Goal: Task Accomplishment & Management: Manage account settings

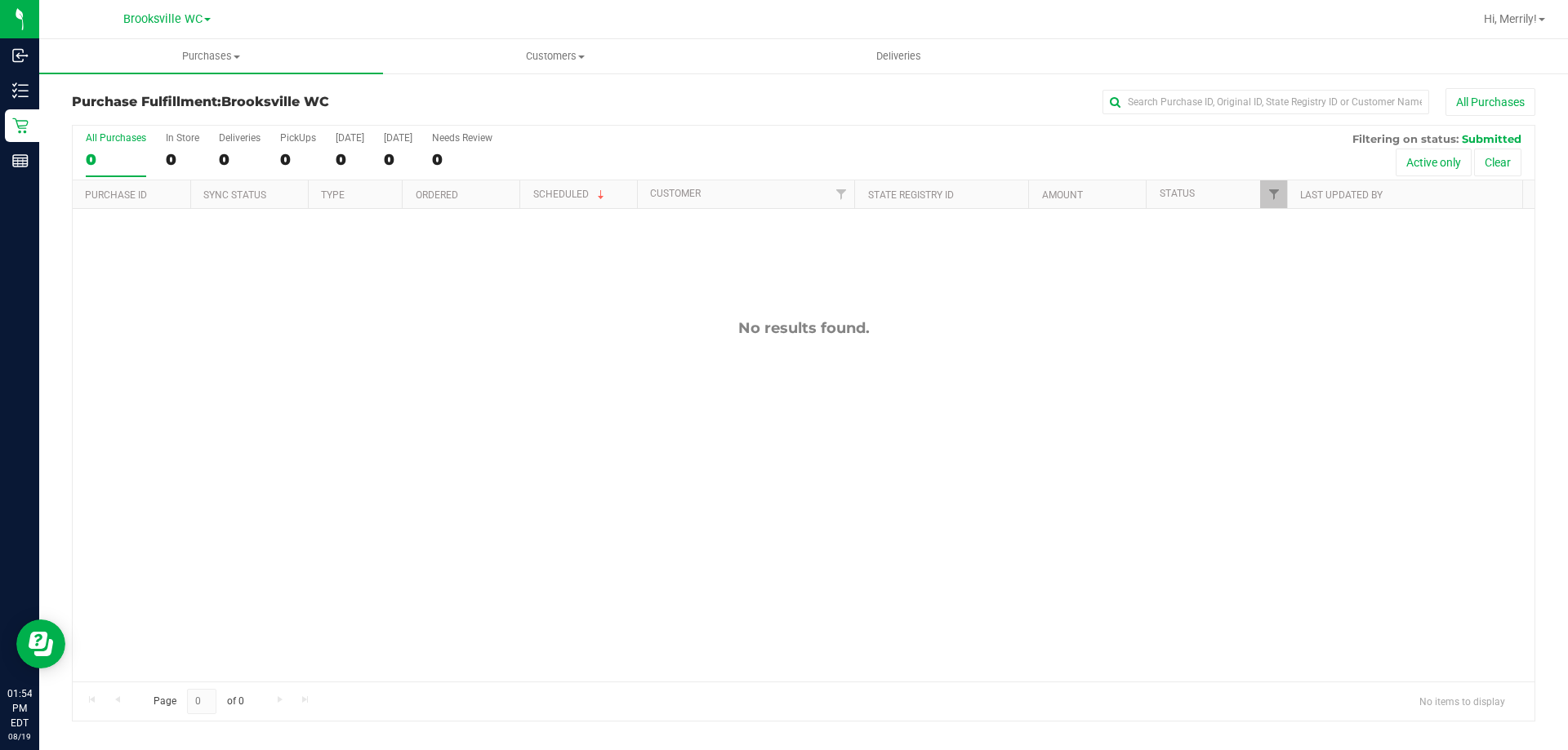
click at [370, 416] on div "No results found." at bounding box center [803, 500] width 1462 height 583
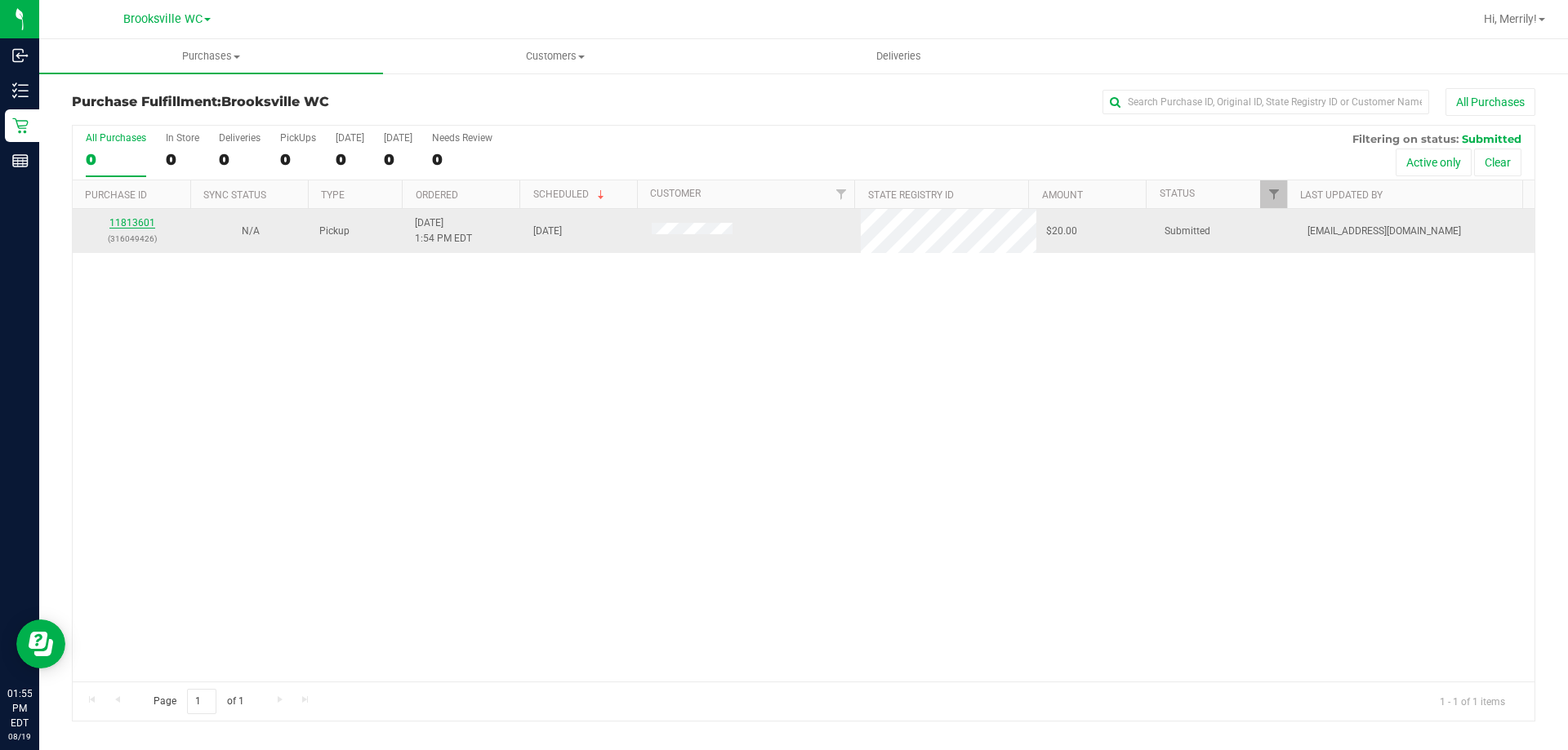
click at [136, 217] on link "11813601" at bounding box center [132, 222] width 45 height 11
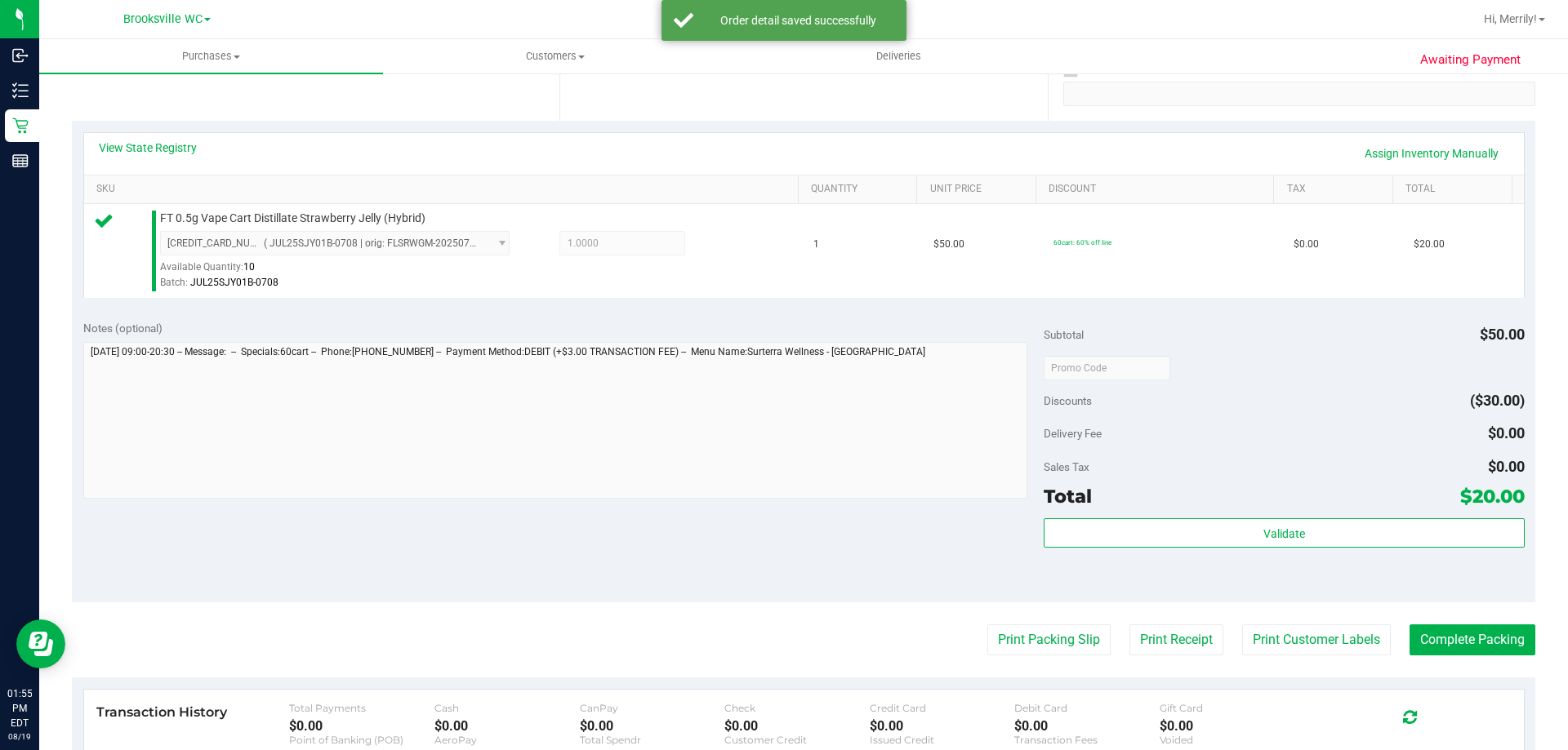
scroll to position [408, 0]
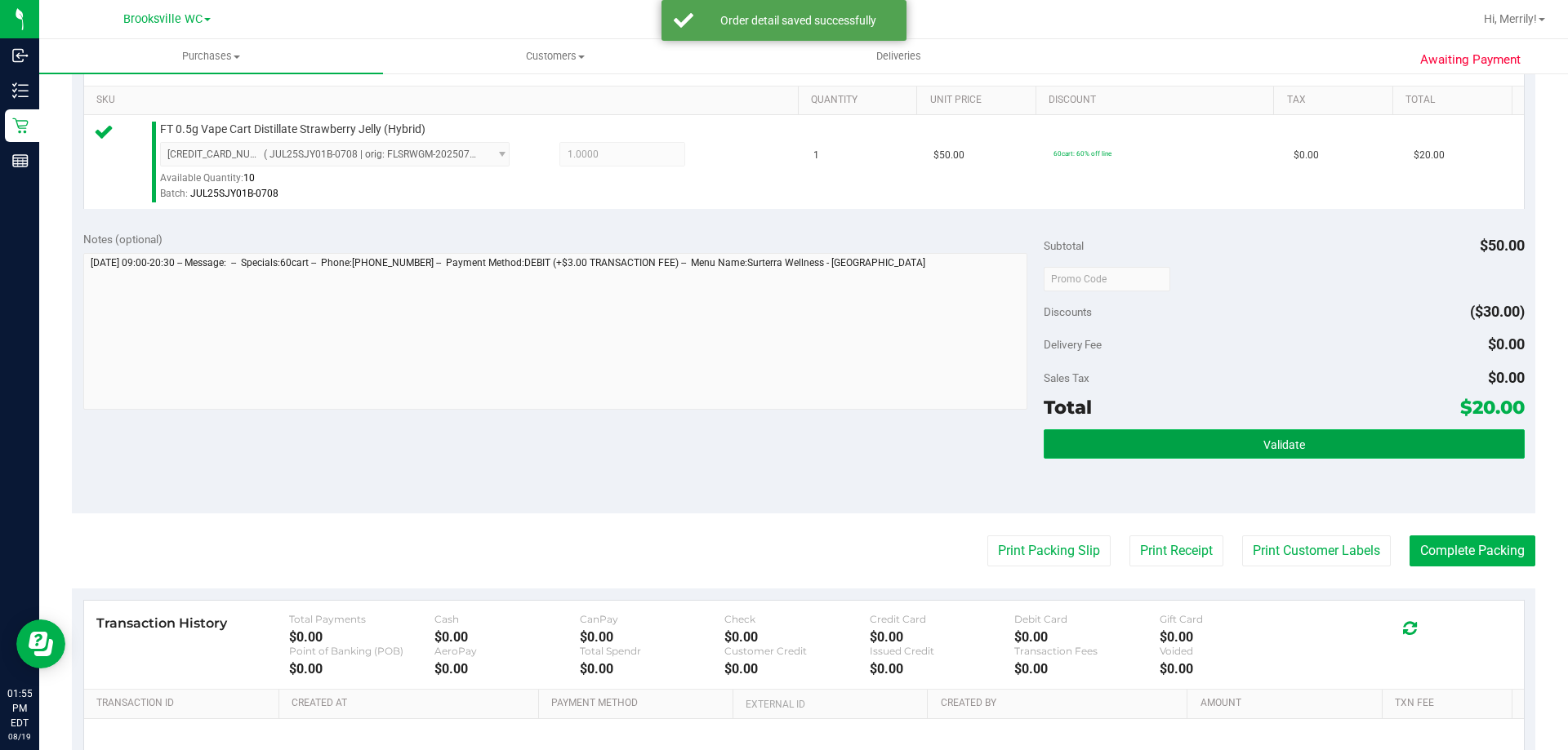
click at [1198, 439] on button "Validate" at bounding box center [1283, 444] width 480 height 30
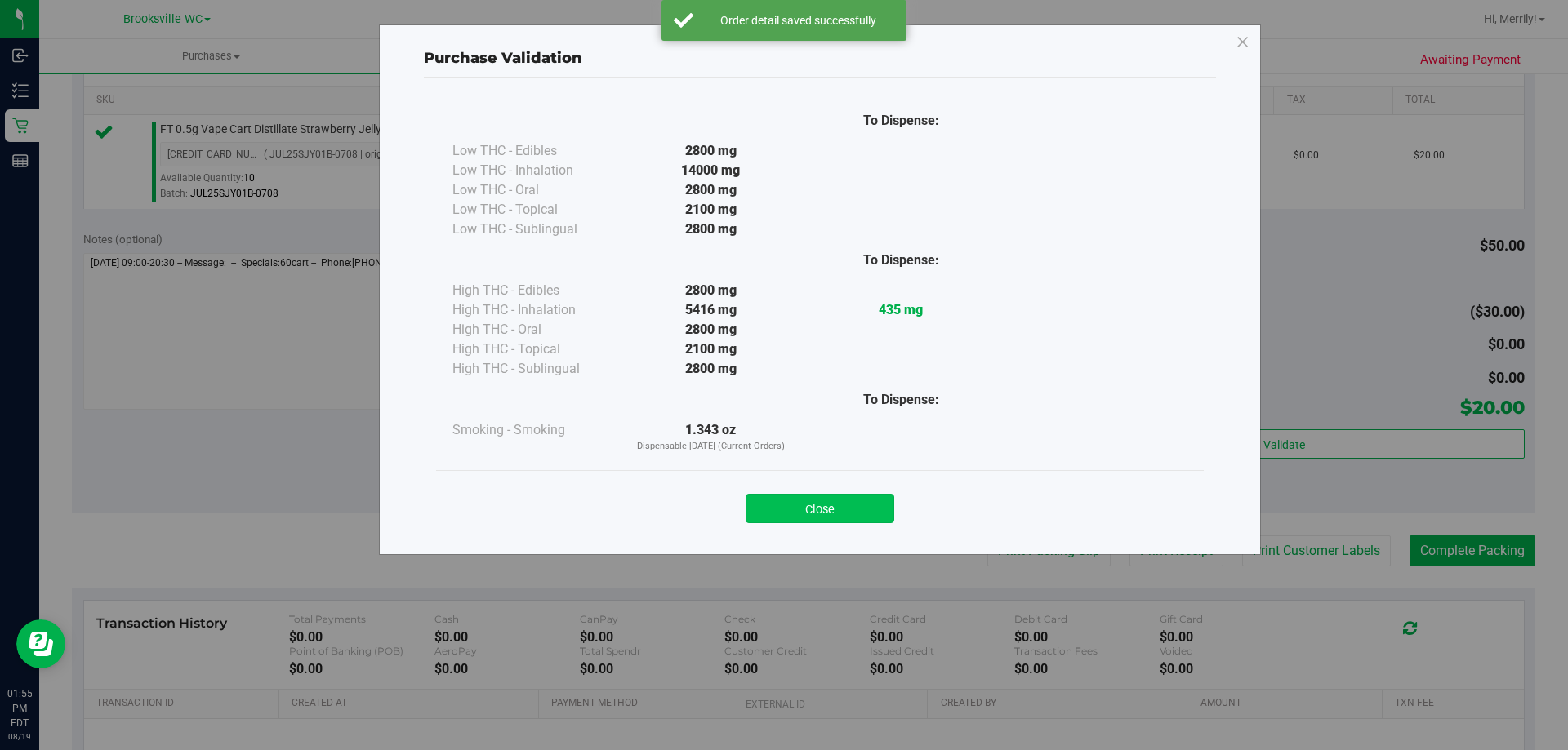
click at [799, 511] on button "Close" at bounding box center [819, 509] width 149 height 30
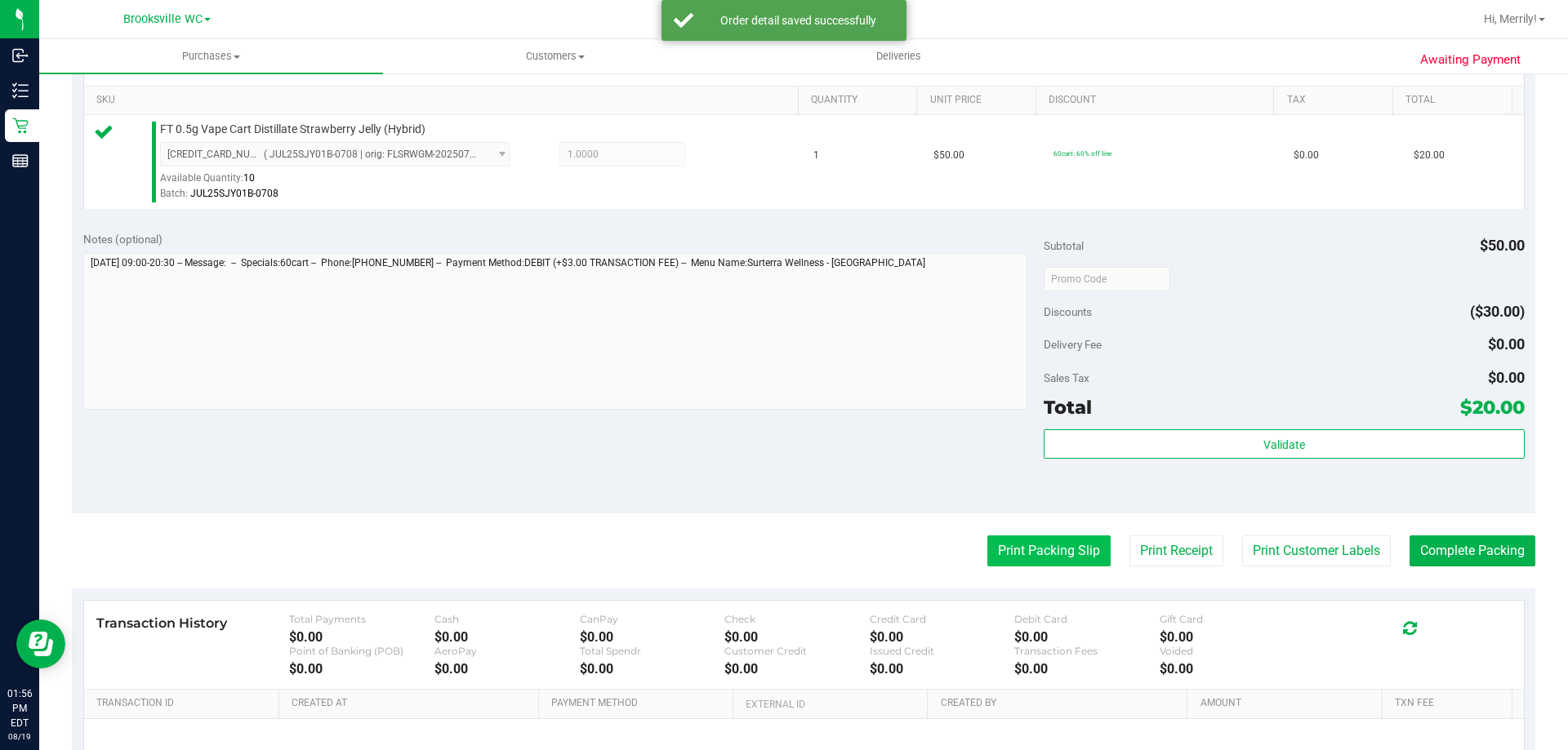
click at [1013, 557] on button "Print Packing Slip" at bounding box center [1049, 551] width 123 height 31
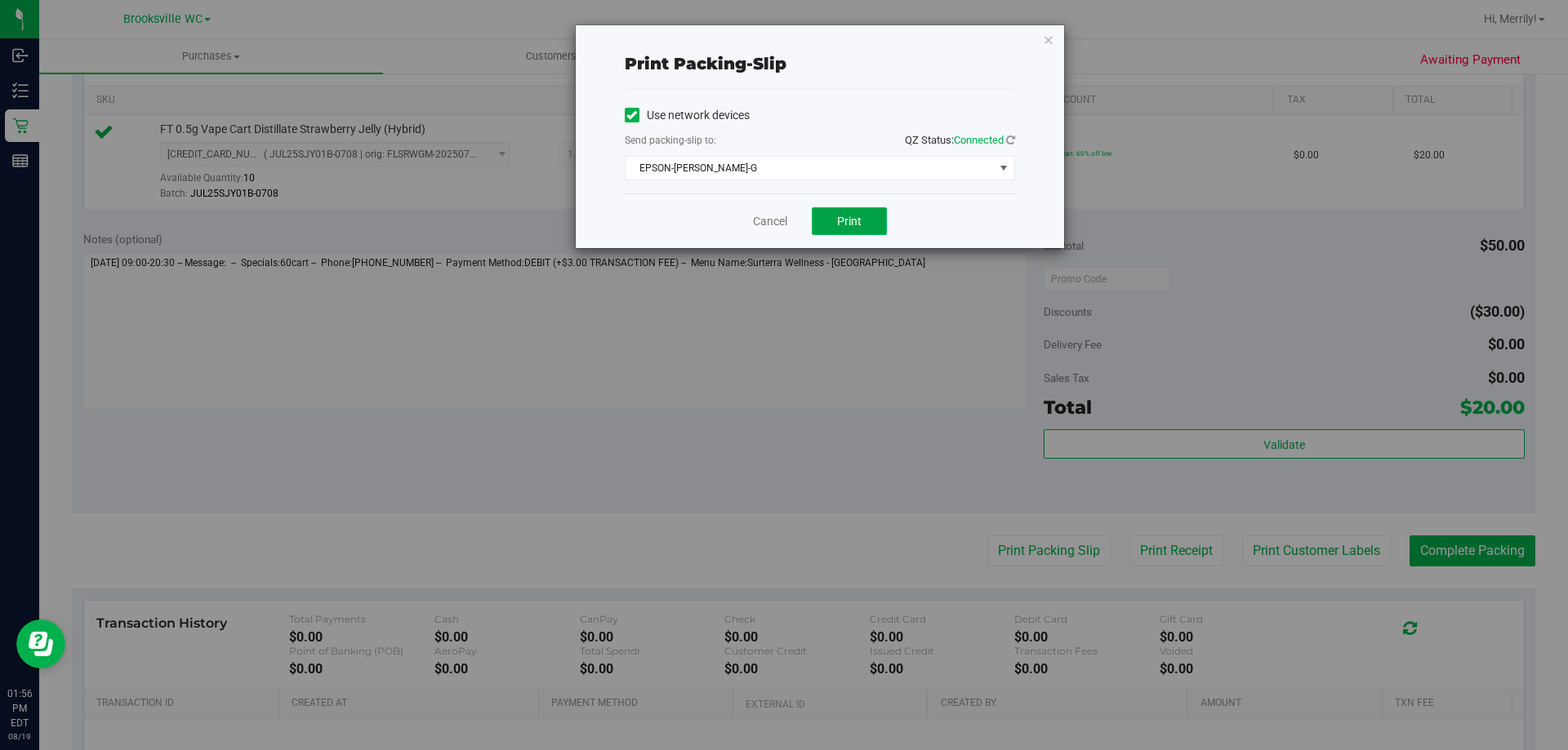
click at [843, 225] on span "Print" at bounding box center [849, 220] width 24 height 13
click at [770, 225] on link "Cancel" at bounding box center [770, 222] width 34 height 17
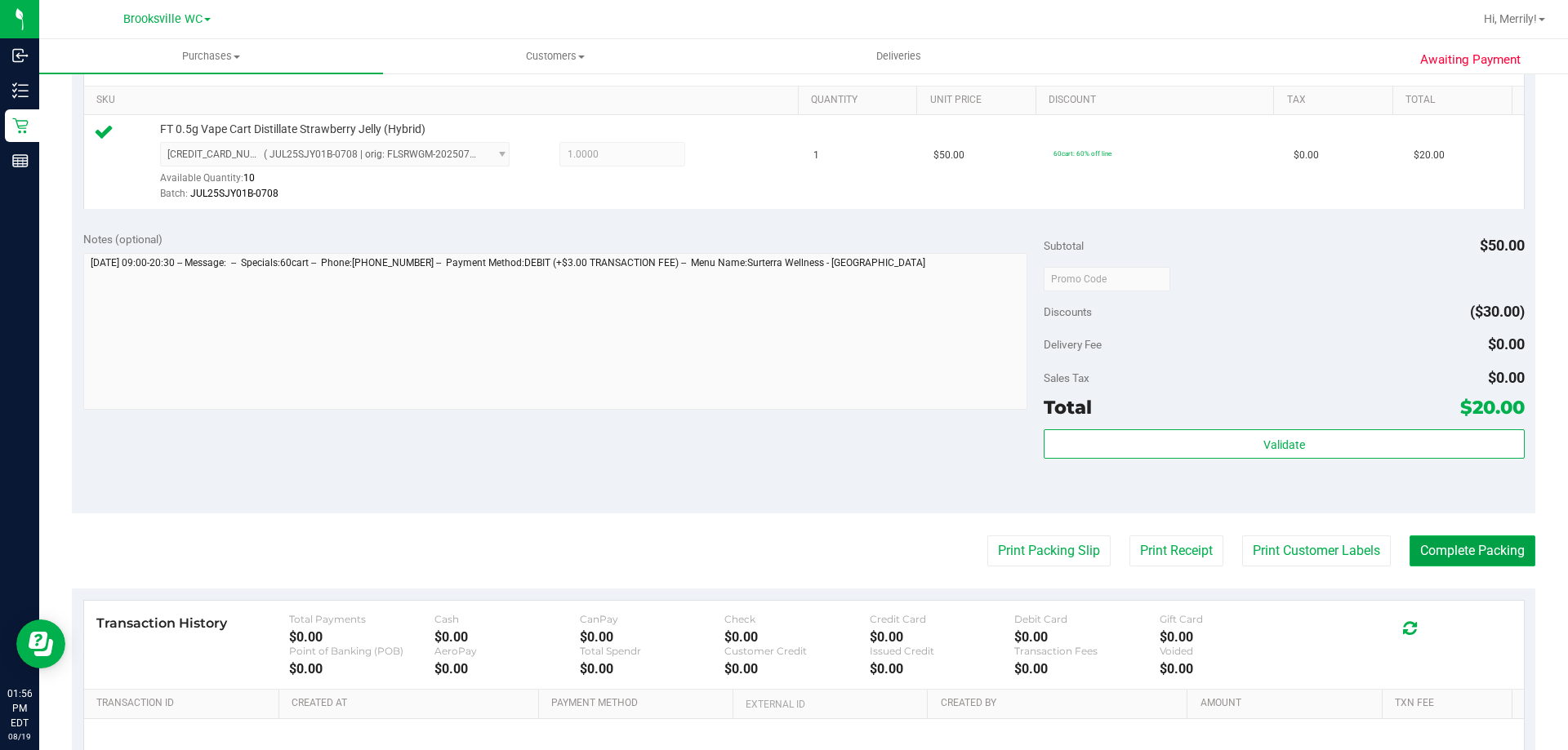
click at [1452, 549] on button "Complete Packing" at bounding box center [1472, 551] width 126 height 31
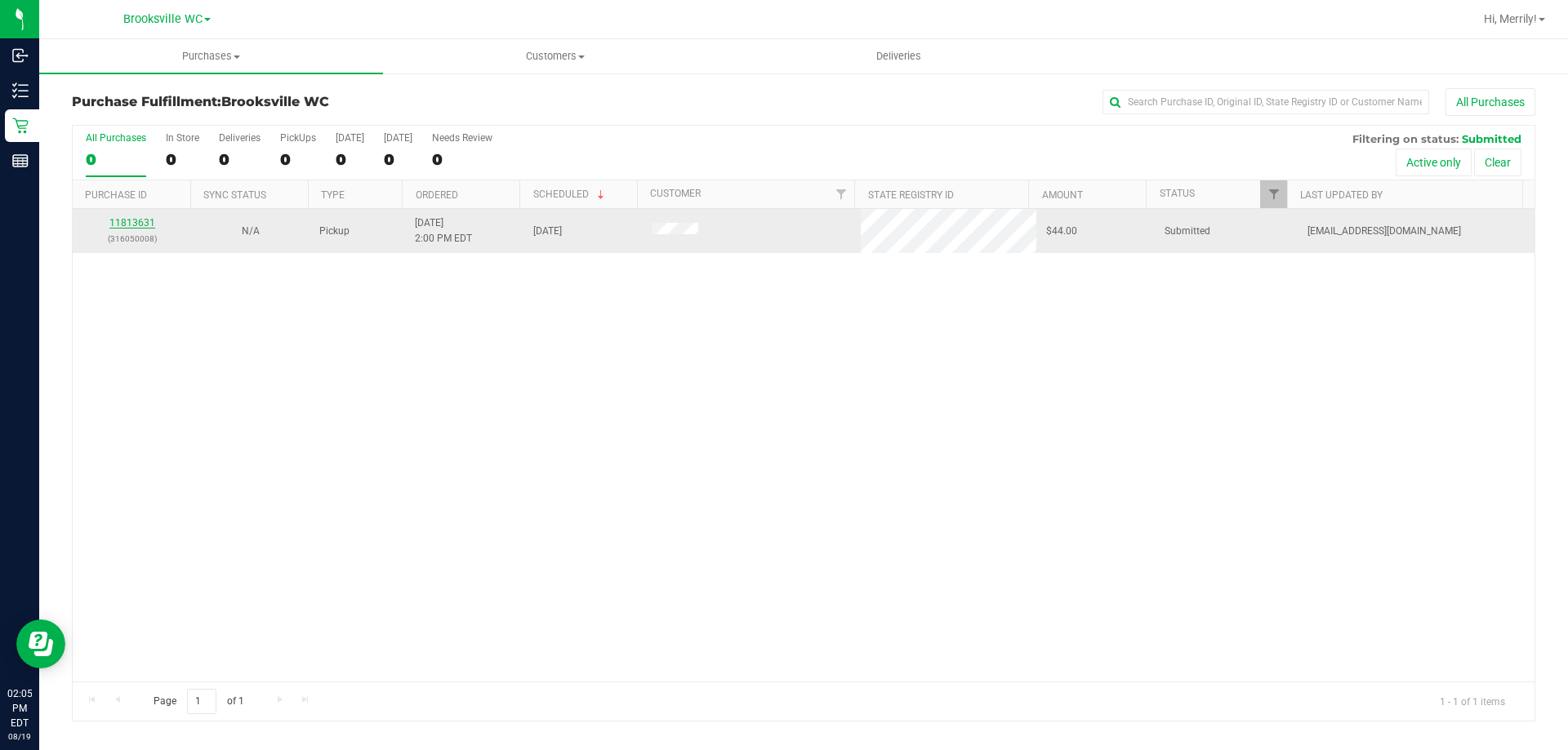
click at [124, 226] on link "11813631" at bounding box center [132, 222] width 45 height 11
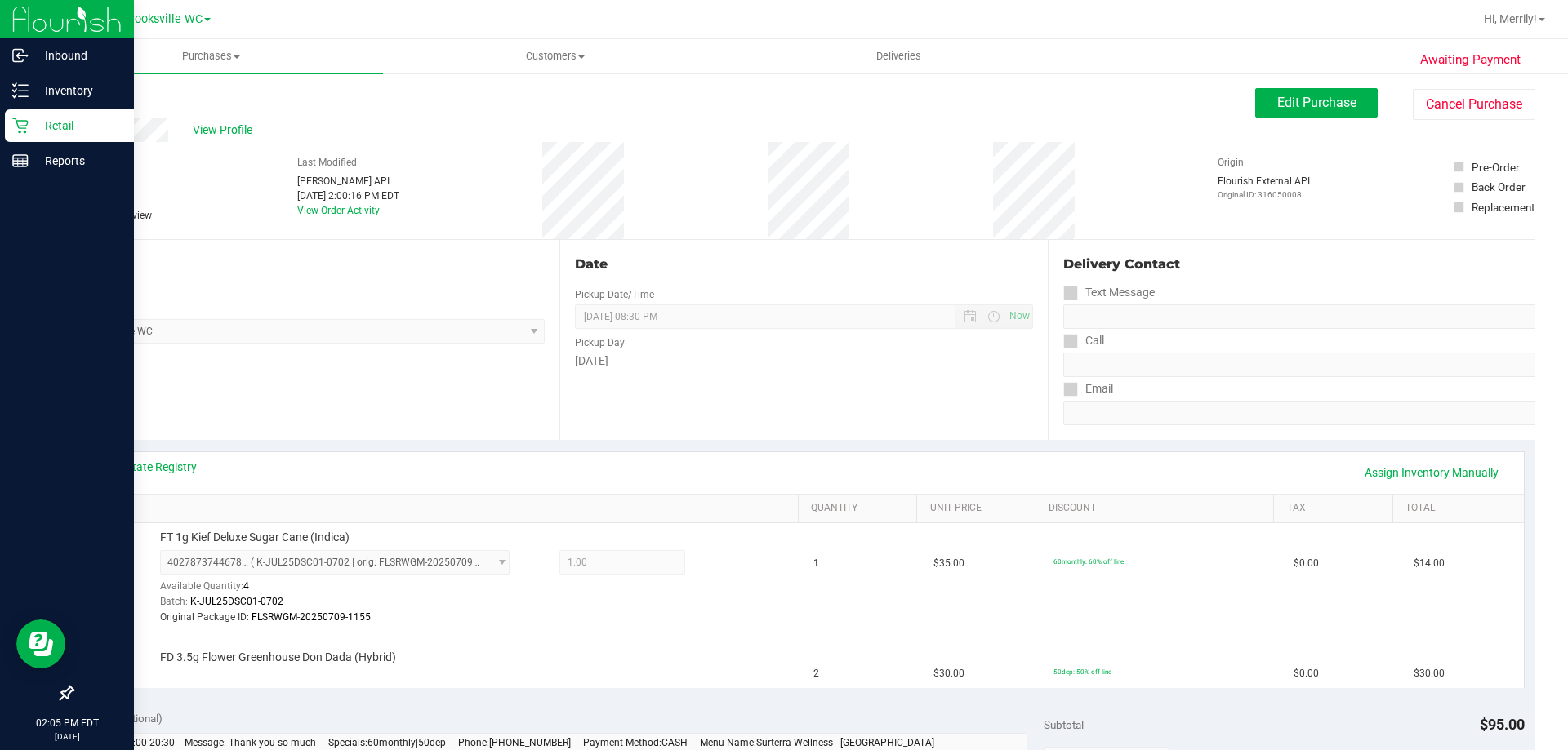
click at [9, 127] on div "Retail" at bounding box center [70, 125] width 129 height 32
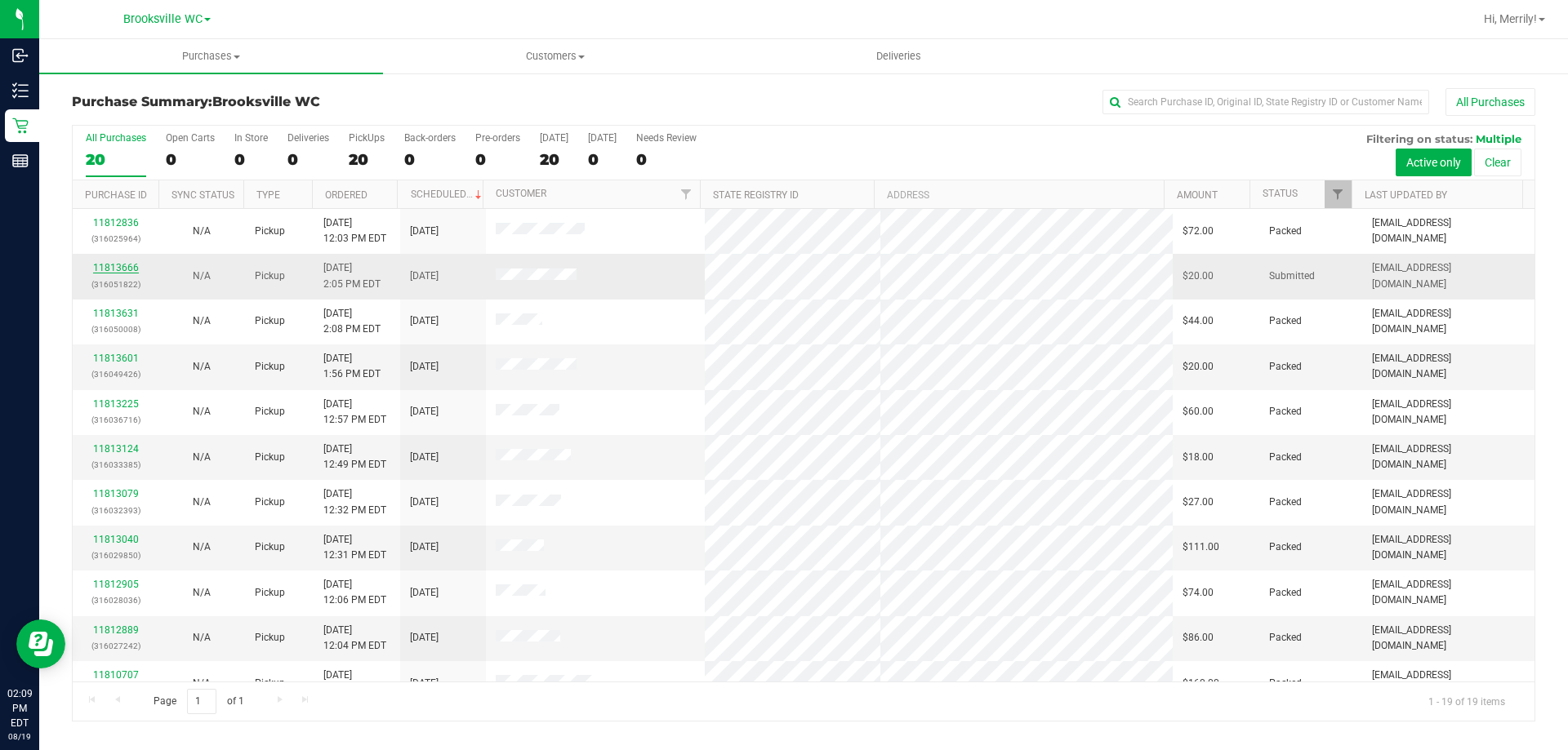
click at [110, 265] on link "11813666" at bounding box center [116, 267] width 45 height 11
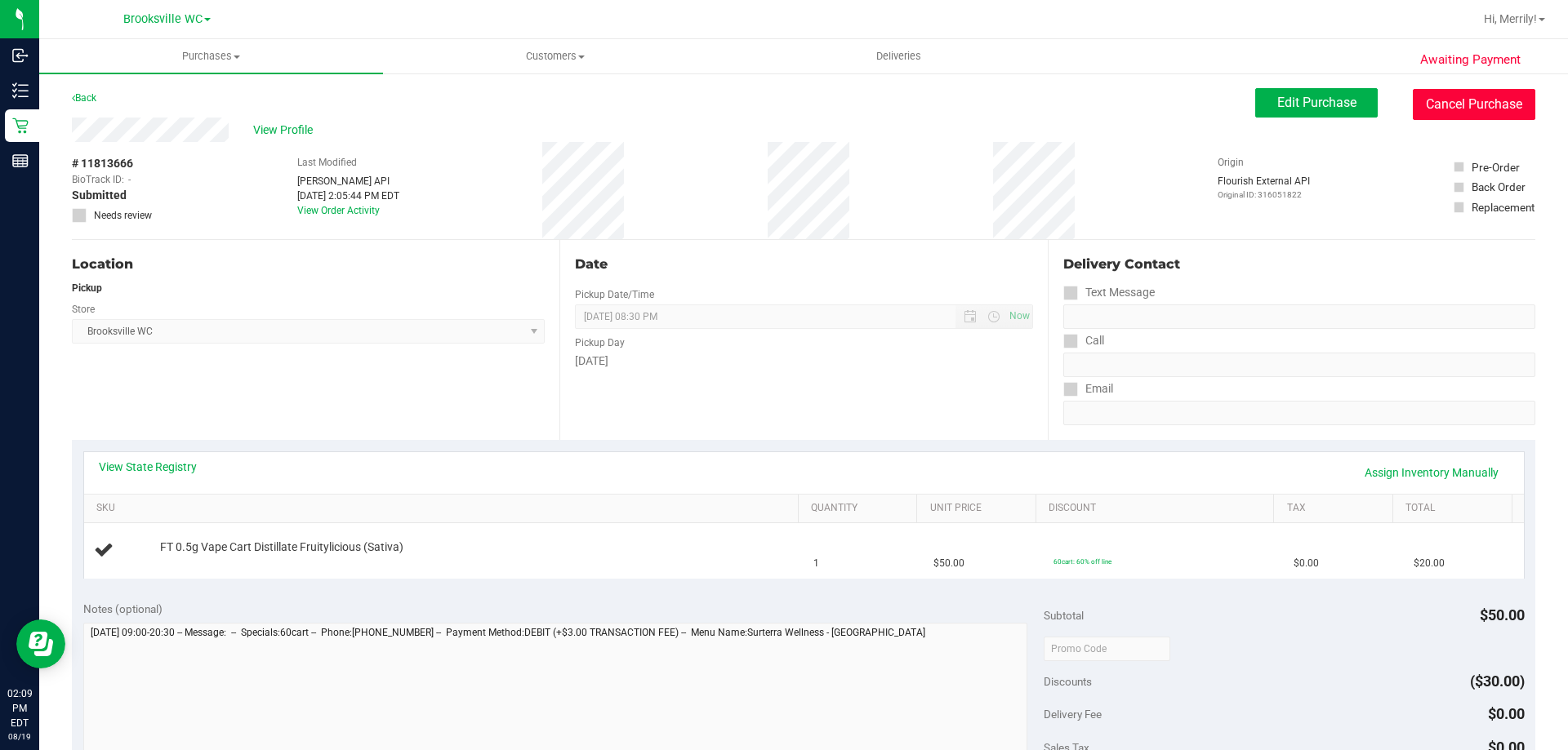
click at [1439, 105] on button "Cancel Purchase" at bounding box center [1474, 105] width 123 height 31
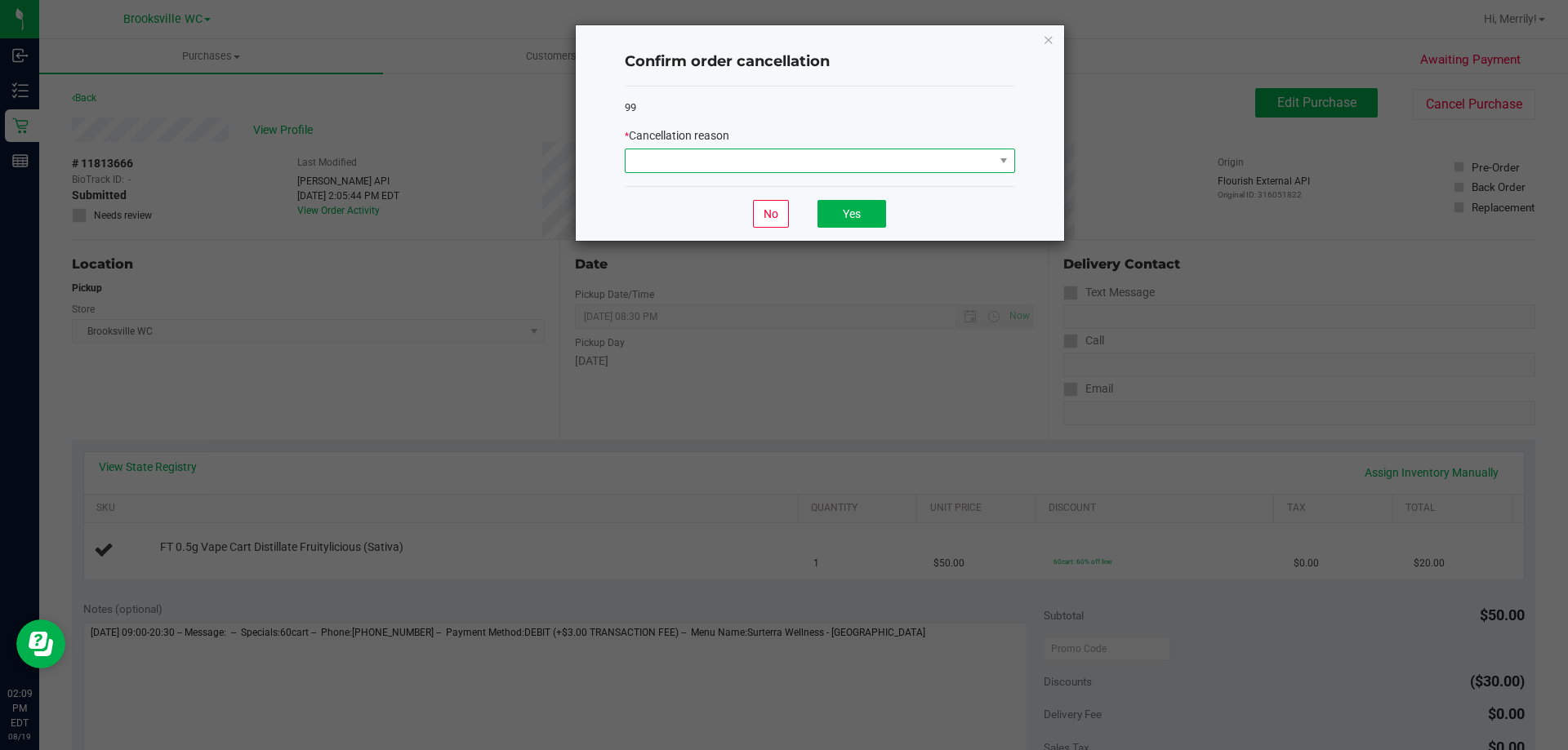
click at [984, 156] on span at bounding box center [810, 160] width 369 height 23
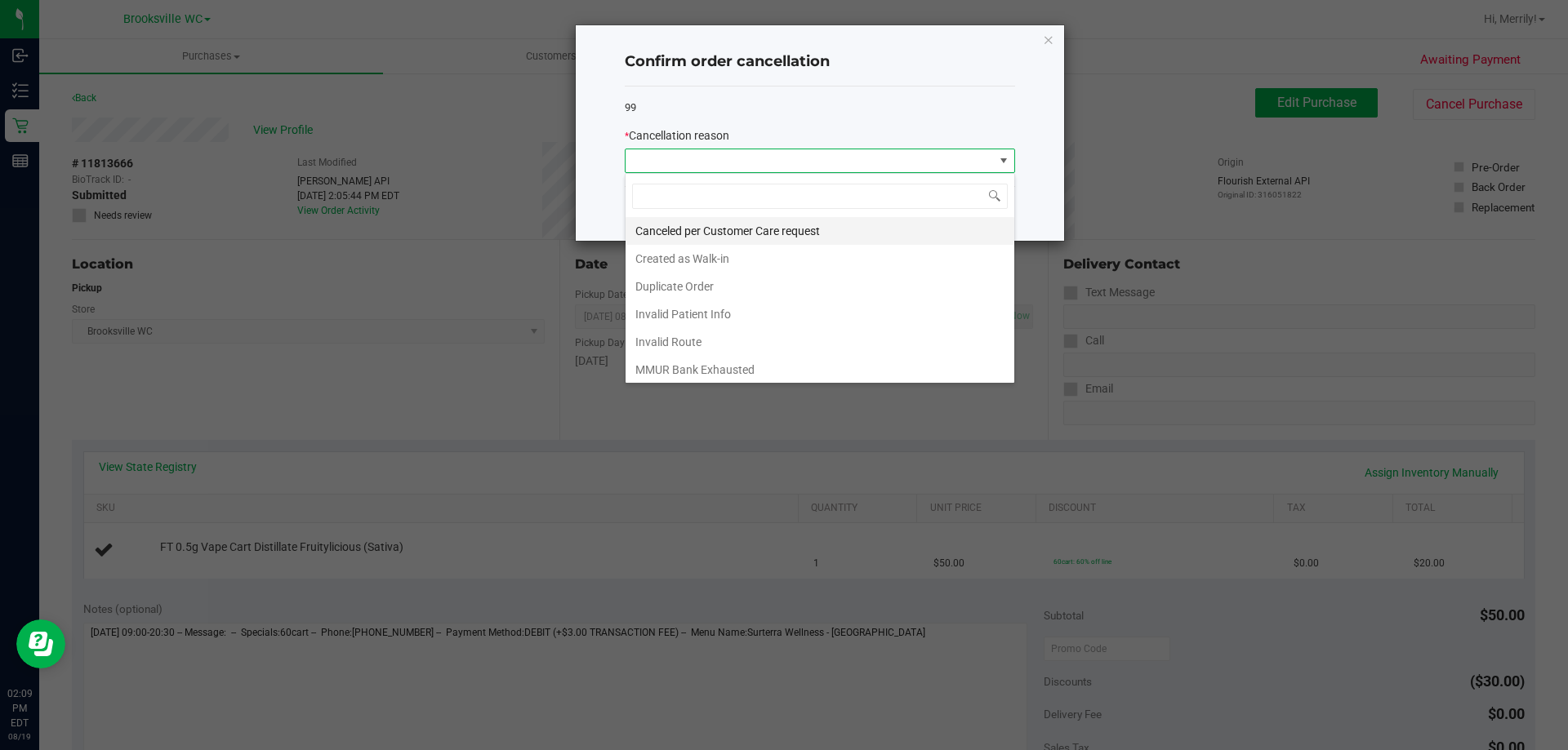
scroll to position [24, 390]
click at [709, 278] on li "Duplicate Order" at bounding box center [820, 287] width 389 height 28
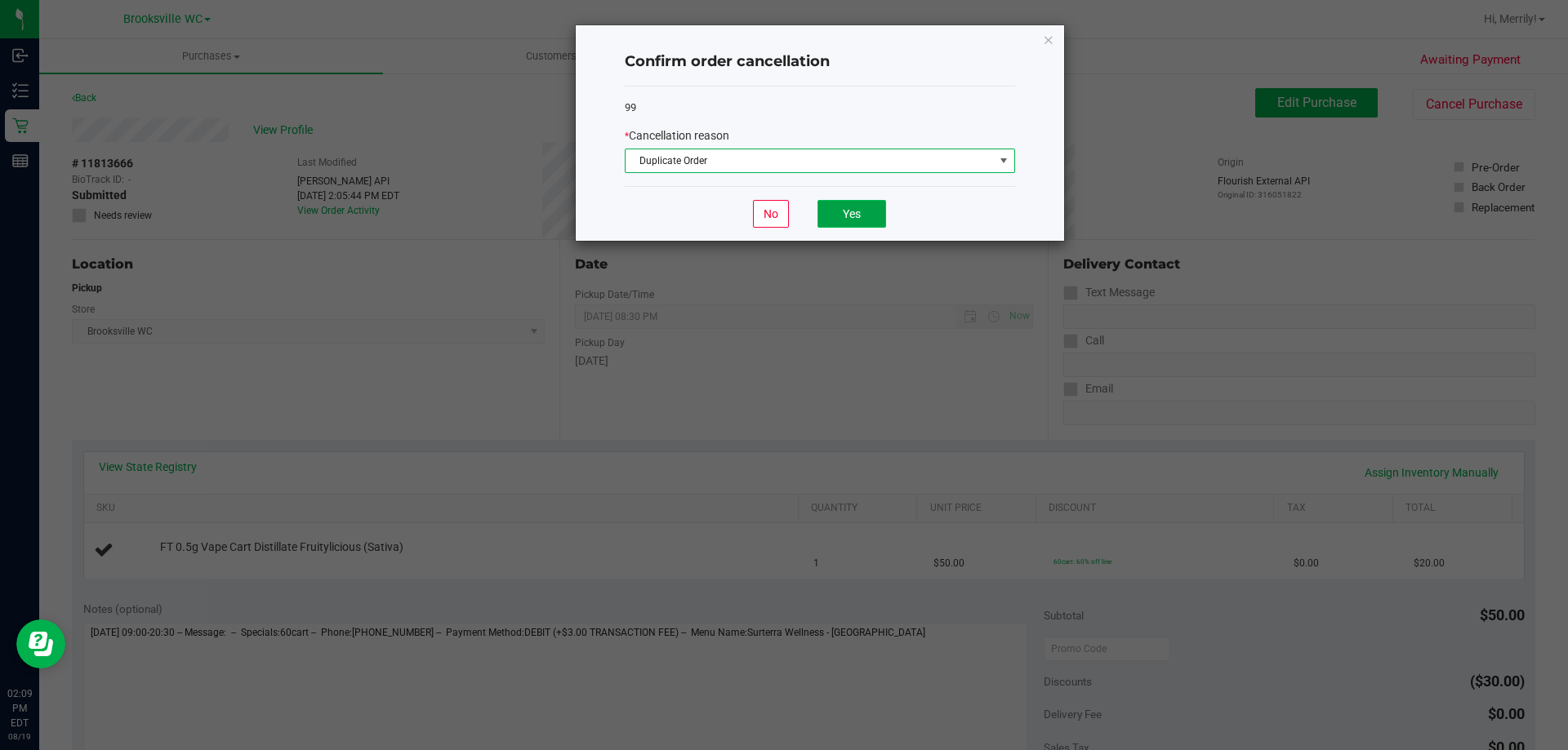
click at [853, 211] on button "Yes" at bounding box center [852, 214] width 69 height 28
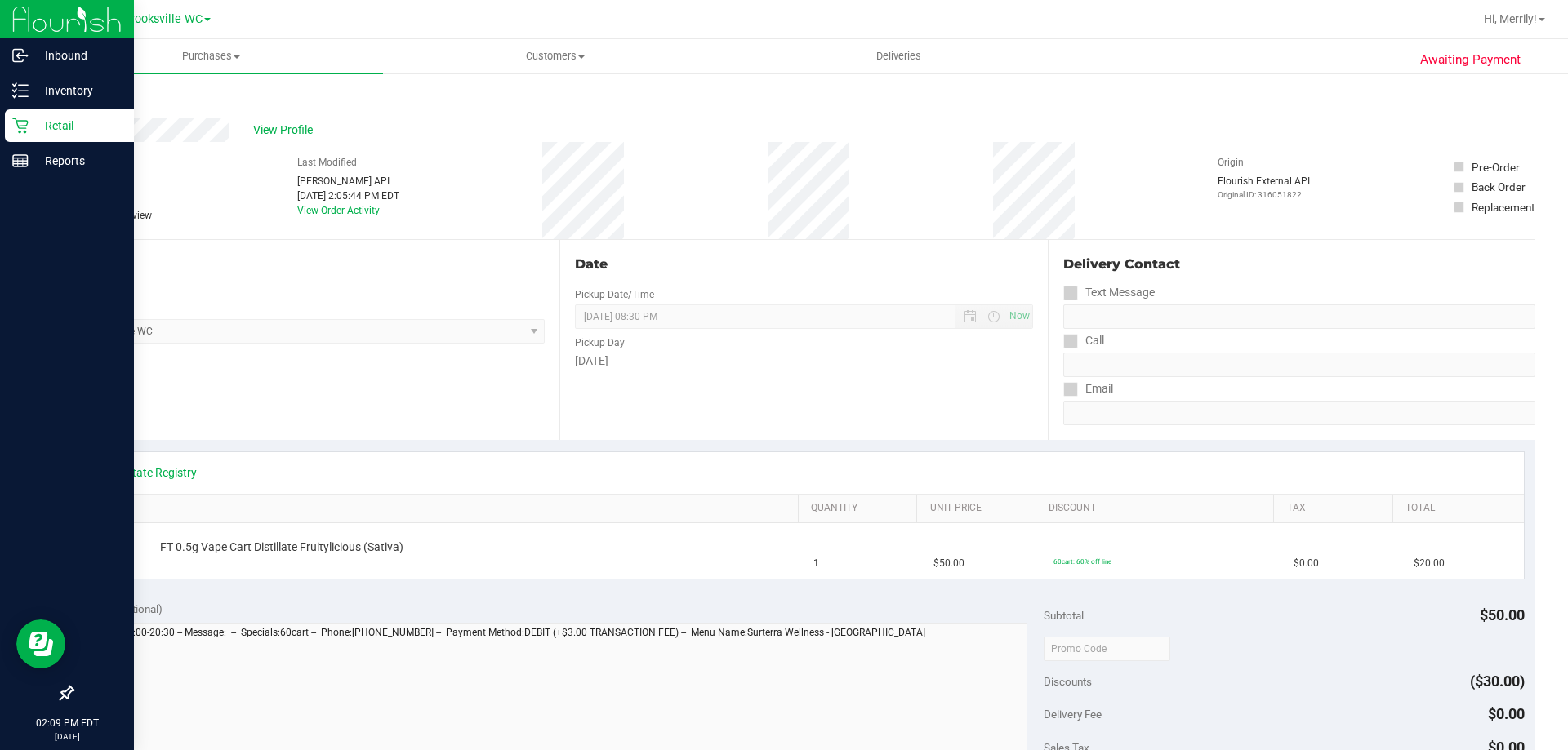
click at [6, 125] on div "Retail" at bounding box center [70, 125] width 129 height 32
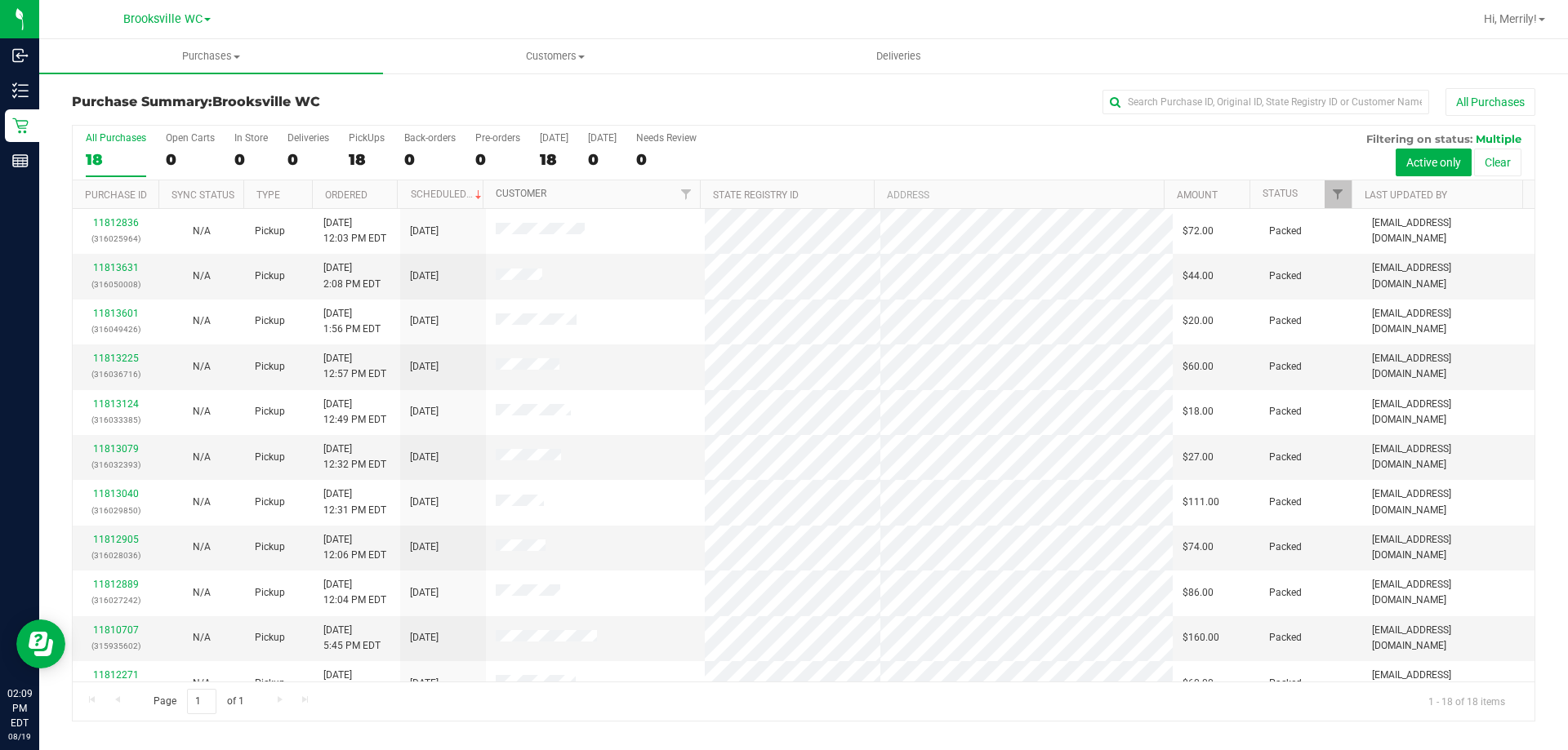
click at [529, 193] on link "Customer" at bounding box center [521, 193] width 51 height 11
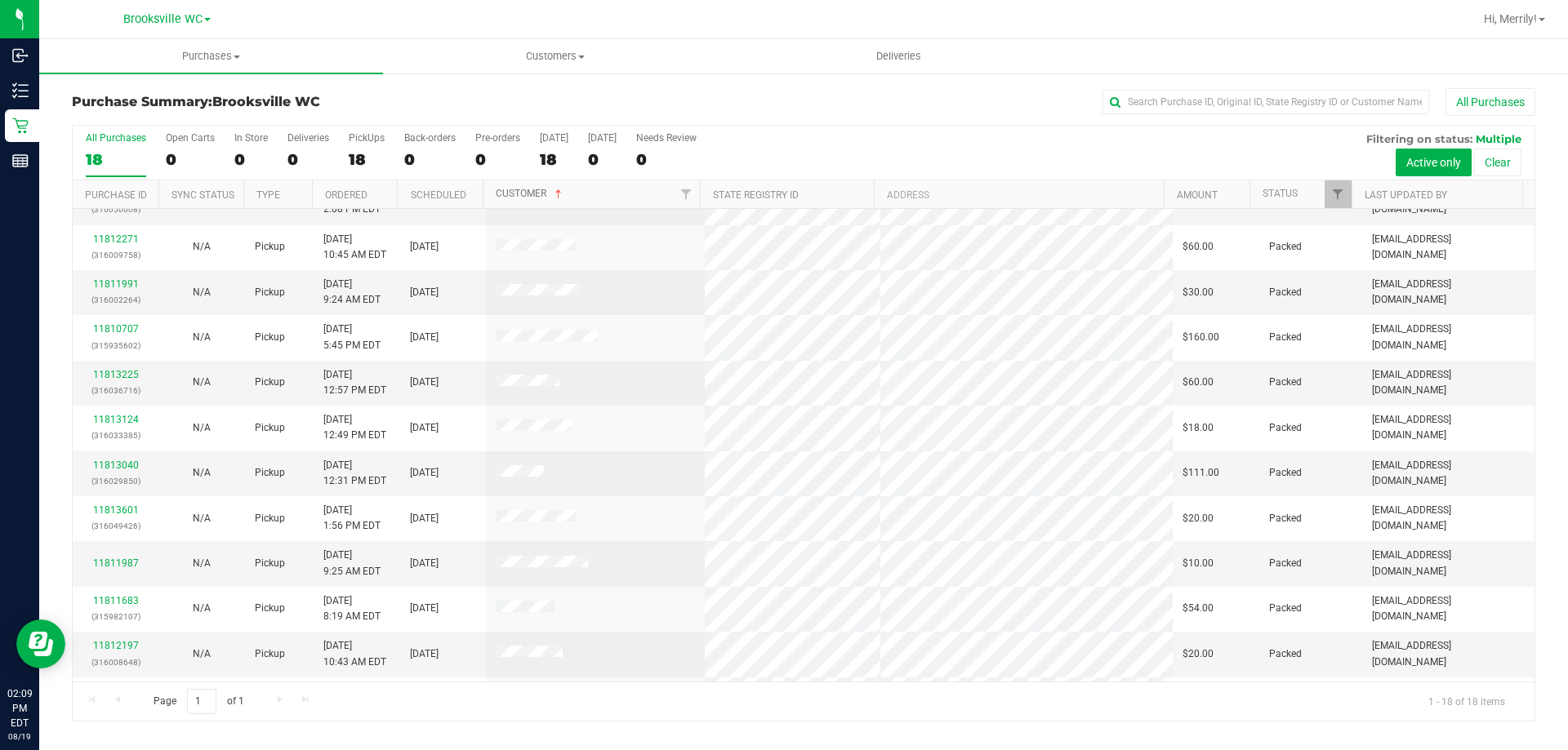
scroll to position [341, 0]
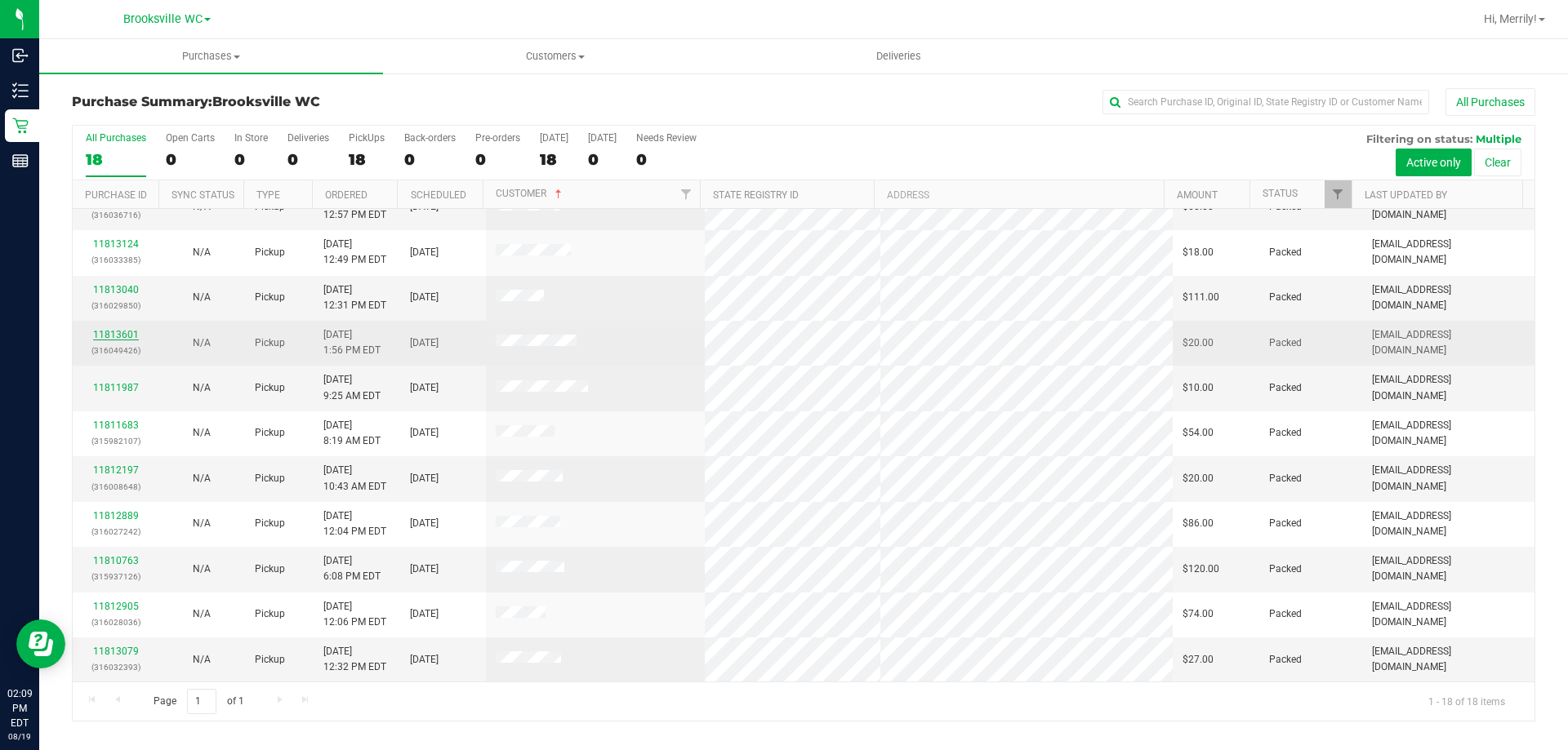
click at [110, 334] on link "11813601" at bounding box center [116, 334] width 45 height 11
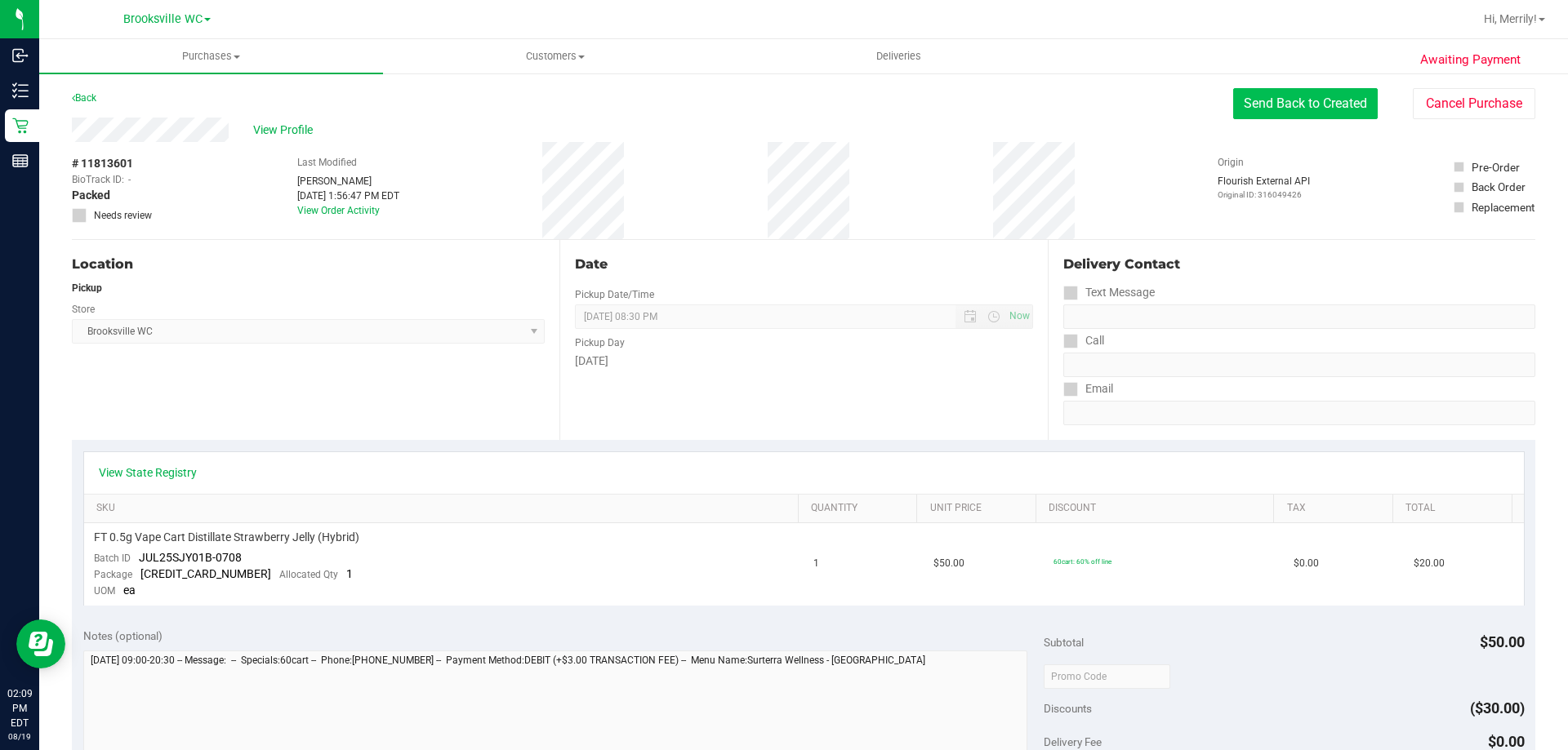
click at [1304, 102] on button "Send Back to Created" at bounding box center [1306, 104] width 145 height 31
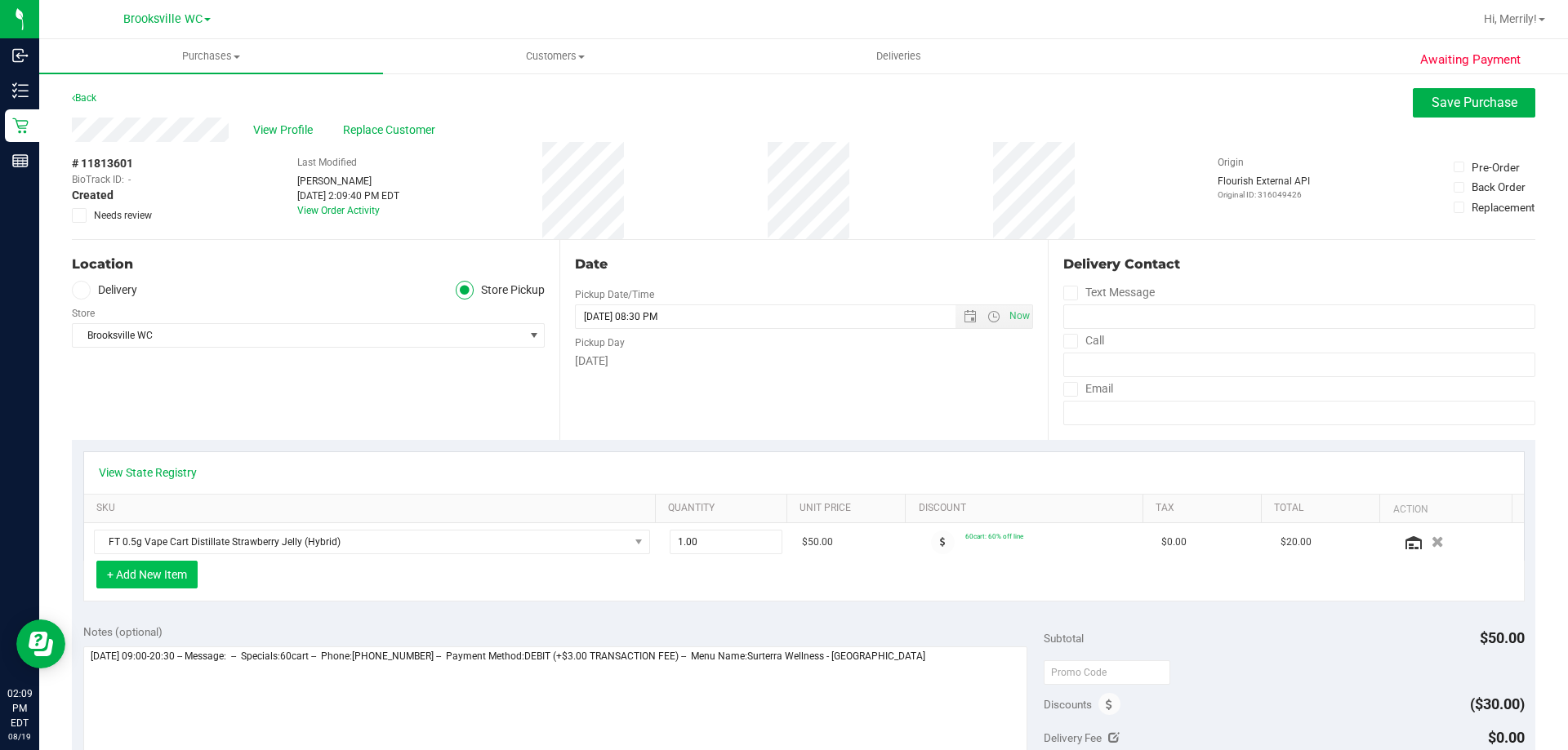
click at [129, 583] on button "+ Add New Item" at bounding box center [147, 575] width 101 height 28
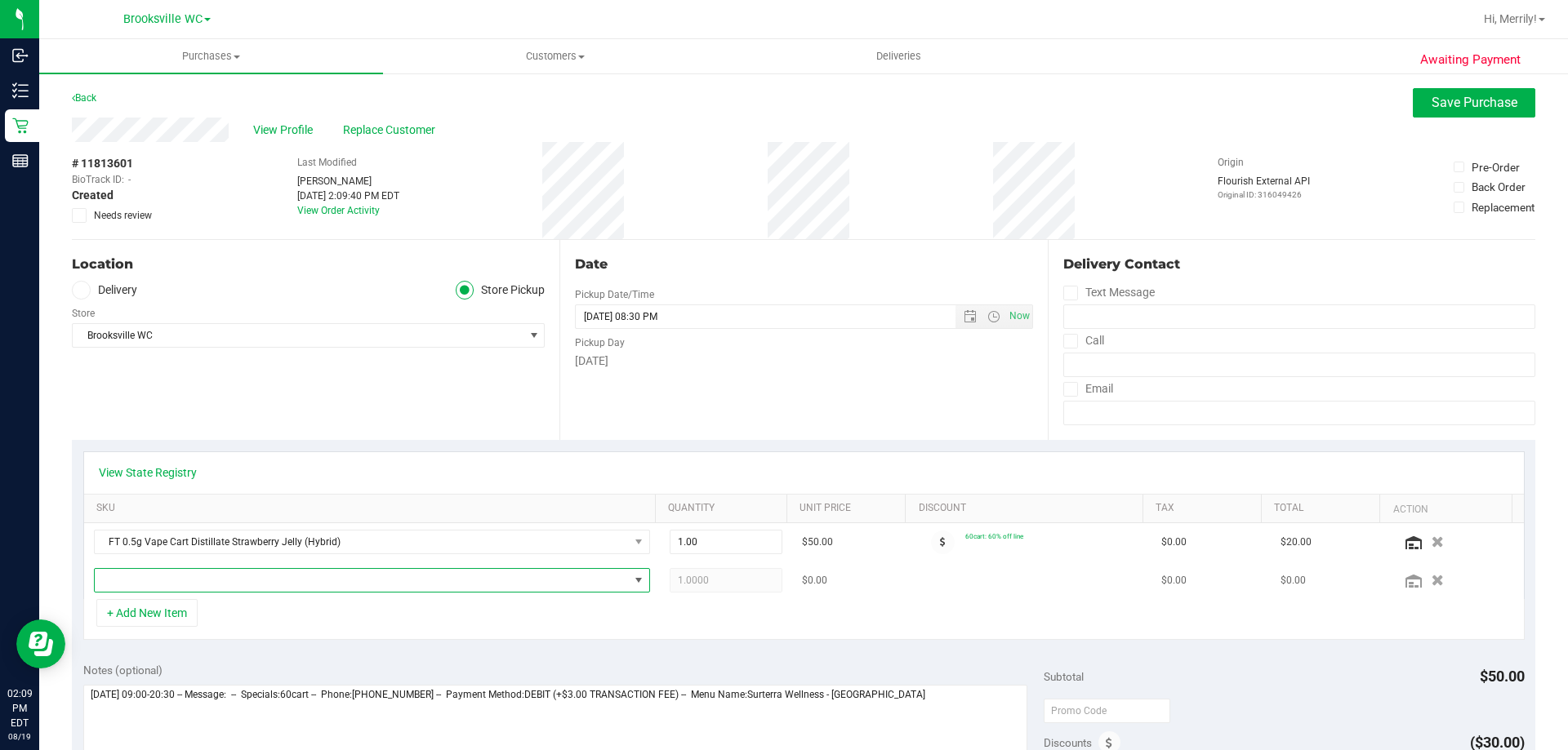
click at [175, 581] on span "NO DATA FOUND" at bounding box center [362, 580] width 534 height 23
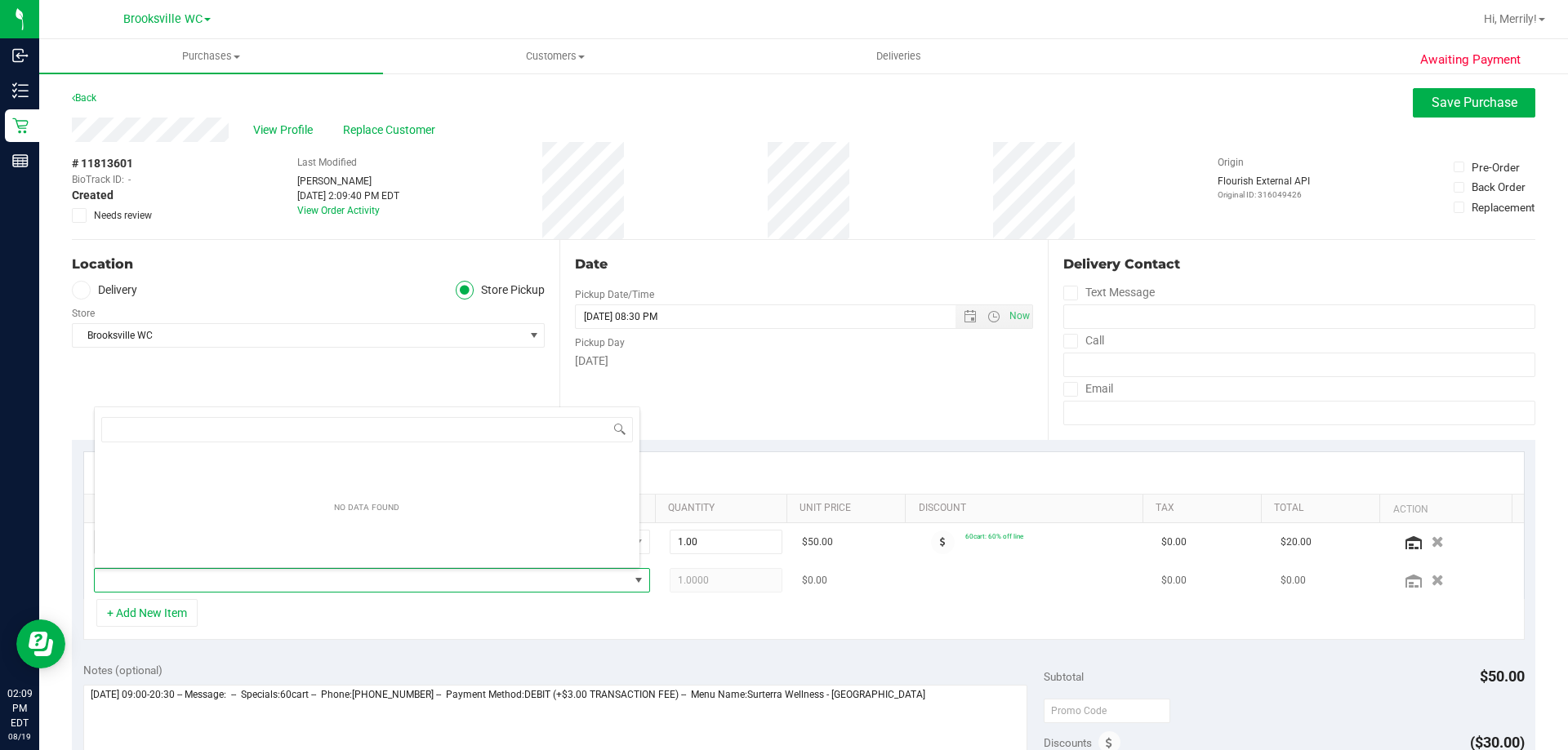
scroll to position [24, 541]
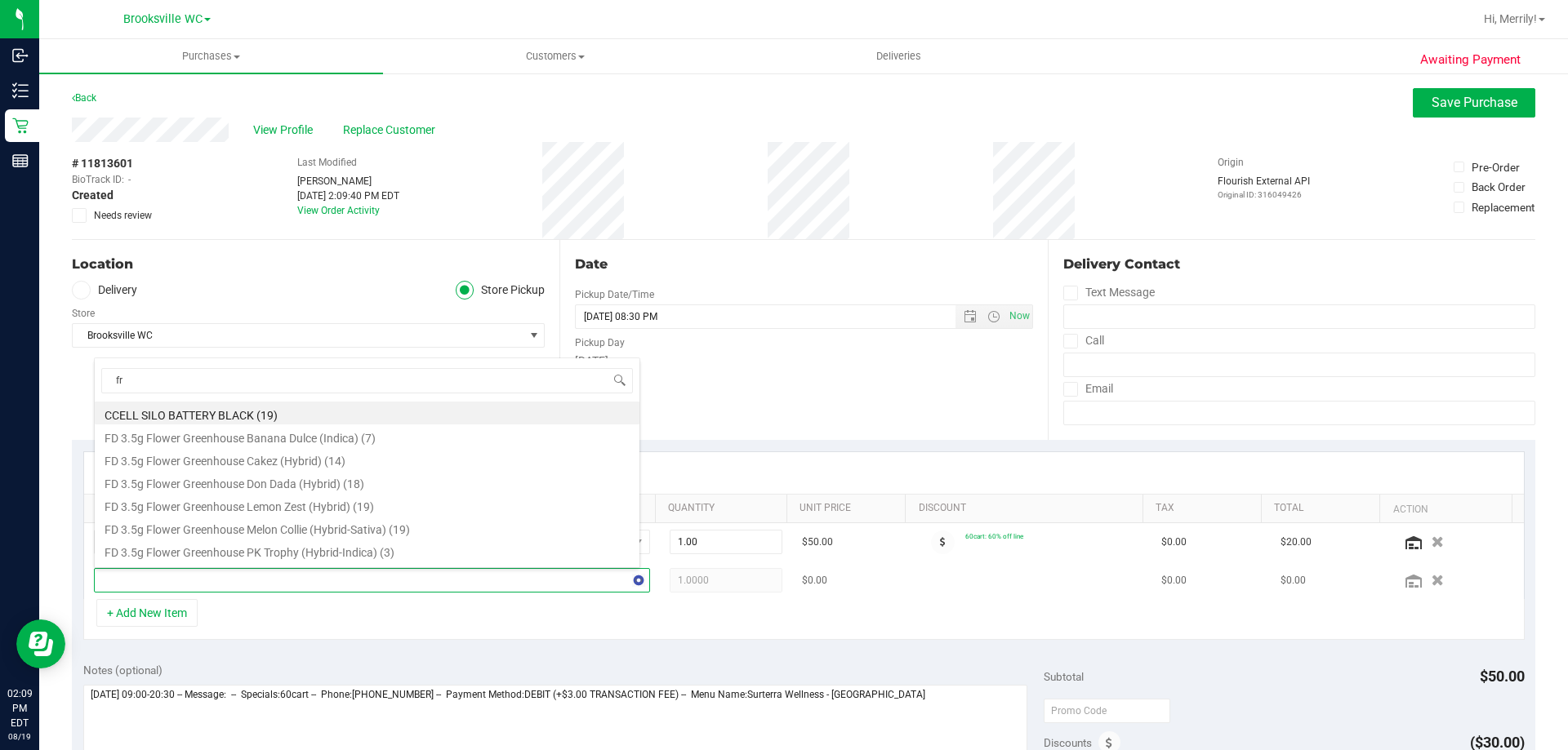
type input "frs"
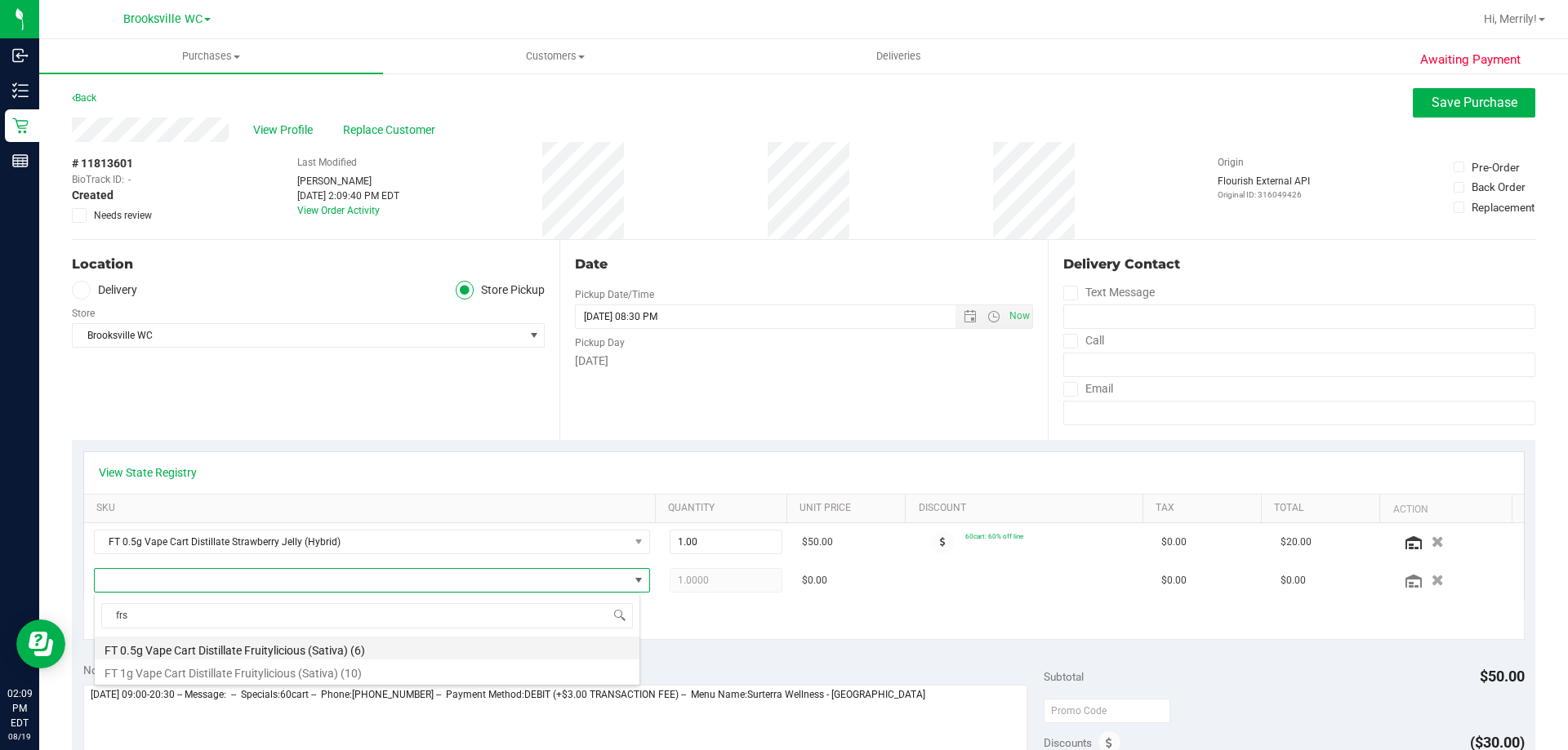
click at [217, 645] on li "FT 0.5g Vape Cart Distillate Fruitylicious (Sativa) (6)" at bounding box center [367, 648] width 545 height 23
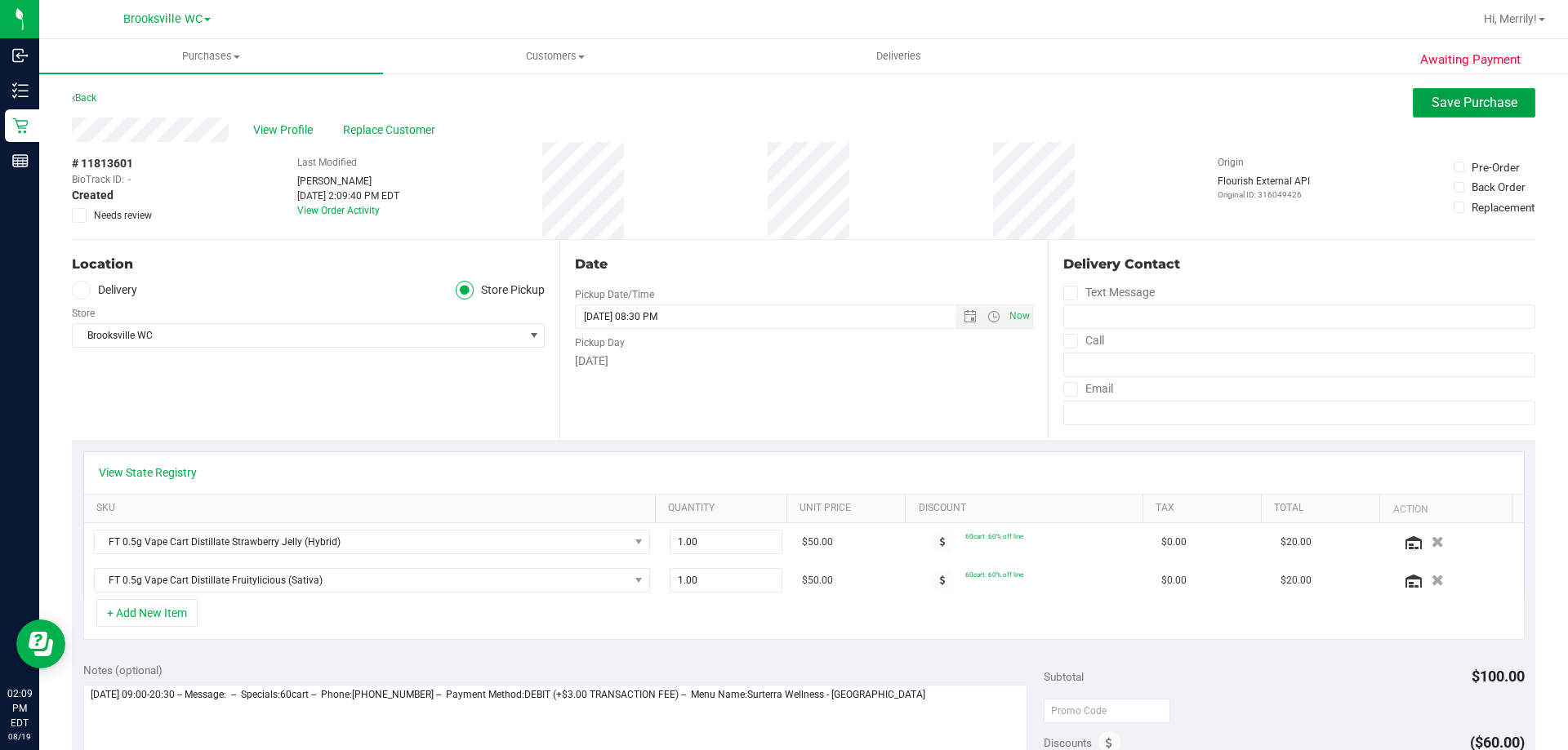
click at [1467, 112] on button "Save Purchase" at bounding box center [1474, 103] width 123 height 30
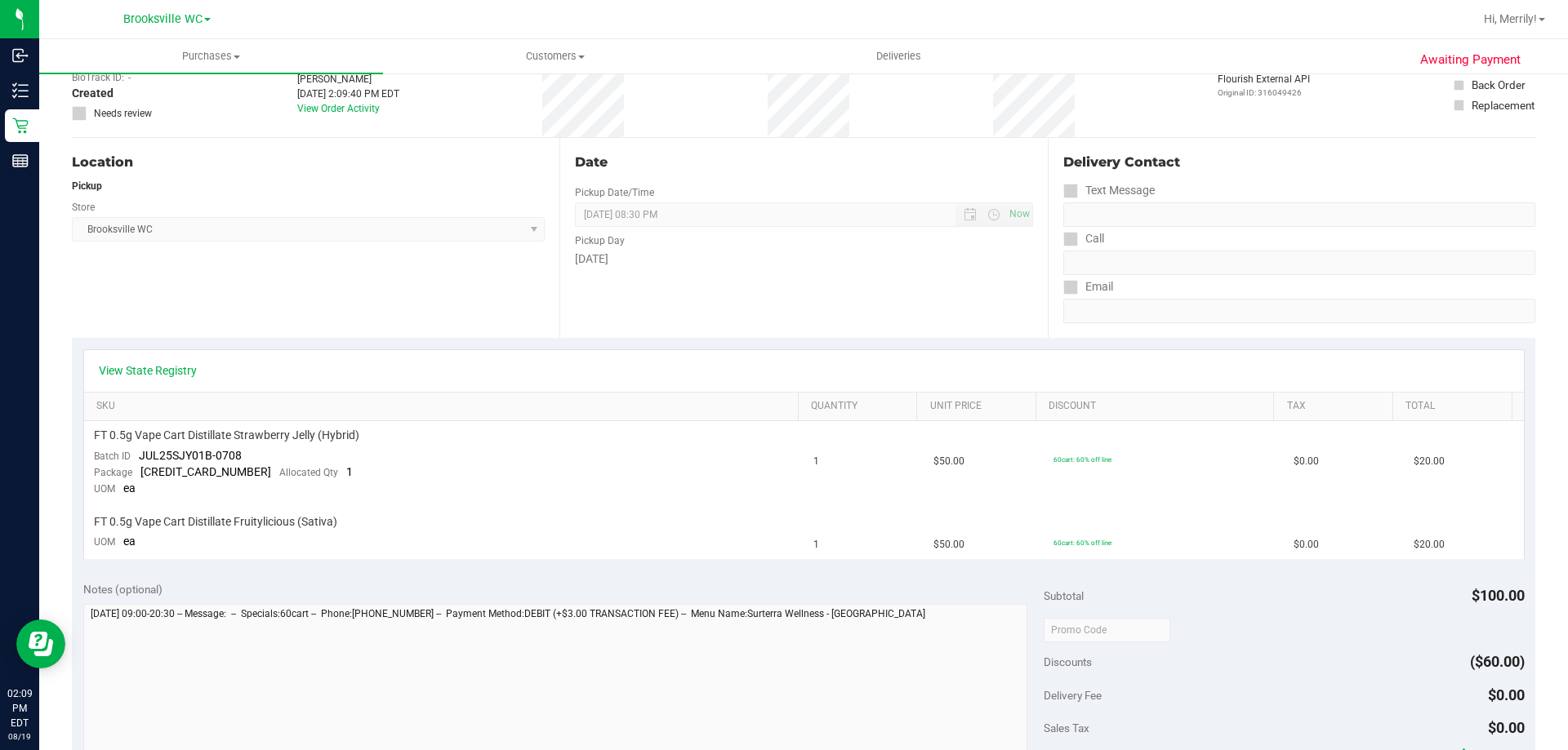
scroll to position [327, 0]
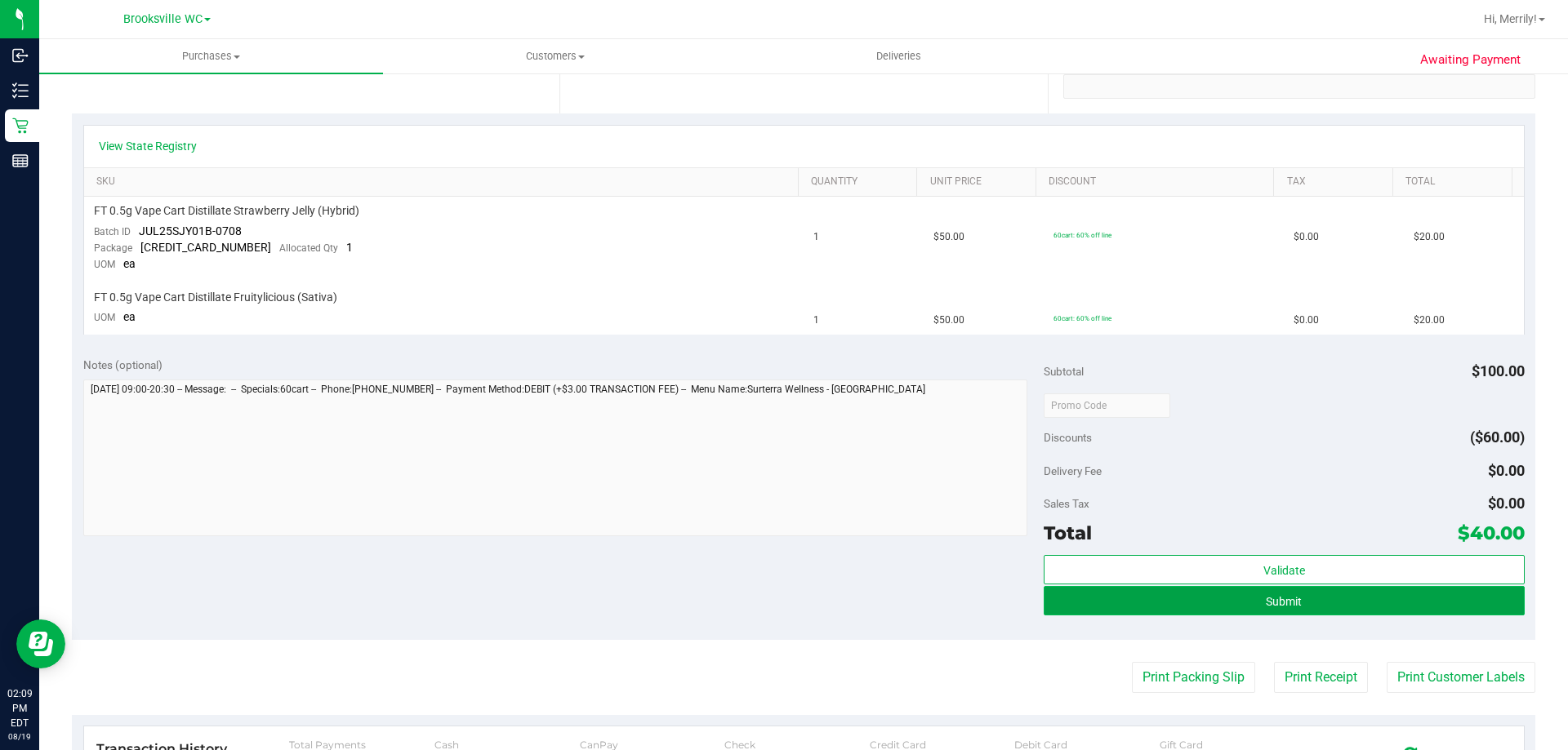
click at [1271, 605] on span "Submit" at bounding box center [1283, 601] width 36 height 13
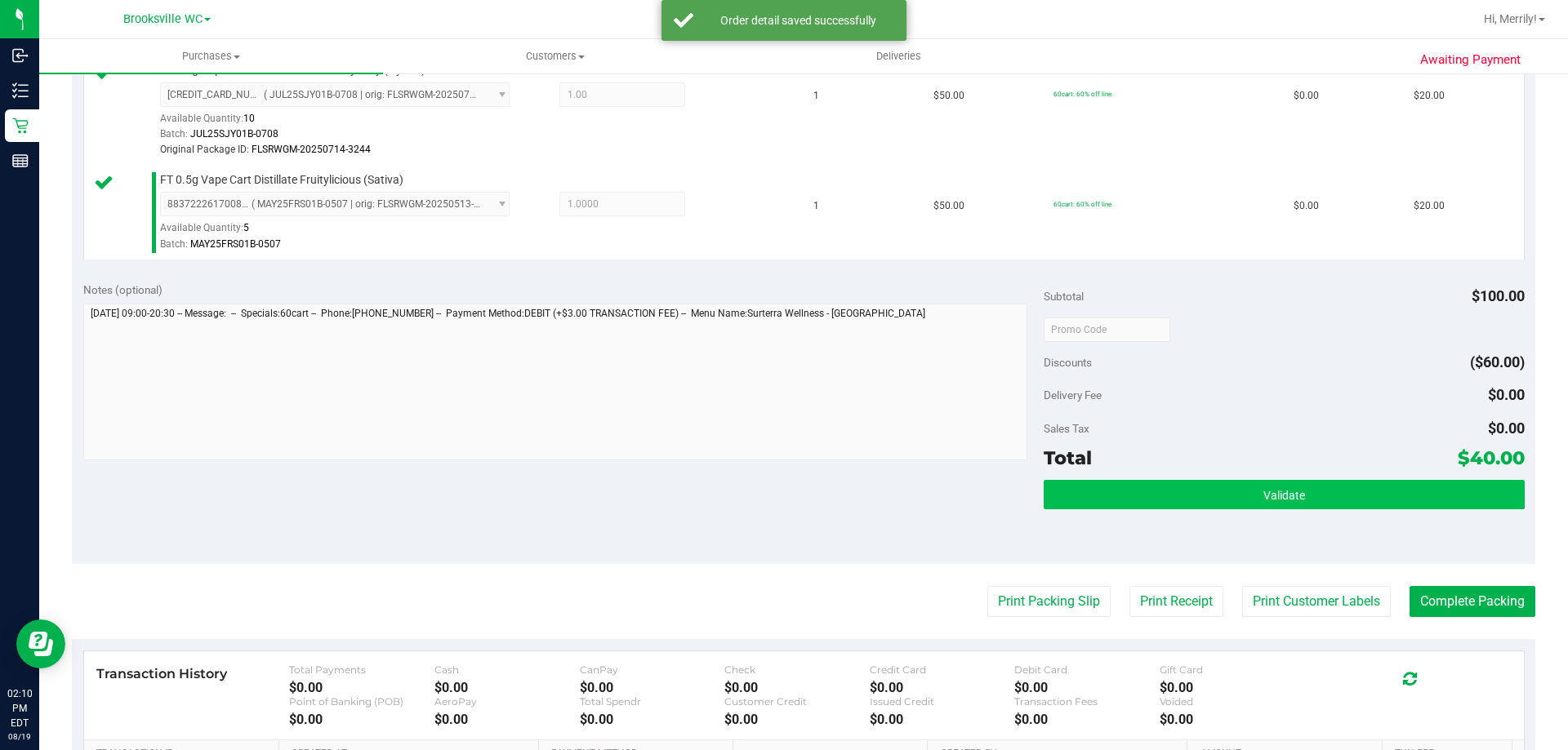
scroll to position [490, 0]
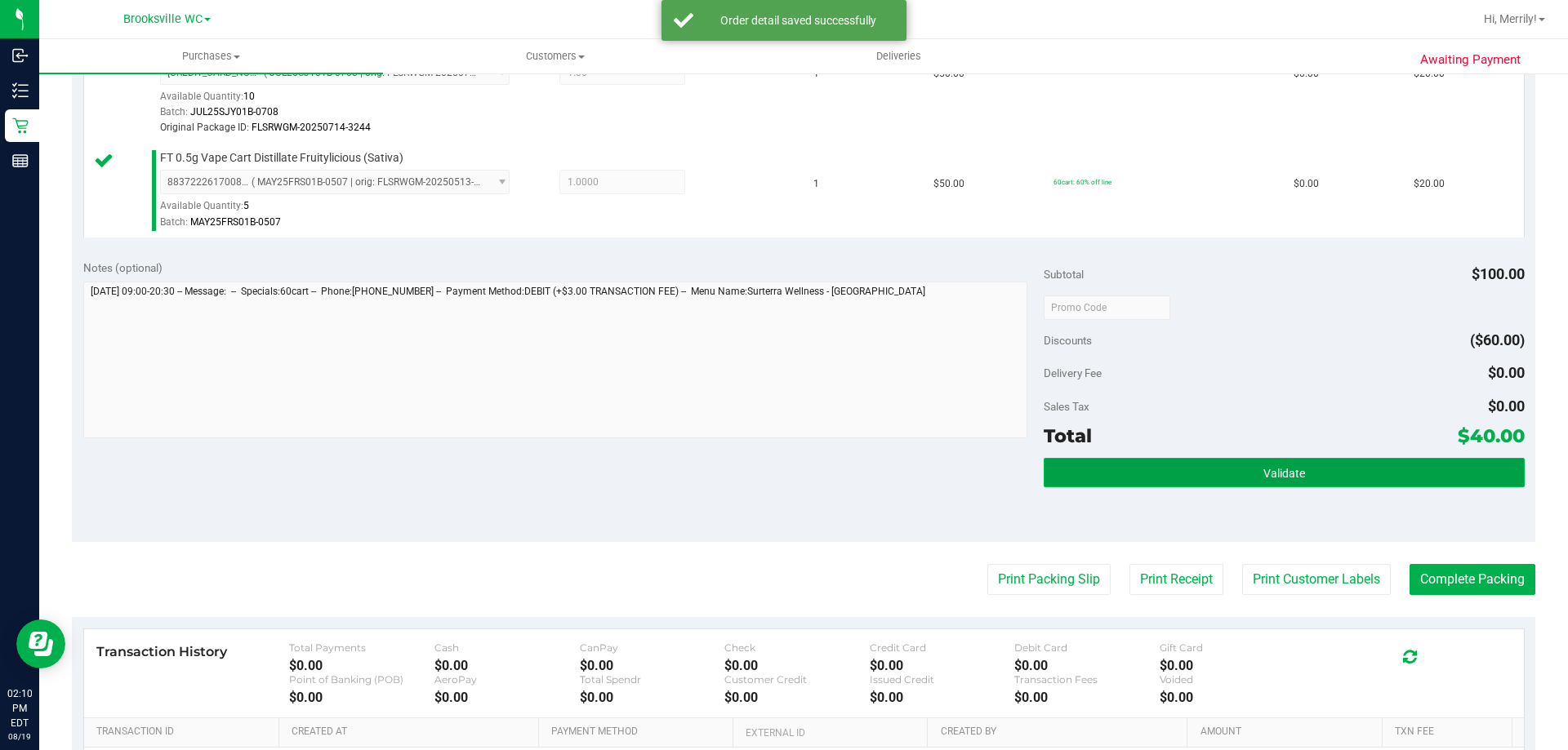
click at [1229, 469] on button "Validate" at bounding box center [1283, 473] width 480 height 30
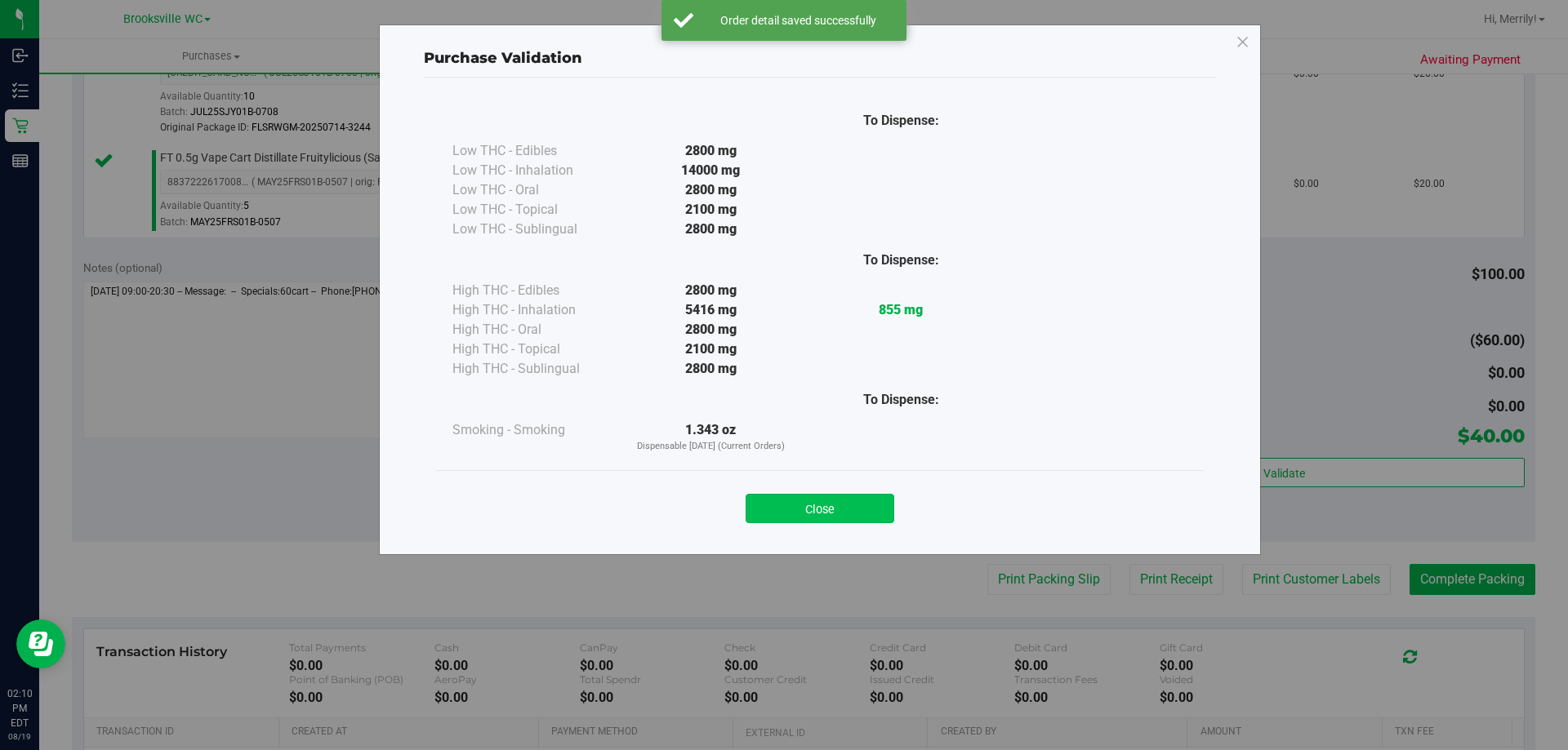
click at [812, 504] on button "Close" at bounding box center [819, 509] width 149 height 30
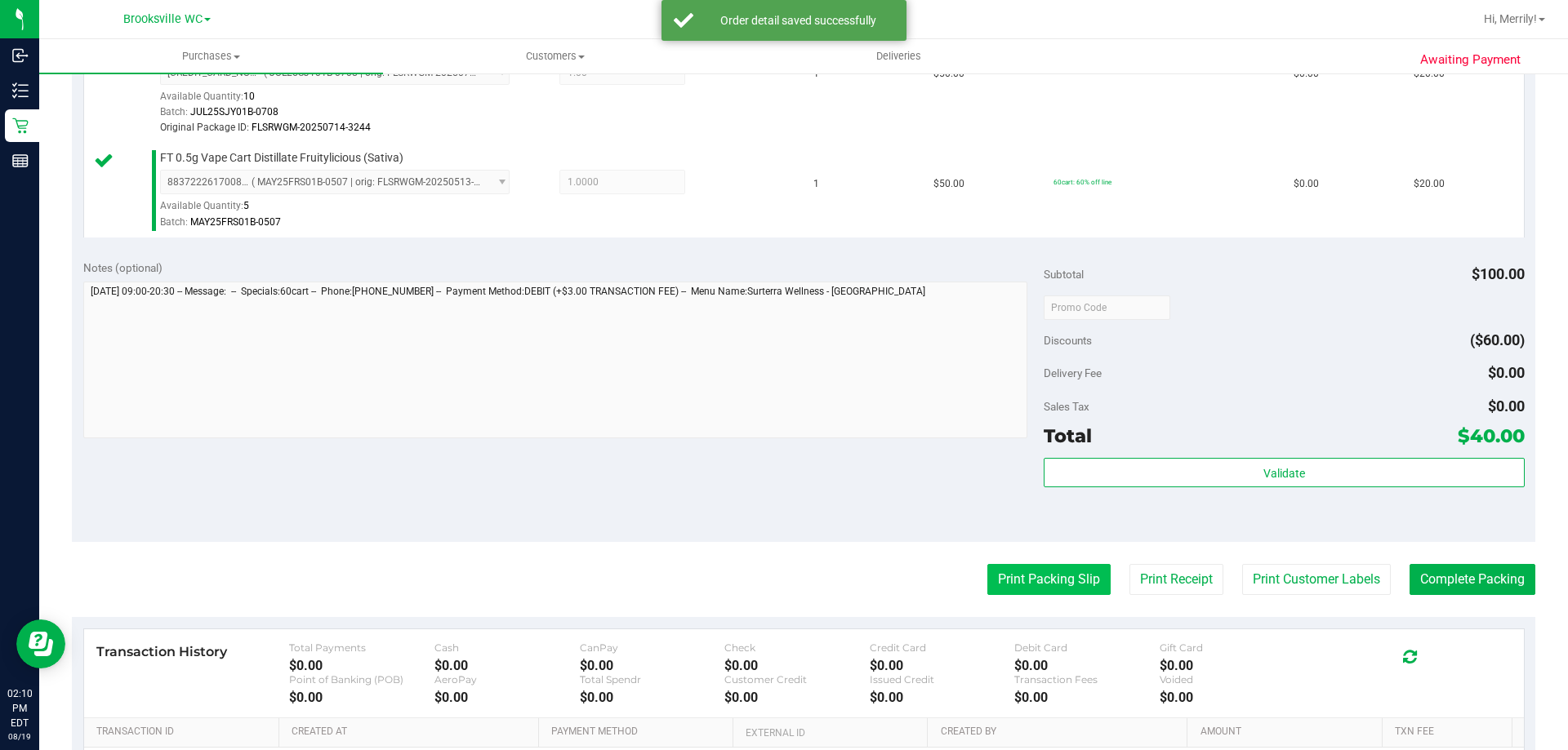
click at [1014, 582] on button "Print Packing Slip" at bounding box center [1049, 579] width 123 height 31
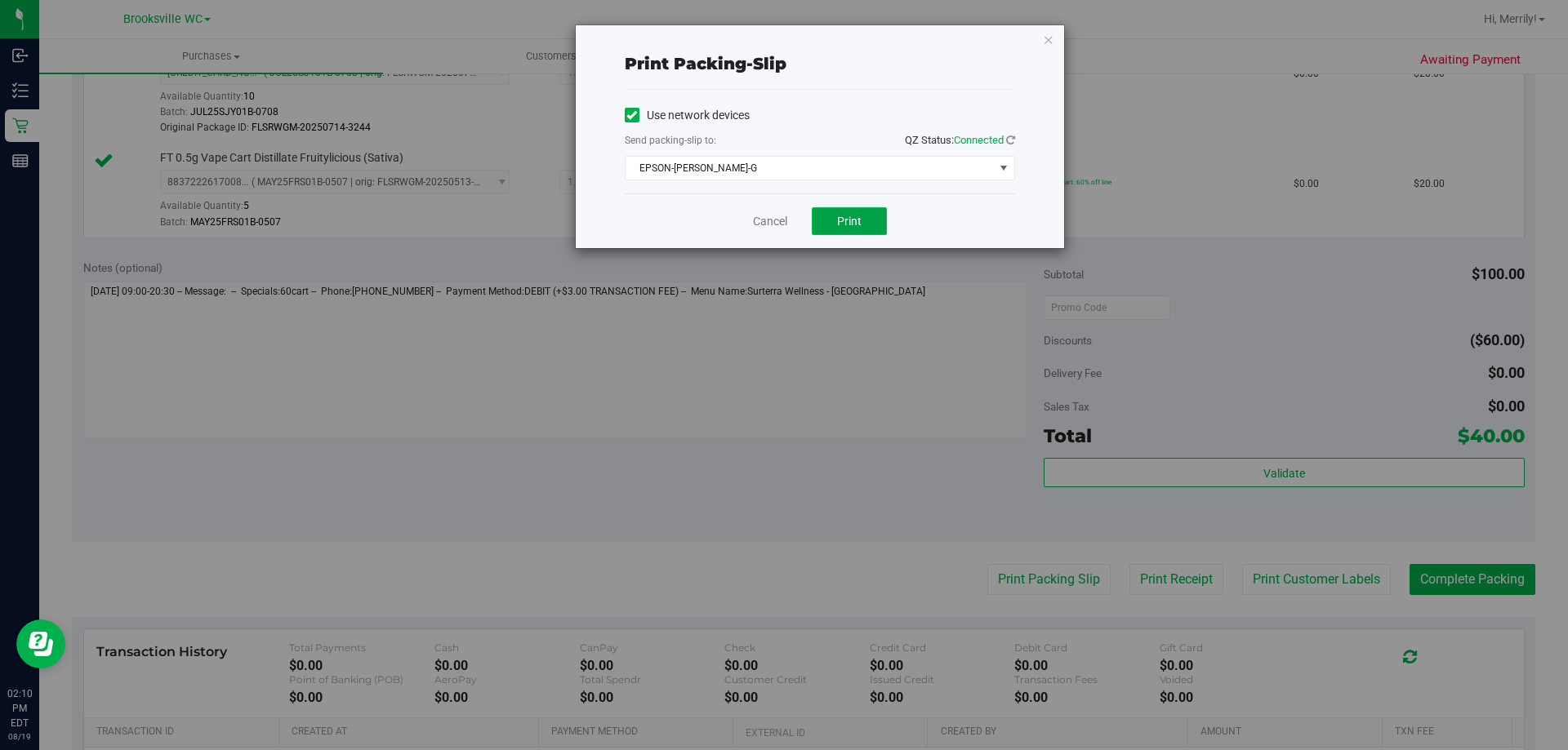
click at [855, 210] on button "Print" at bounding box center [849, 221] width 75 height 28
click at [772, 216] on link "Cancel" at bounding box center [770, 222] width 34 height 17
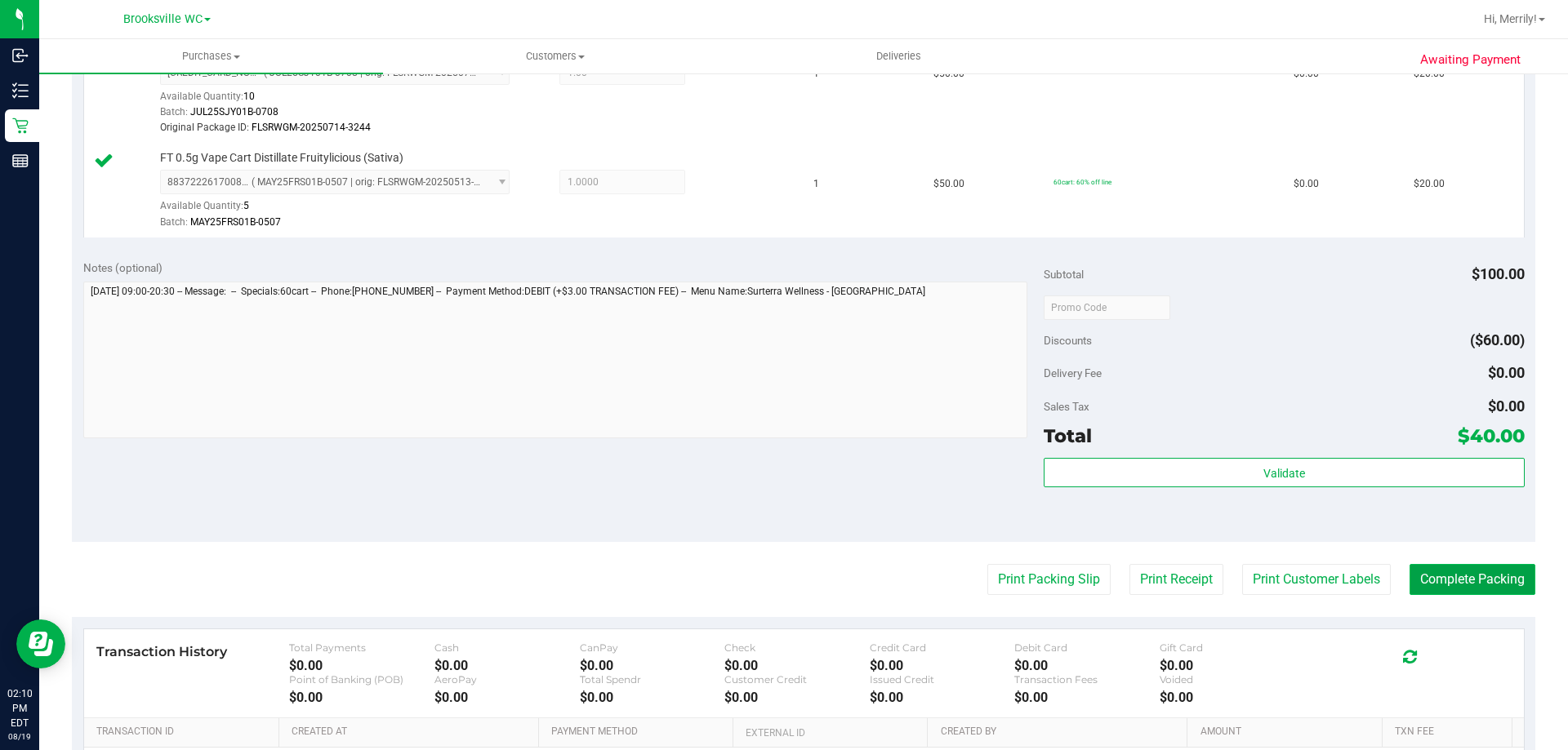
click at [1474, 576] on button "Complete Packing" at bounding box center [1472, 579] width 126 height 31
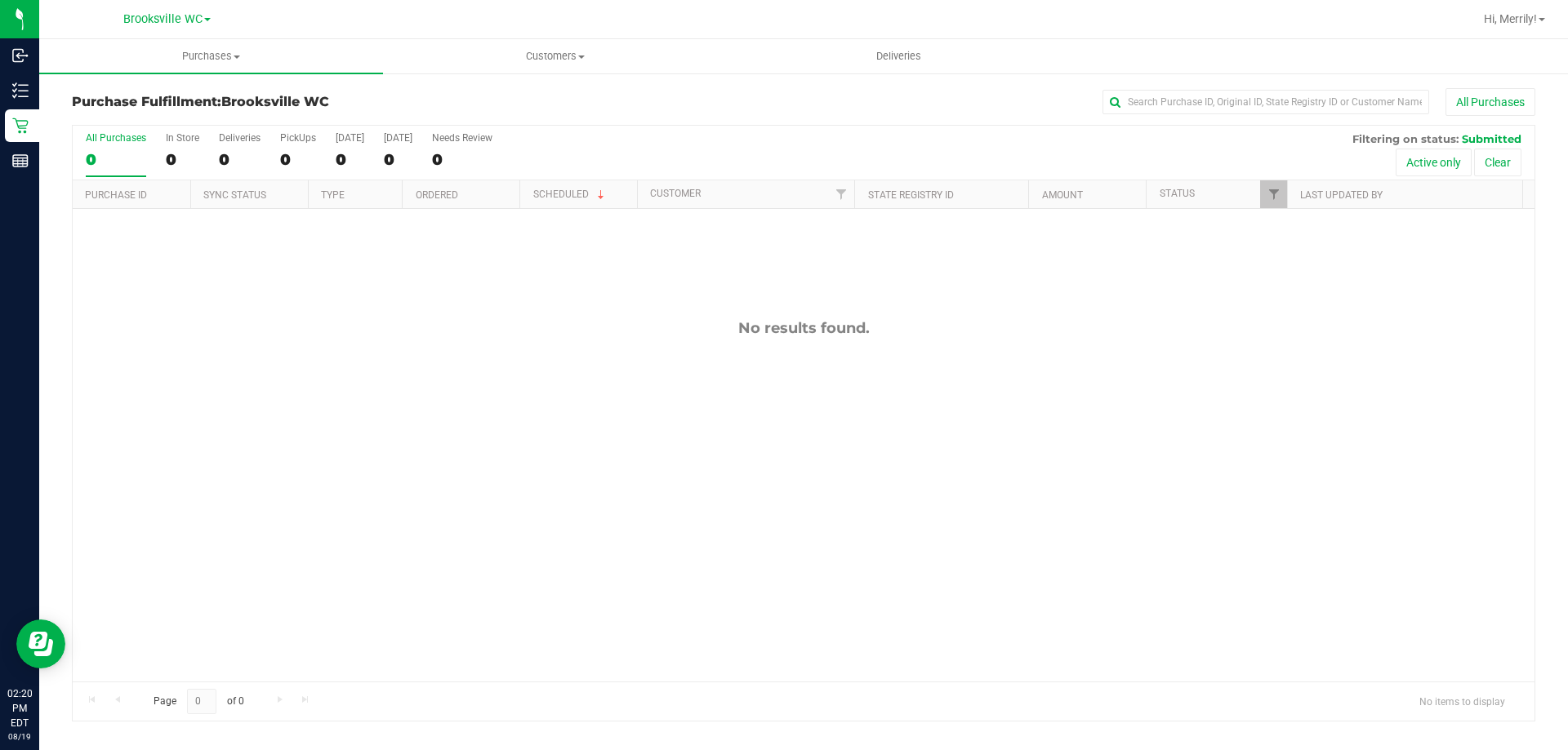
click at [446, 452] on div "No results found." at bounding box center [803, 500] width 1462 height 583
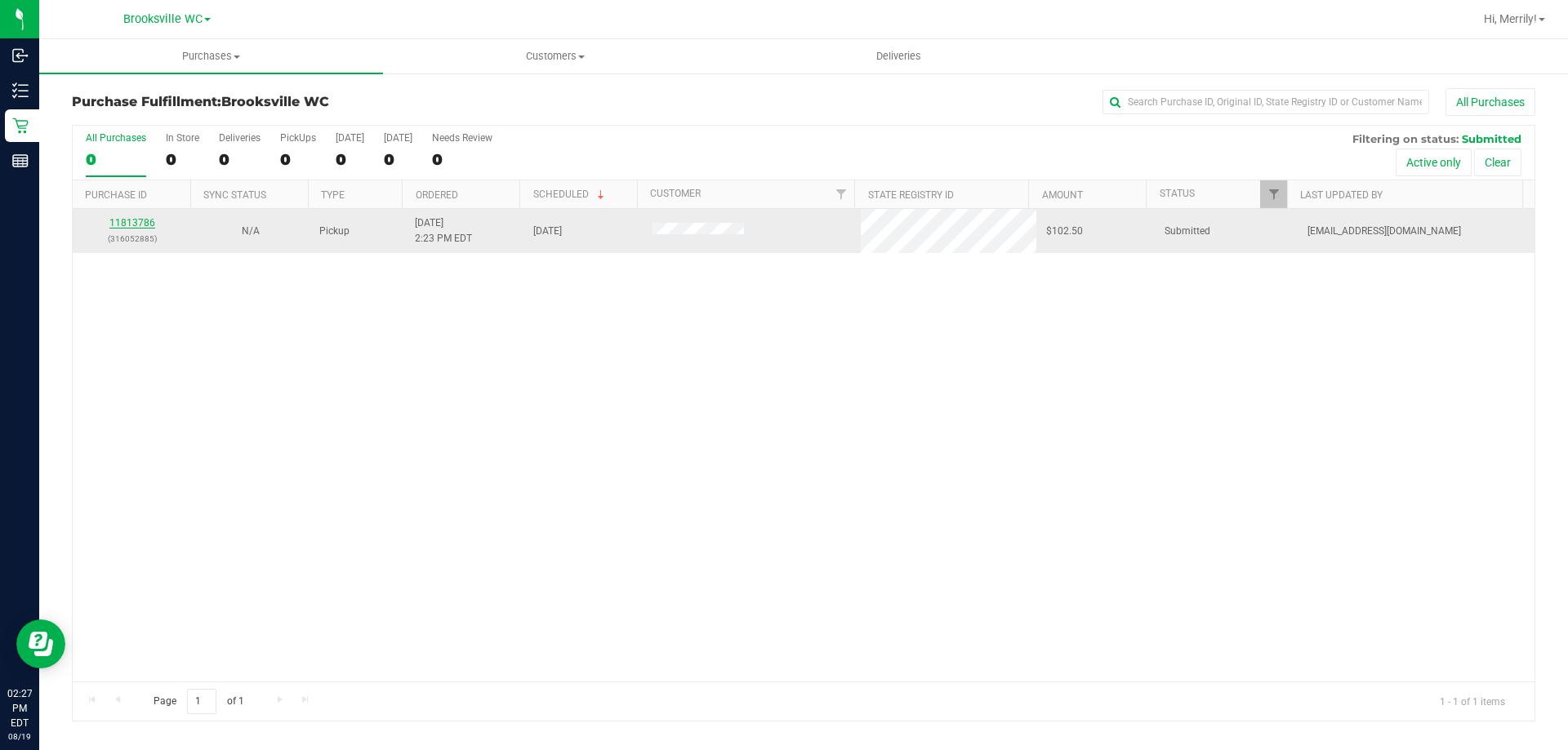
click at [123, 223] on link "11813786" at bounding box center [132, 222] width 45 height 11
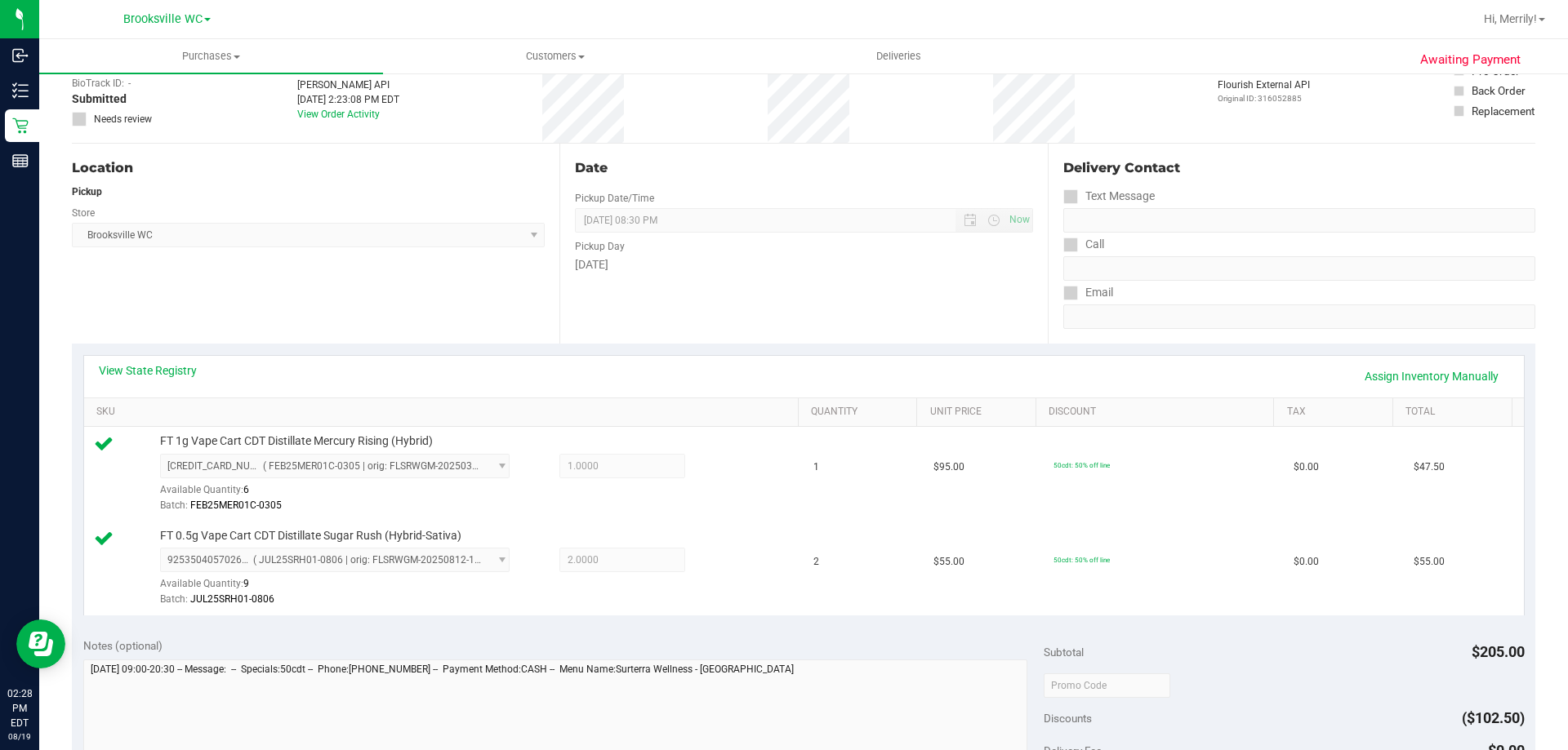
scroll to position [327, 0]
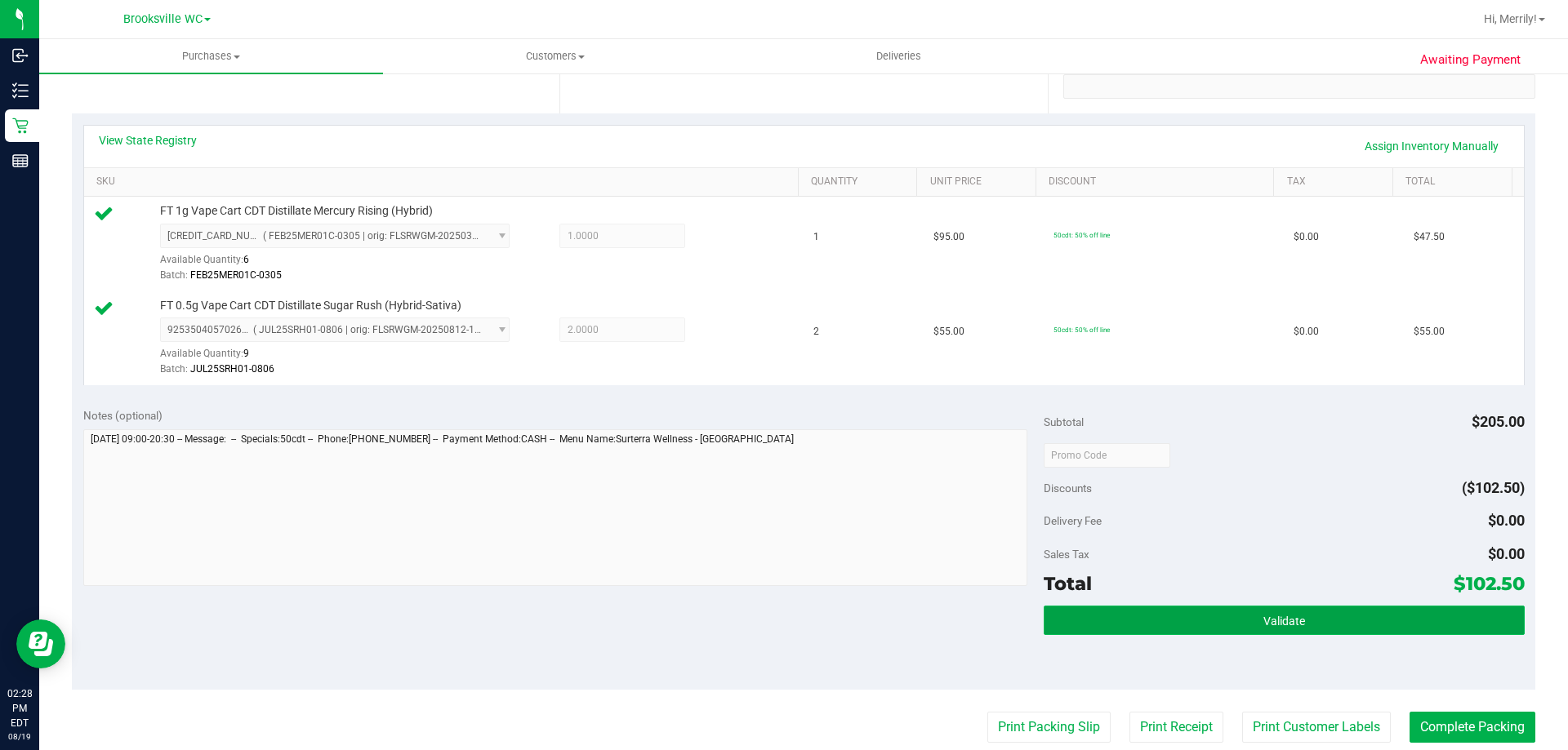
click at [1273, 620] on span "Validate" at bounding box center [1284, 621] width 42 height 13
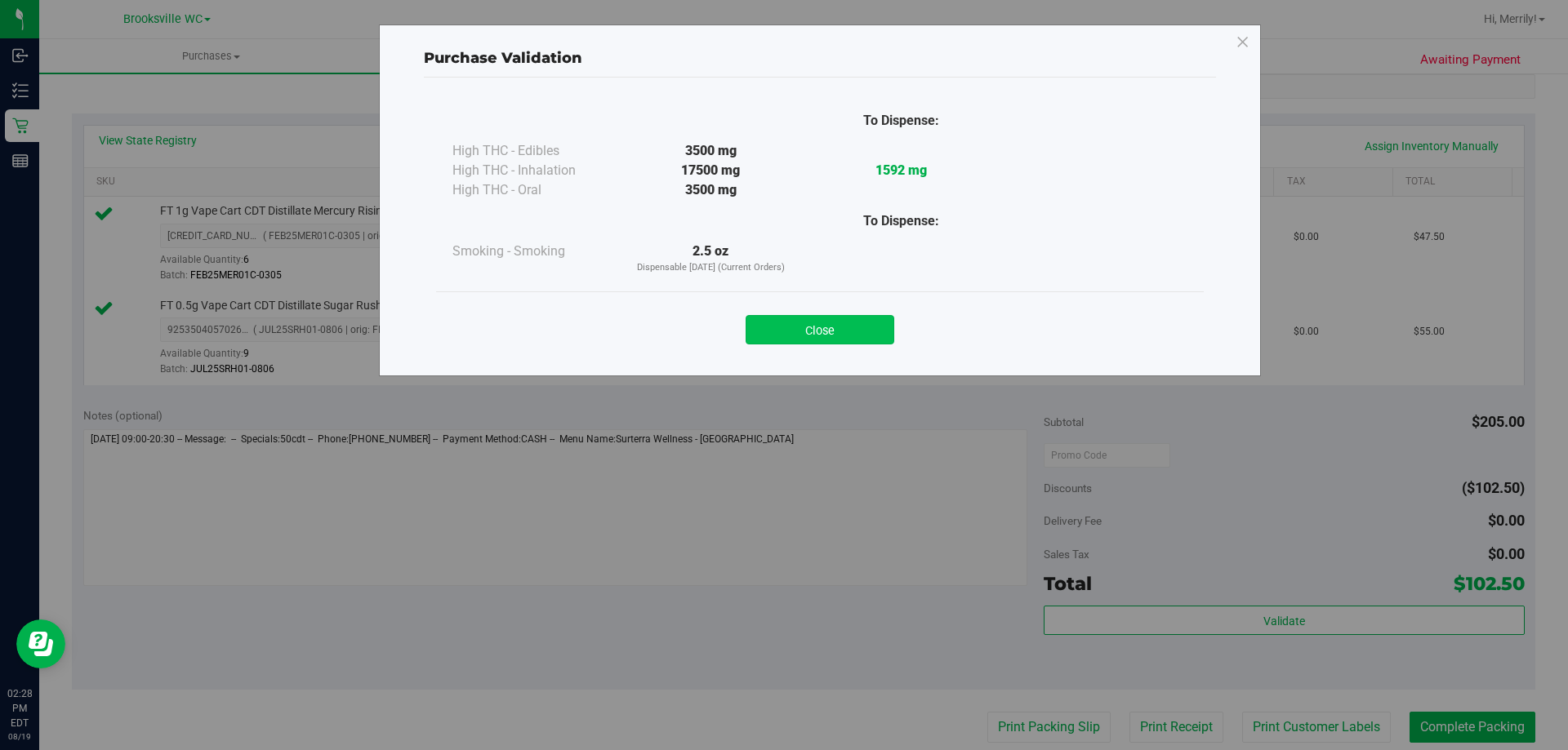
click at [811, 328] on button "Close" at bounding box center [819, 330] width 149 height 30
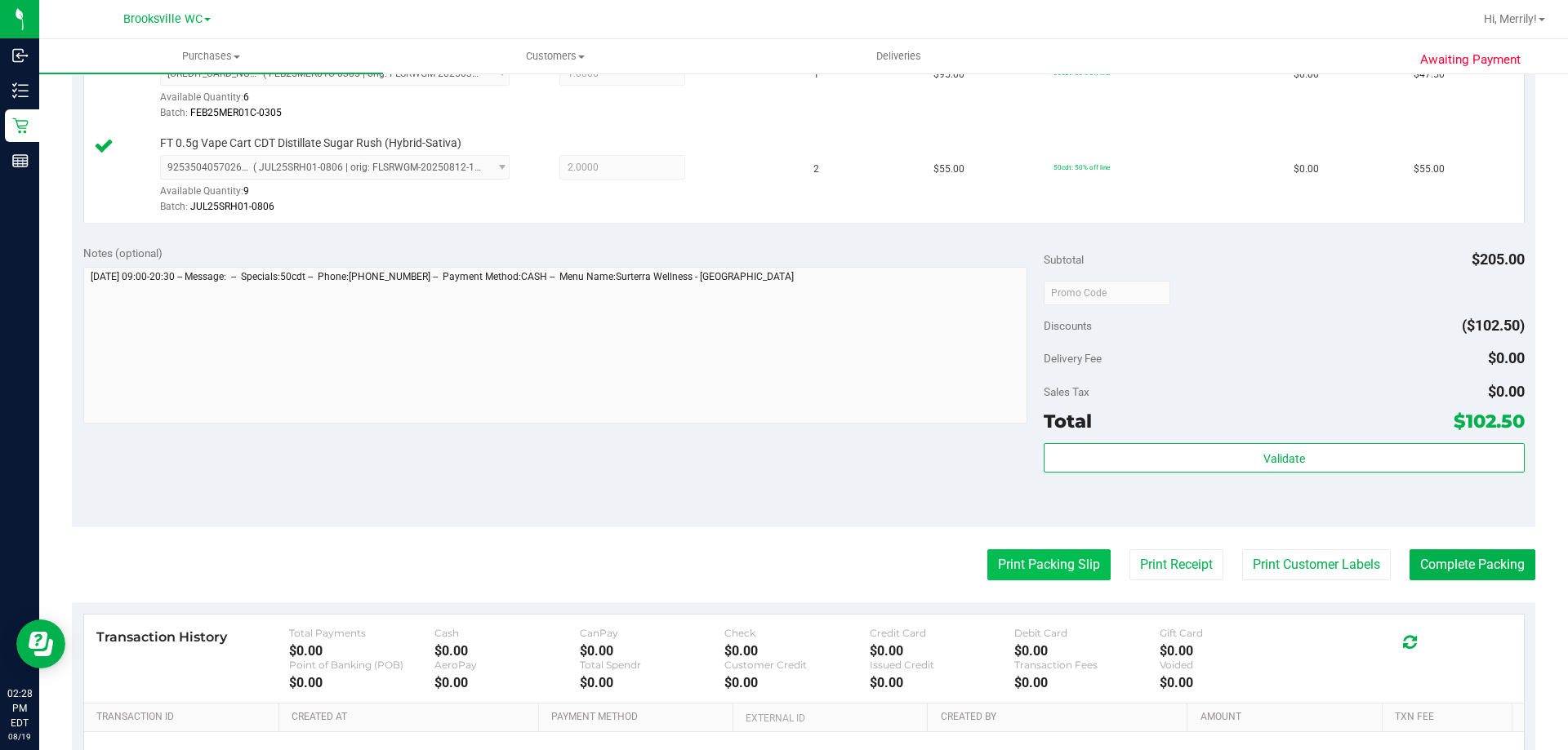
scroll to position [490, 0]
click at [1074, 563] on button "Print Packing Slip" at bounding box center [1049, 564] width 123 height 31
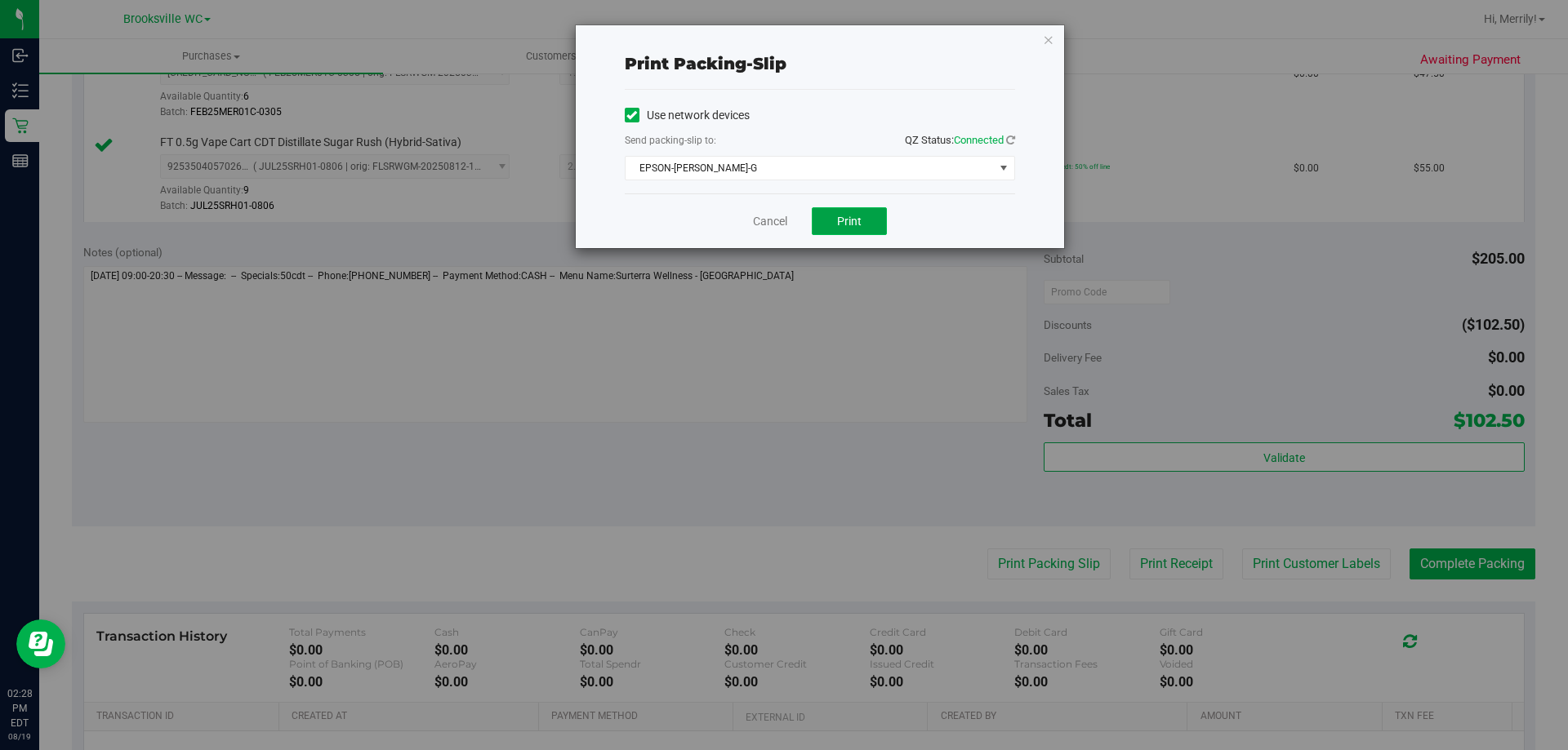
click at [849, 222] on span "Print" at bounding box center [849, 220] width 24 height 13
click at [764, 226] on link "Cancel" at bounding box center [770, 222] width 34 height 17
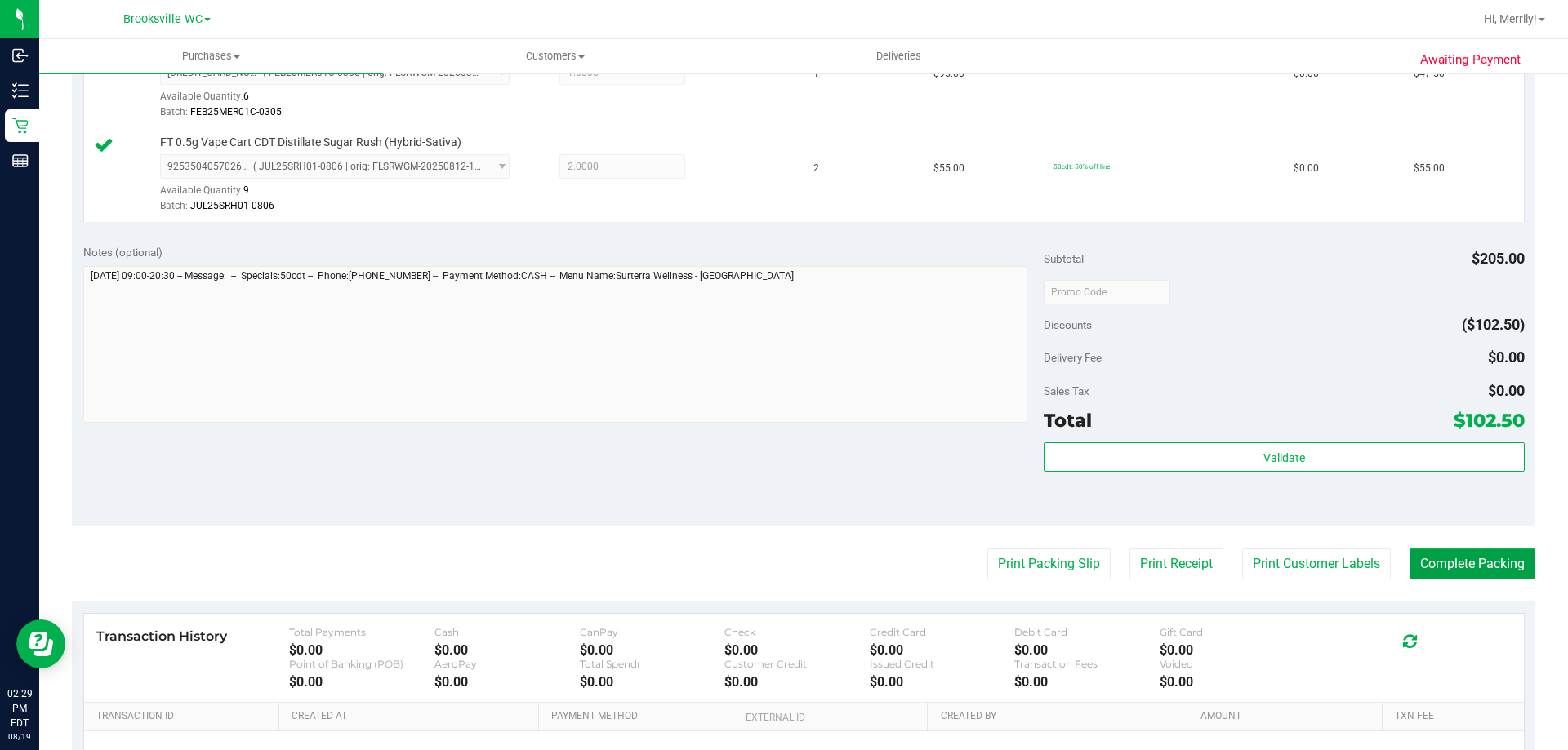
click at [1457, 564] on button "Complete Packing" at bounding box center [1472, 564] width 126 height 31
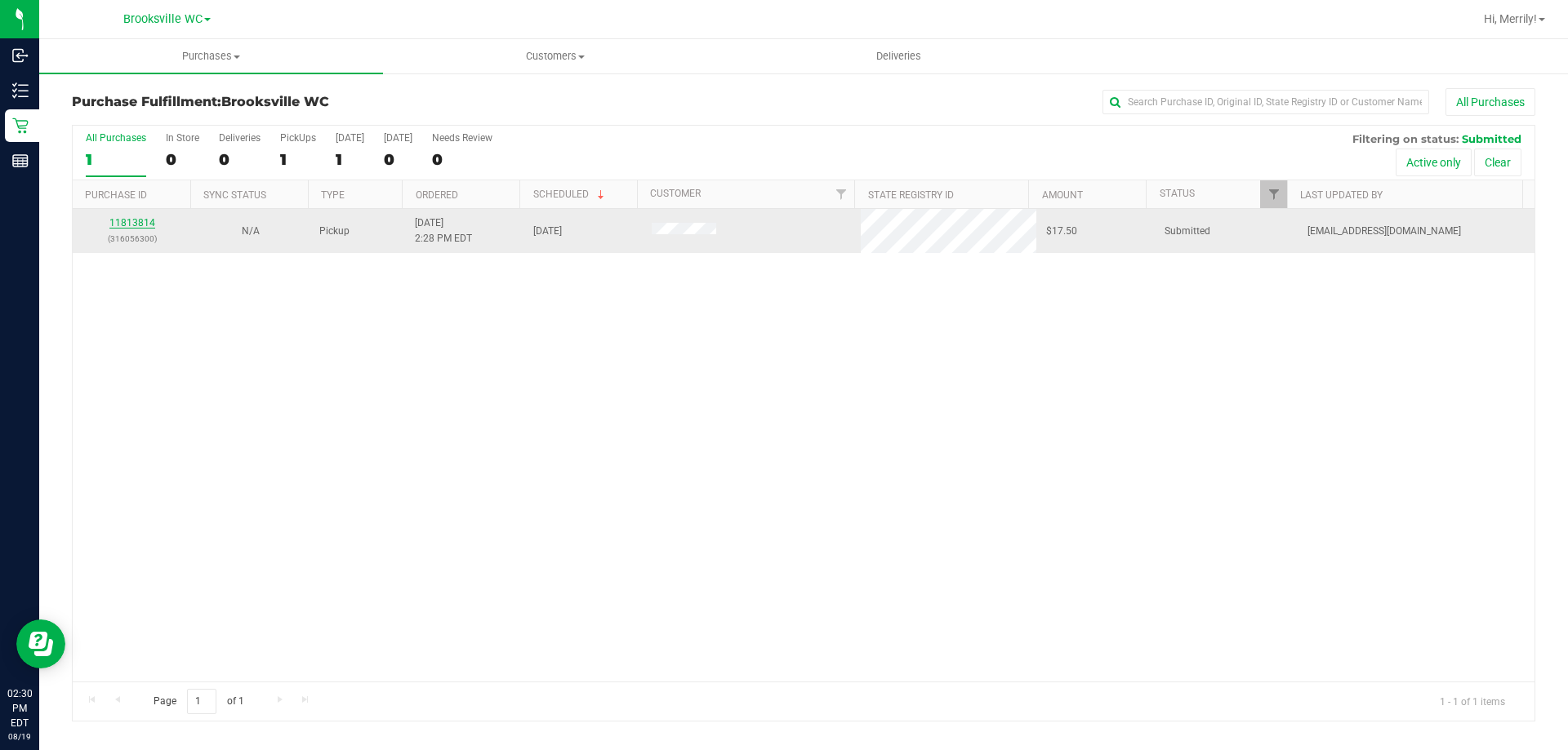
click at [141, 220] on link "11813814" at bounding box center [132, 222] width 45 height 11
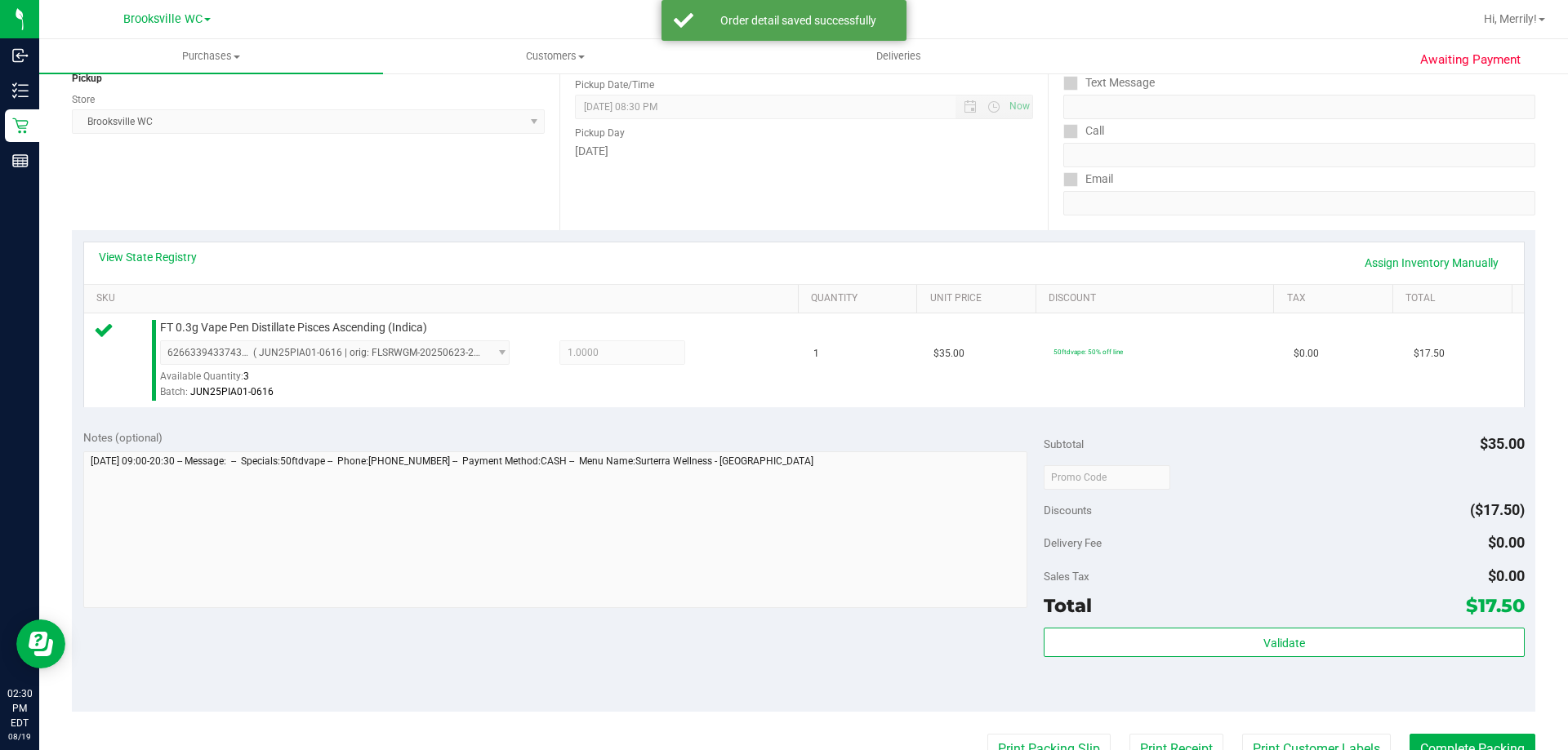
scroll to position [327, 0]
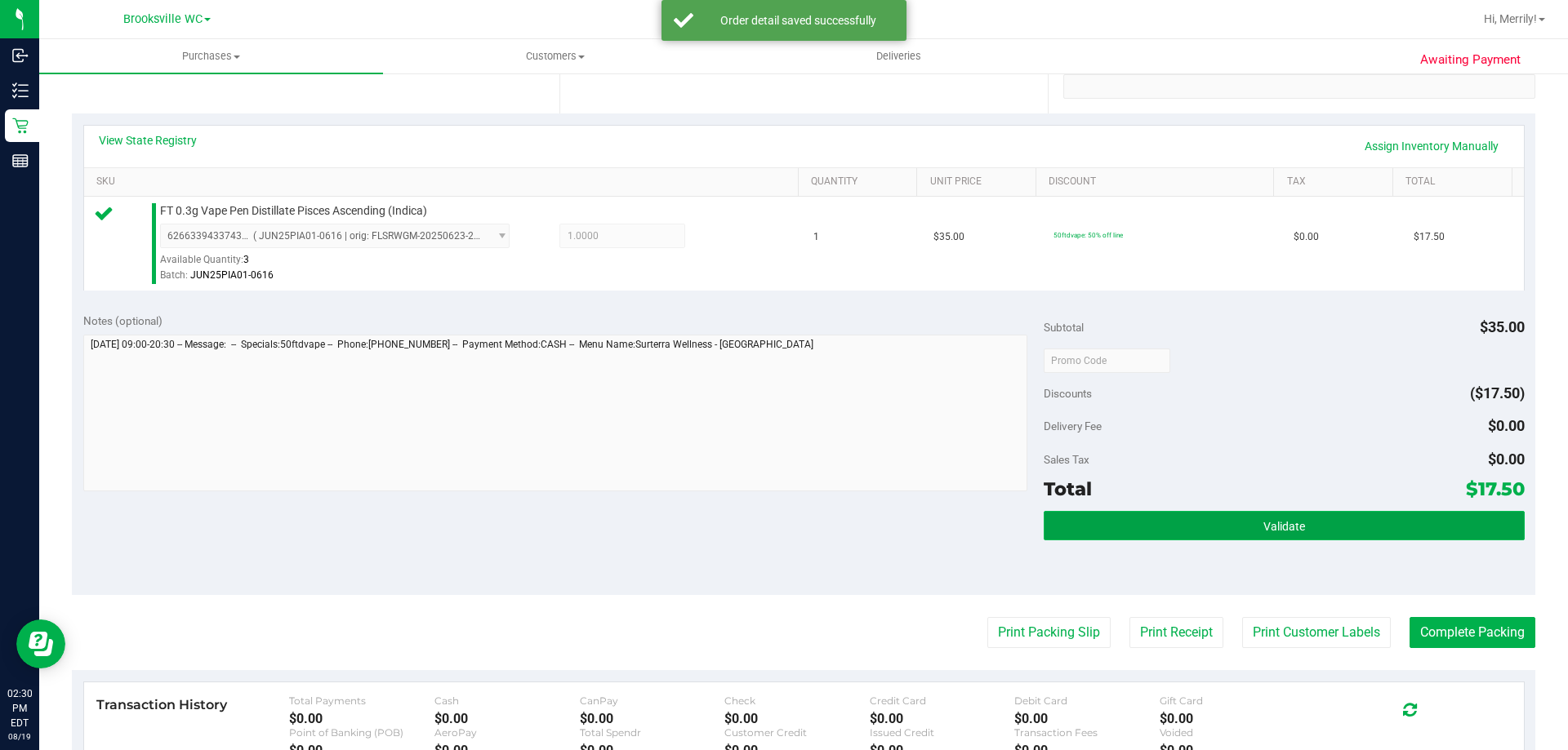
click at [1211, 533] on button "Validate" at bounding box center [1283, 526] width 480 height 30
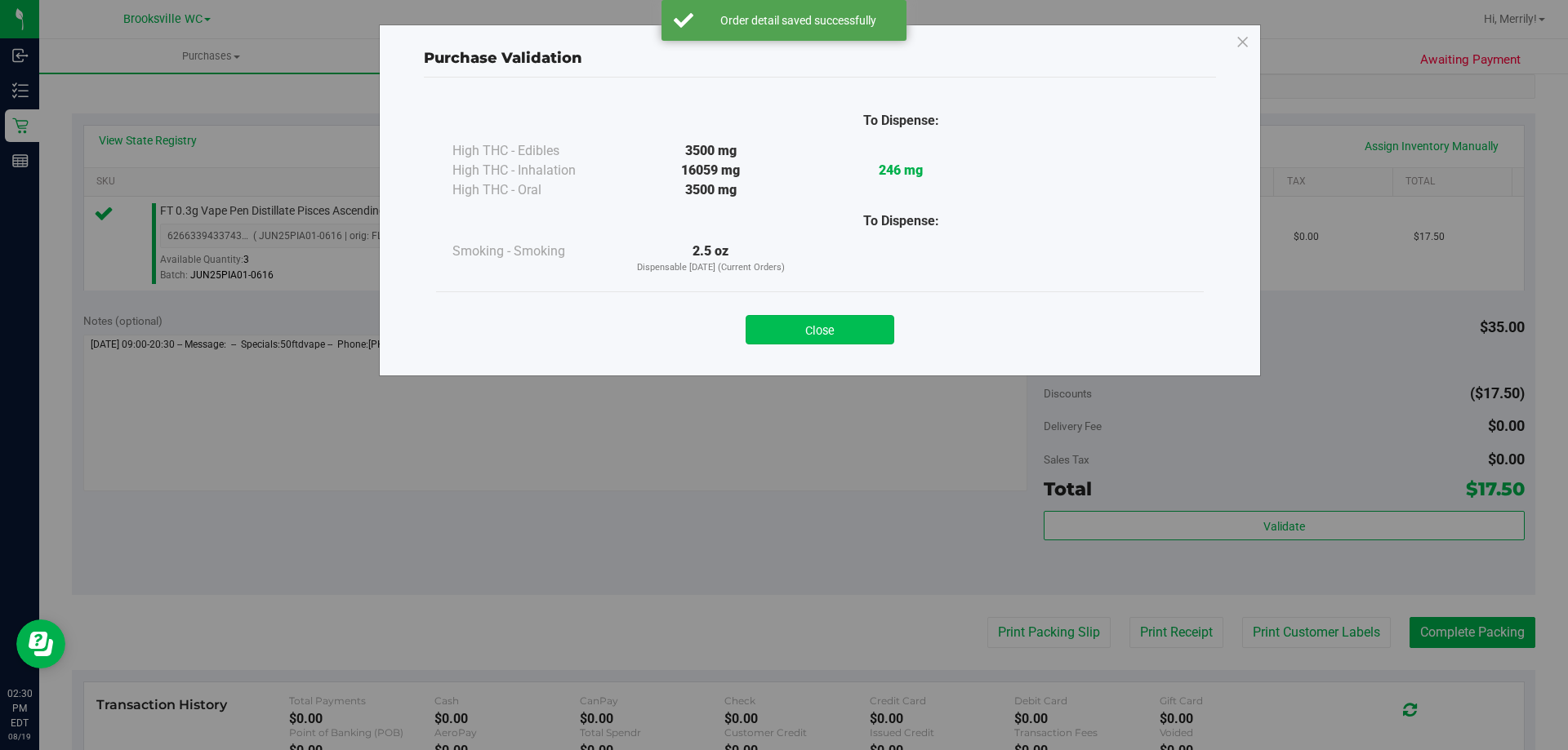
click at [824, 324] on button "Close" at bounding box center [819, 330] width 149 height 30
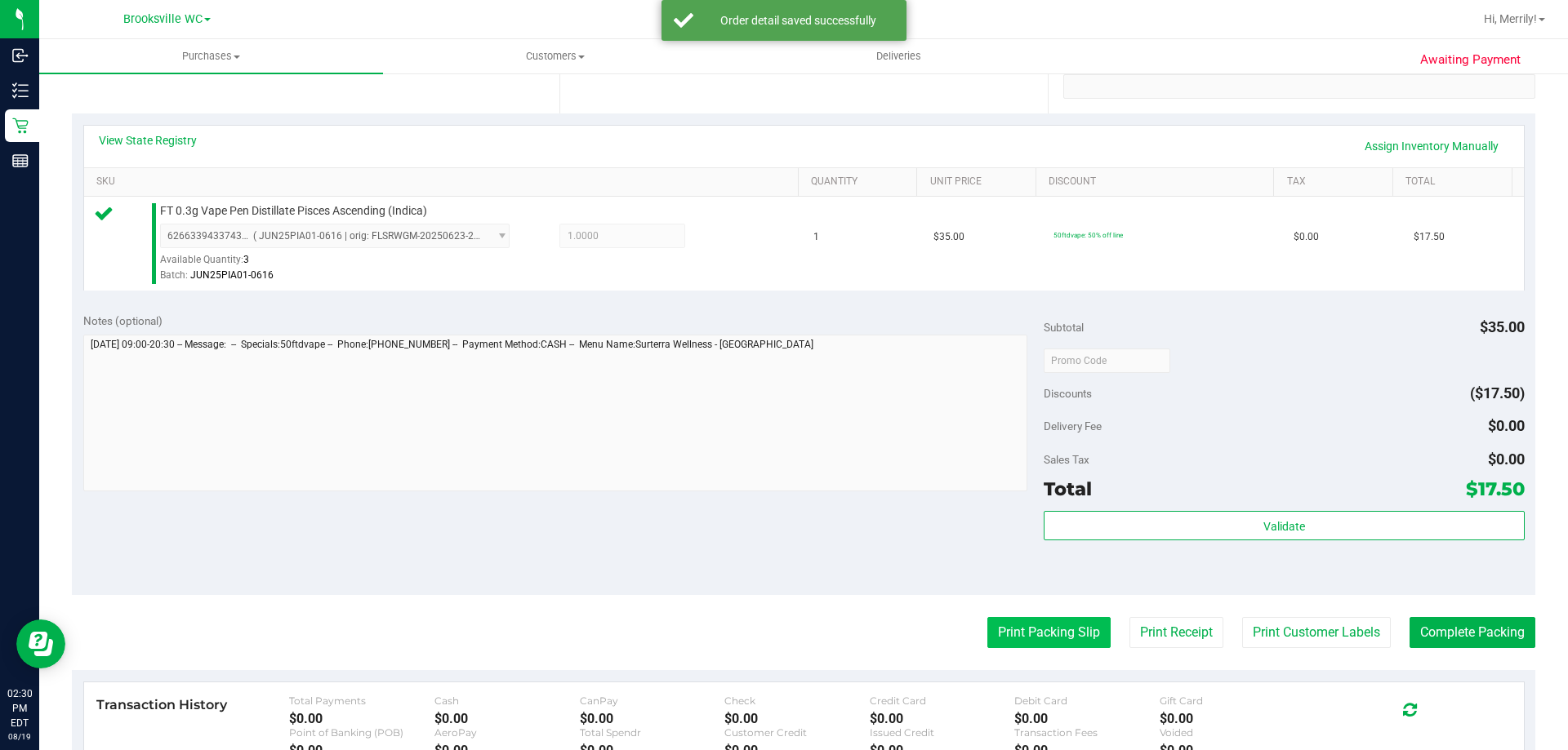
click at [1022, 640] on button "Print Packing Slip" at bounding box center [1049, 632] width 123 height 31
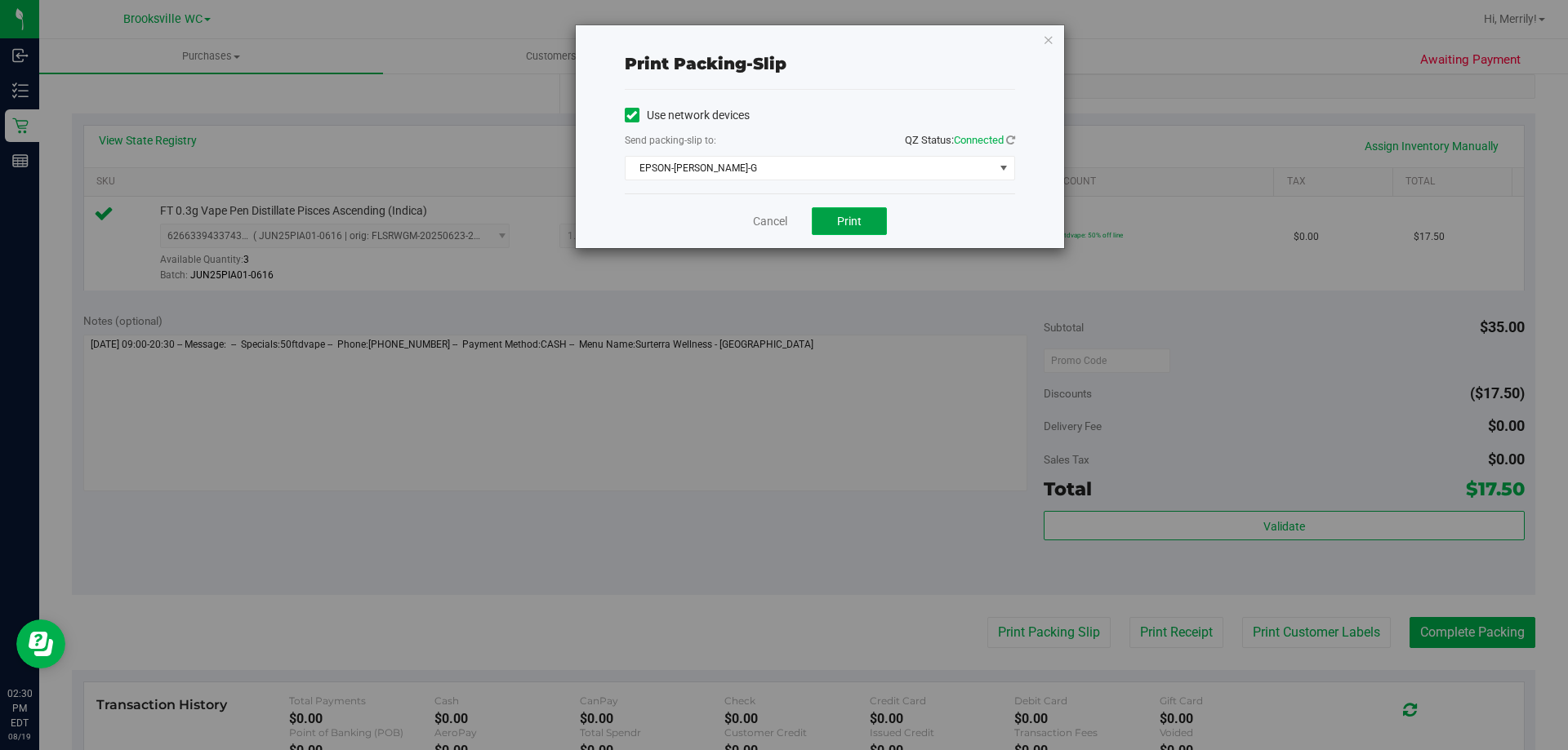
click at [858, 218] on span "Print" at bounding box center [849, 220] width 24 height 13
click at [779, 218] on link "Cancel" at bounding box center [770, 222] width 34 height 17
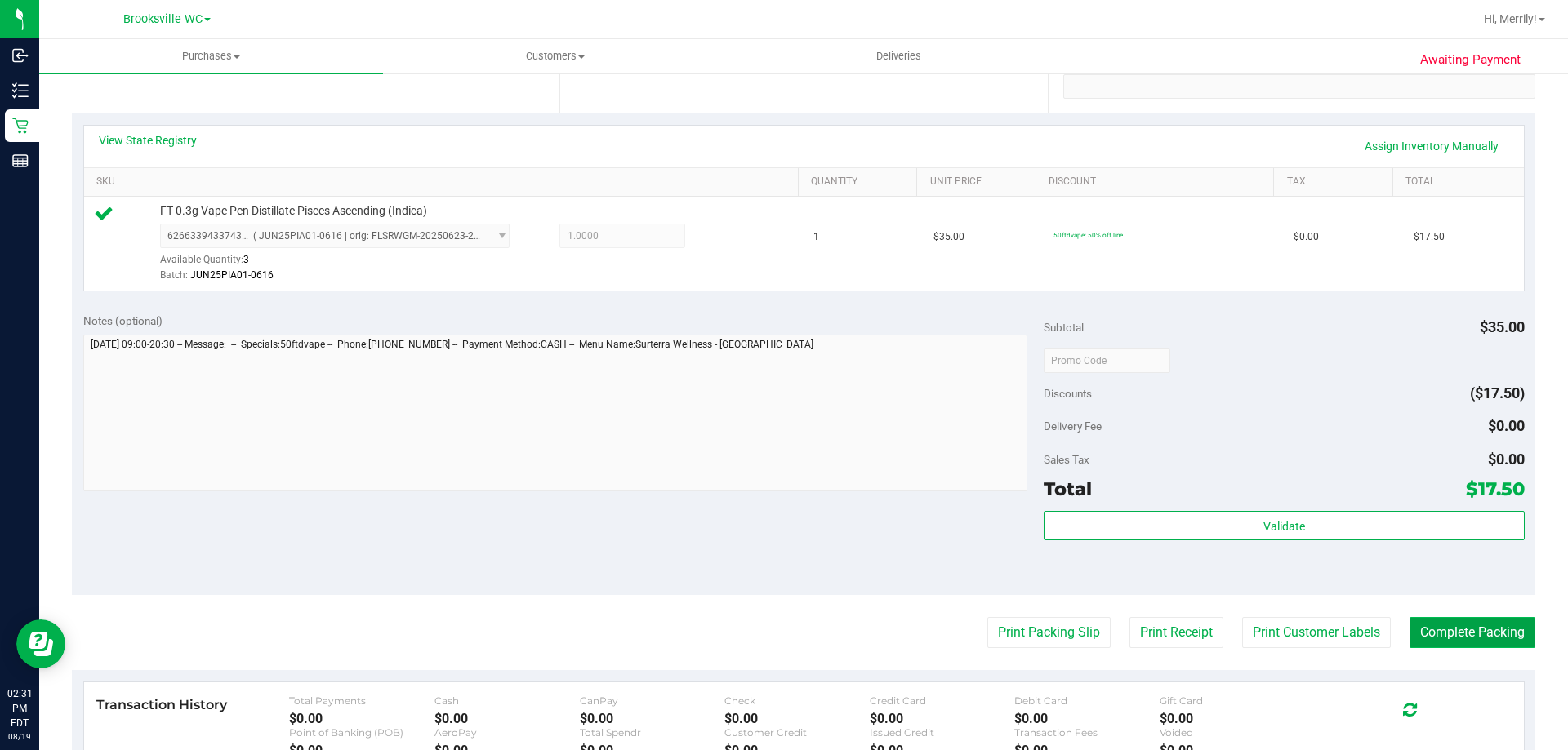
click at [1469, 637] on button "Complete Packing" at bounding box center [1472, 632] width 126 height 31
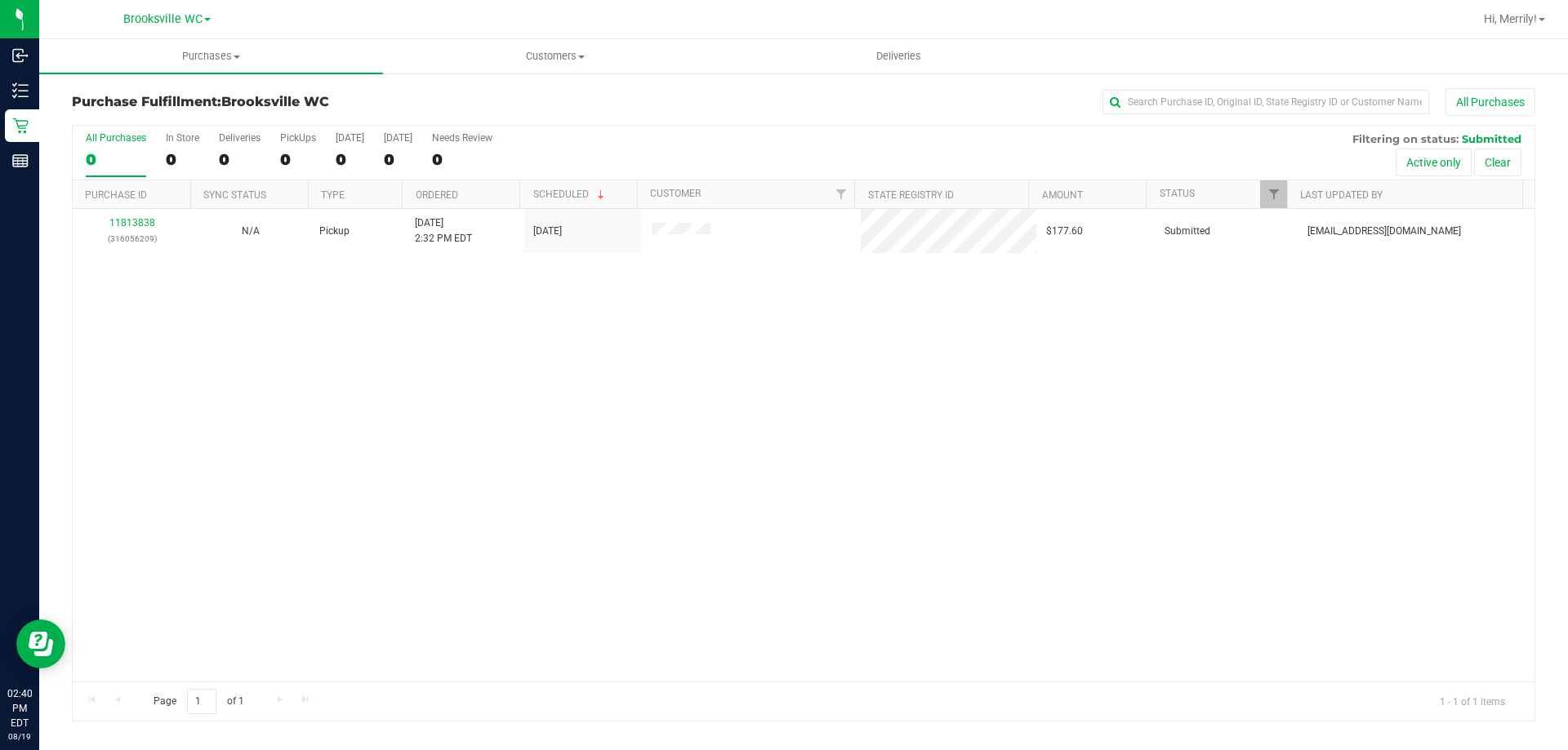
click at [389, 341] on div "11813838 (316056209) N/A Pickup 8/19/2025 2:32 PM EDT 8/19/2025 $177.60 Submitt…" at bounding box center [803, 445] width 1462 height 472
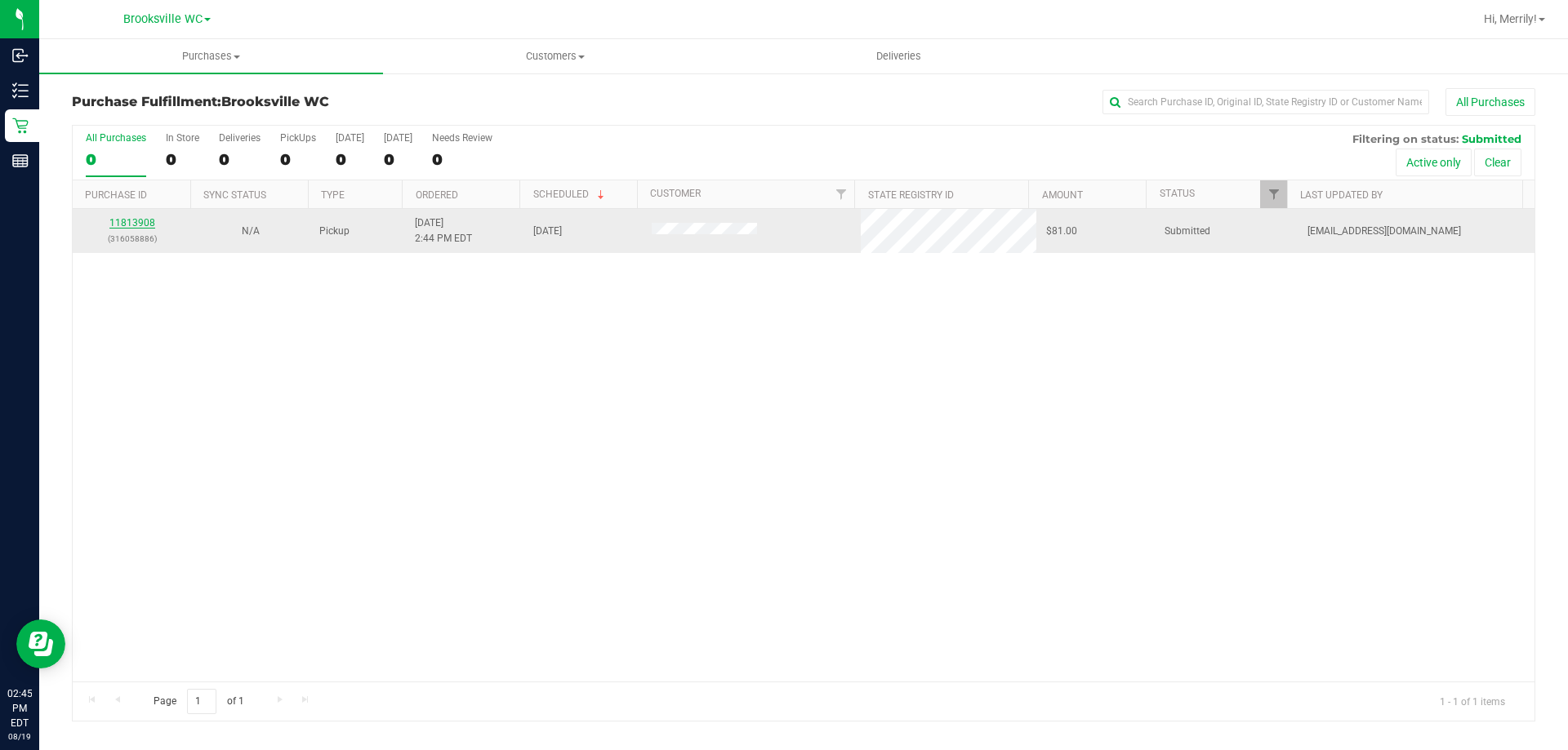
click at [152, 223] on link "11813908" at bounding box center [132, 222] width 45 height 11
click at [133, 227] on link "11814039" at bounding box center [132, 231] width 45 height 11
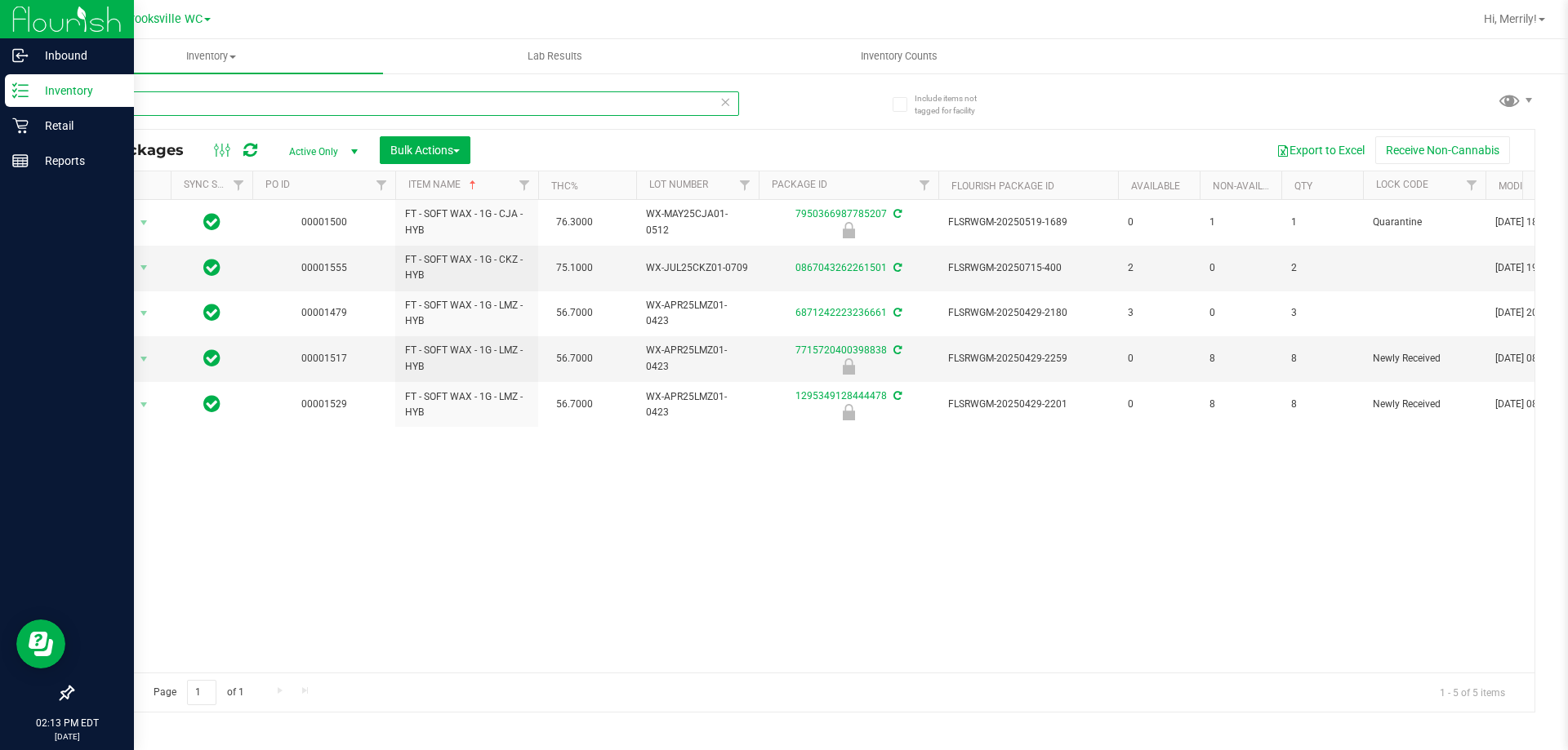
drag, startPoint x: 126, startPoint y: 98, endPoint x: 0, endPoint y: 23, distance: 146.6
click at [0, 63] on div "Inbound Inventory Retail Reports 02:13 PM EDT 08/19/2025 08/19 Brooksville WC H…" at bounding box center [784, 375] width 1568 height 750
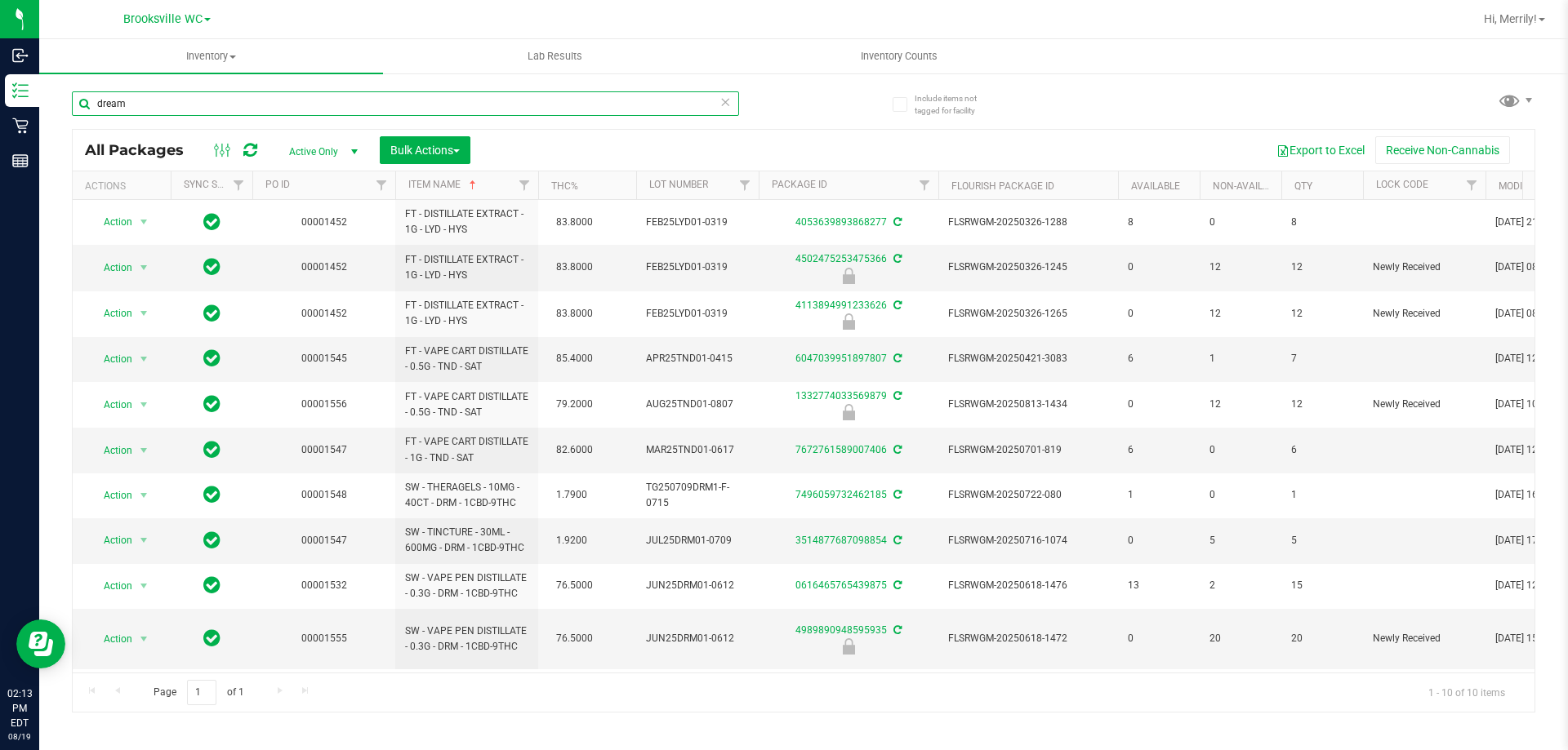
type input "dream"
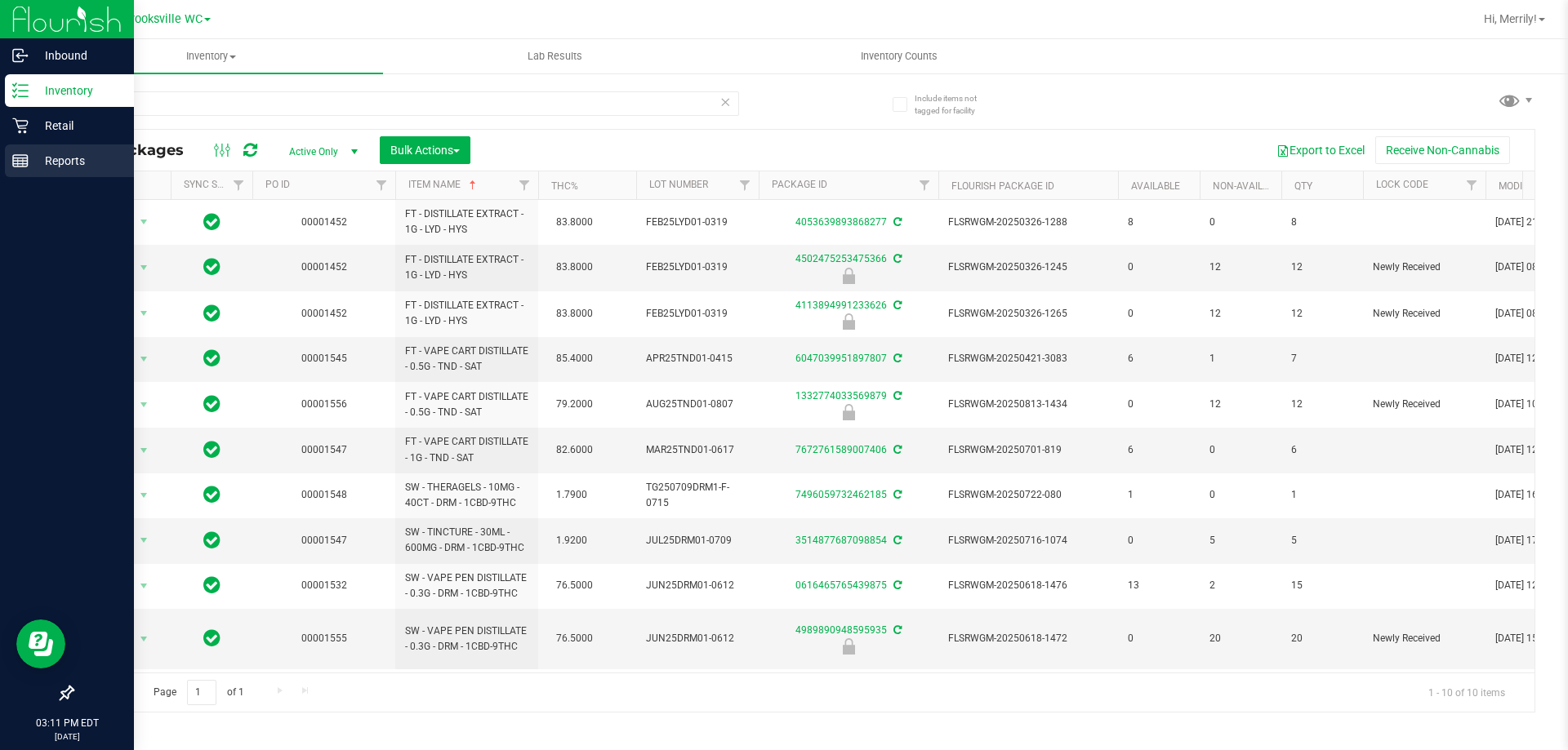
click at [20, 159] on line at bounding box center [20, 159] width 15 height 0
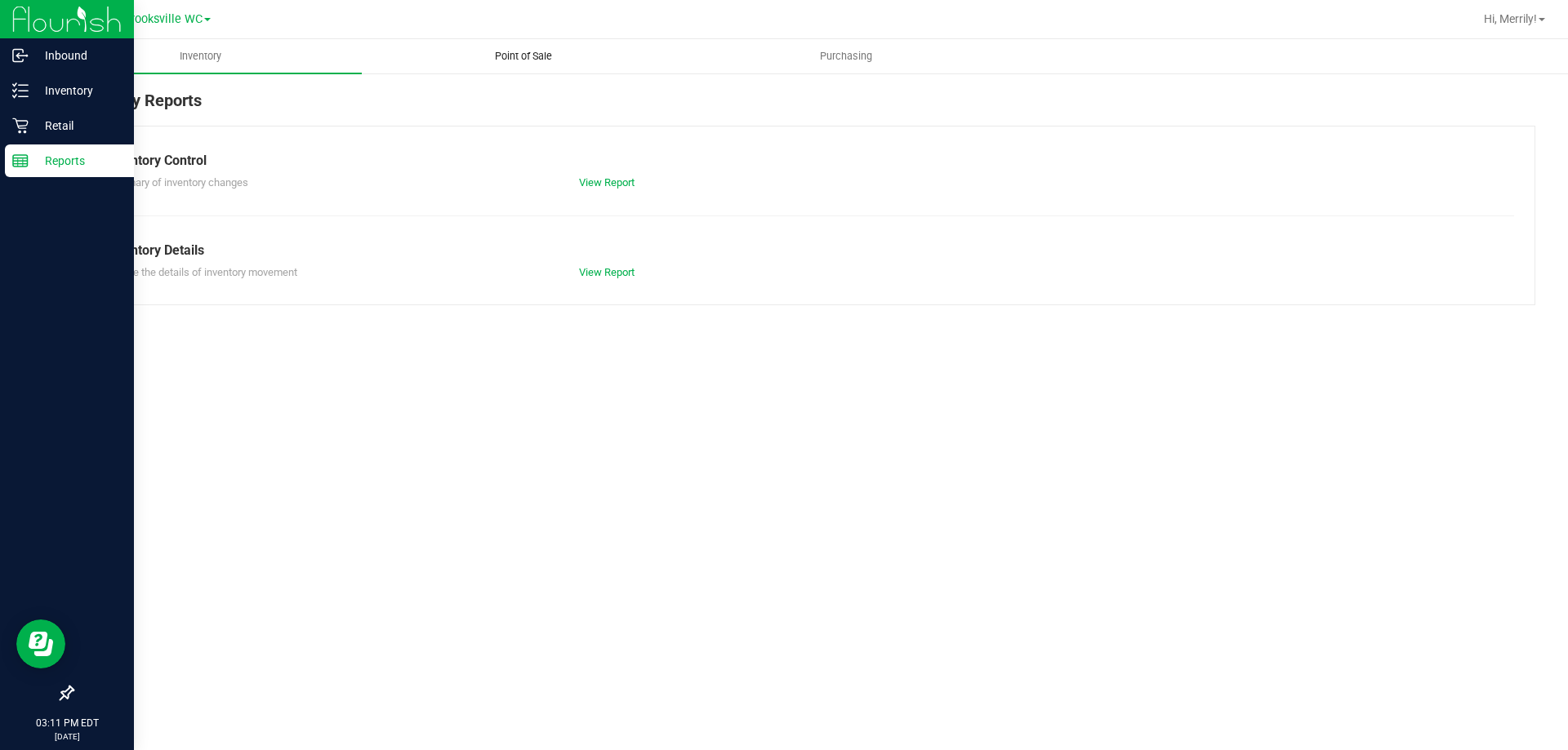
click at [525, 51] on span "Point of Sale" at bounding box center [523, 56] width 101 height 15
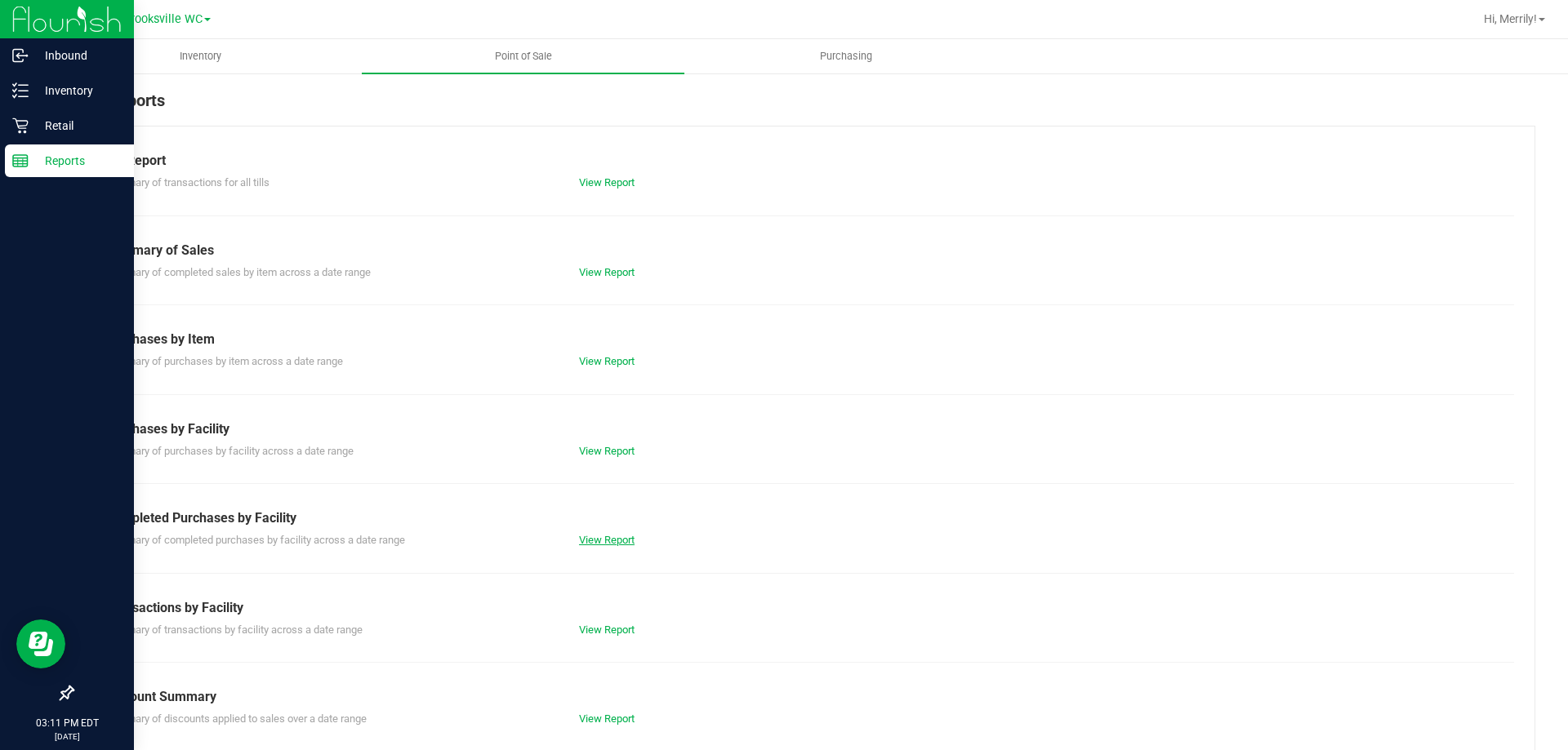
click at [594, 543] on link "View Report" at bounding box center [607, 540] width 56 height 12
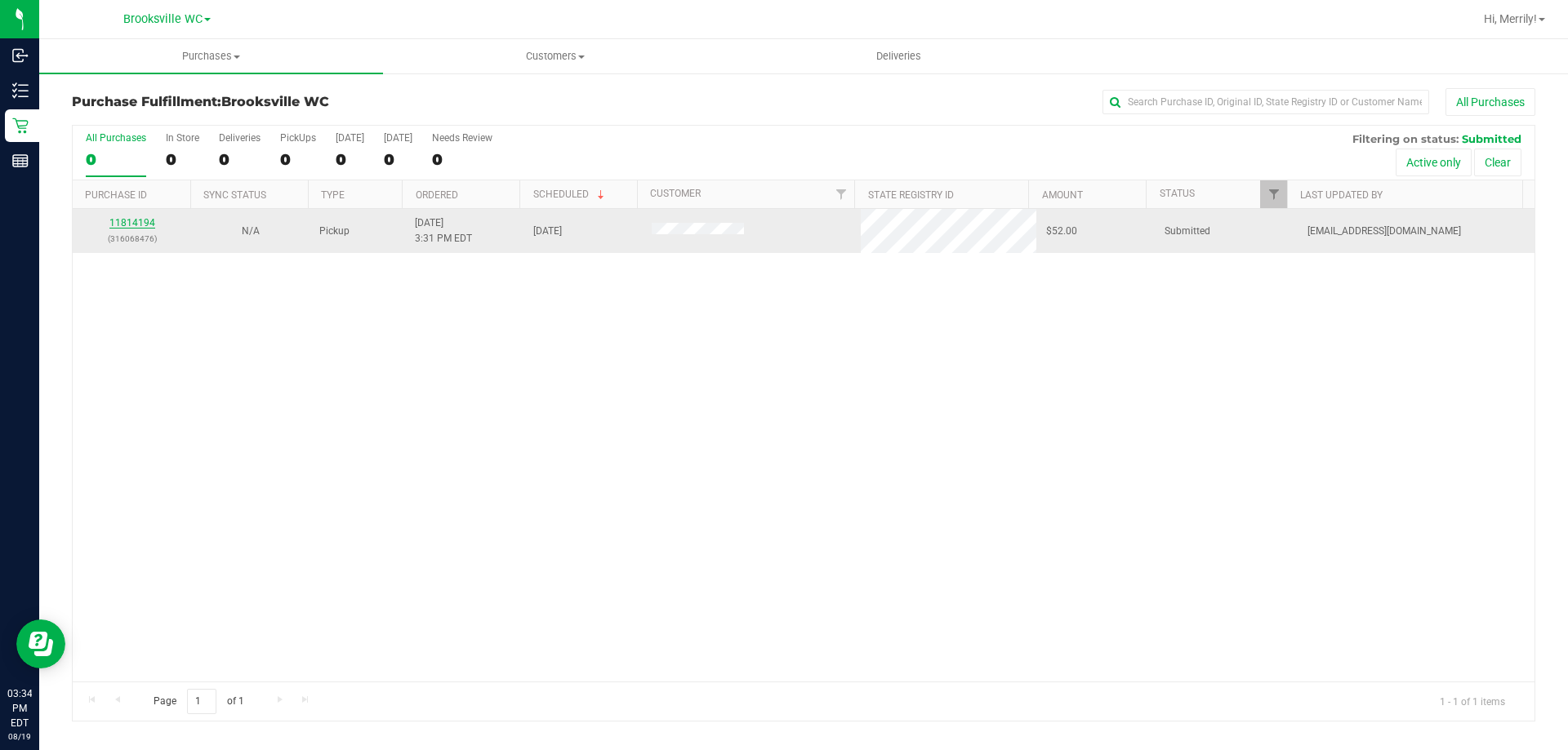
click at [136, 220] on link "11814194" at bounding box center [132, 222] width 45 height 11
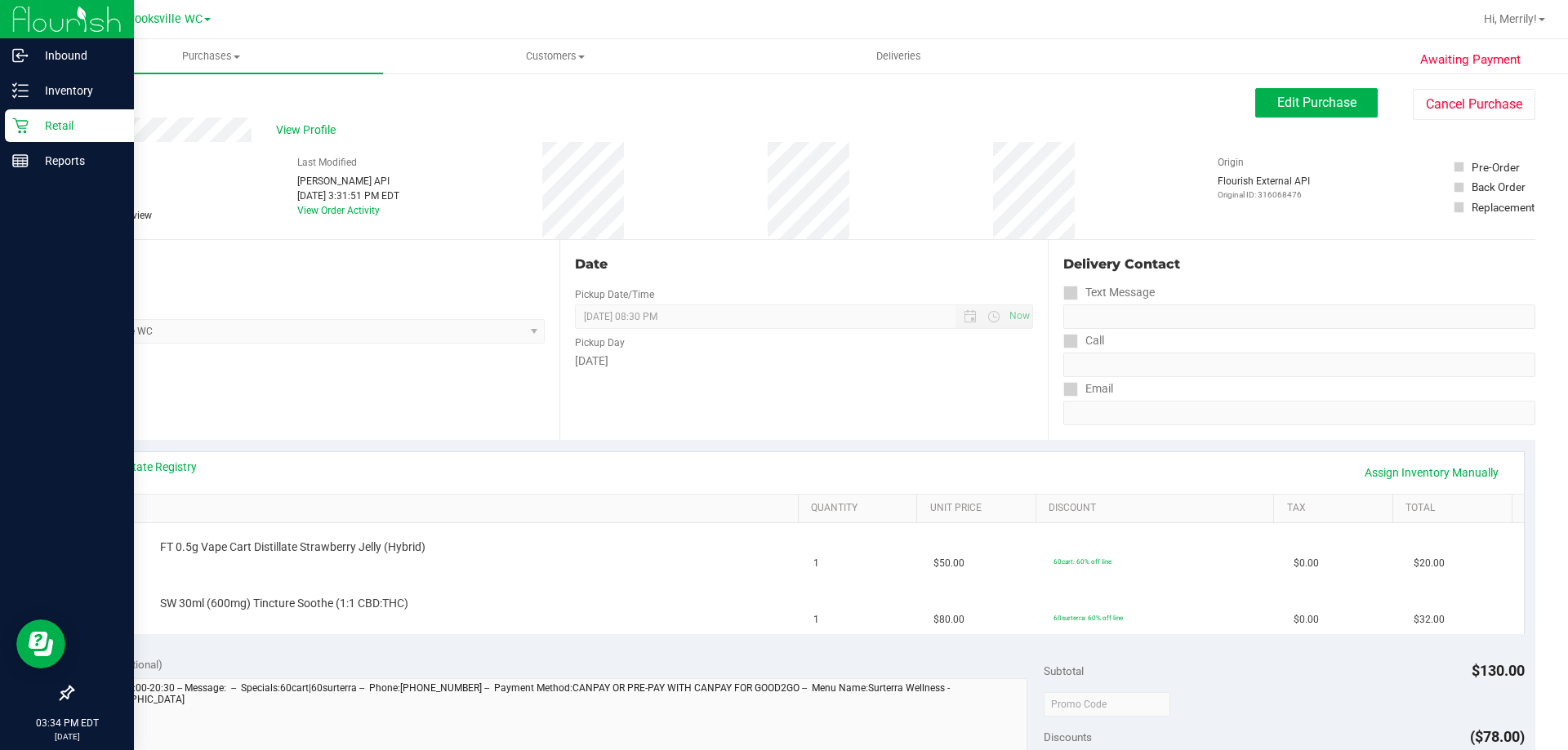
click at [19, 123] on icon at bounding box center [20, 125] width 17 height 17
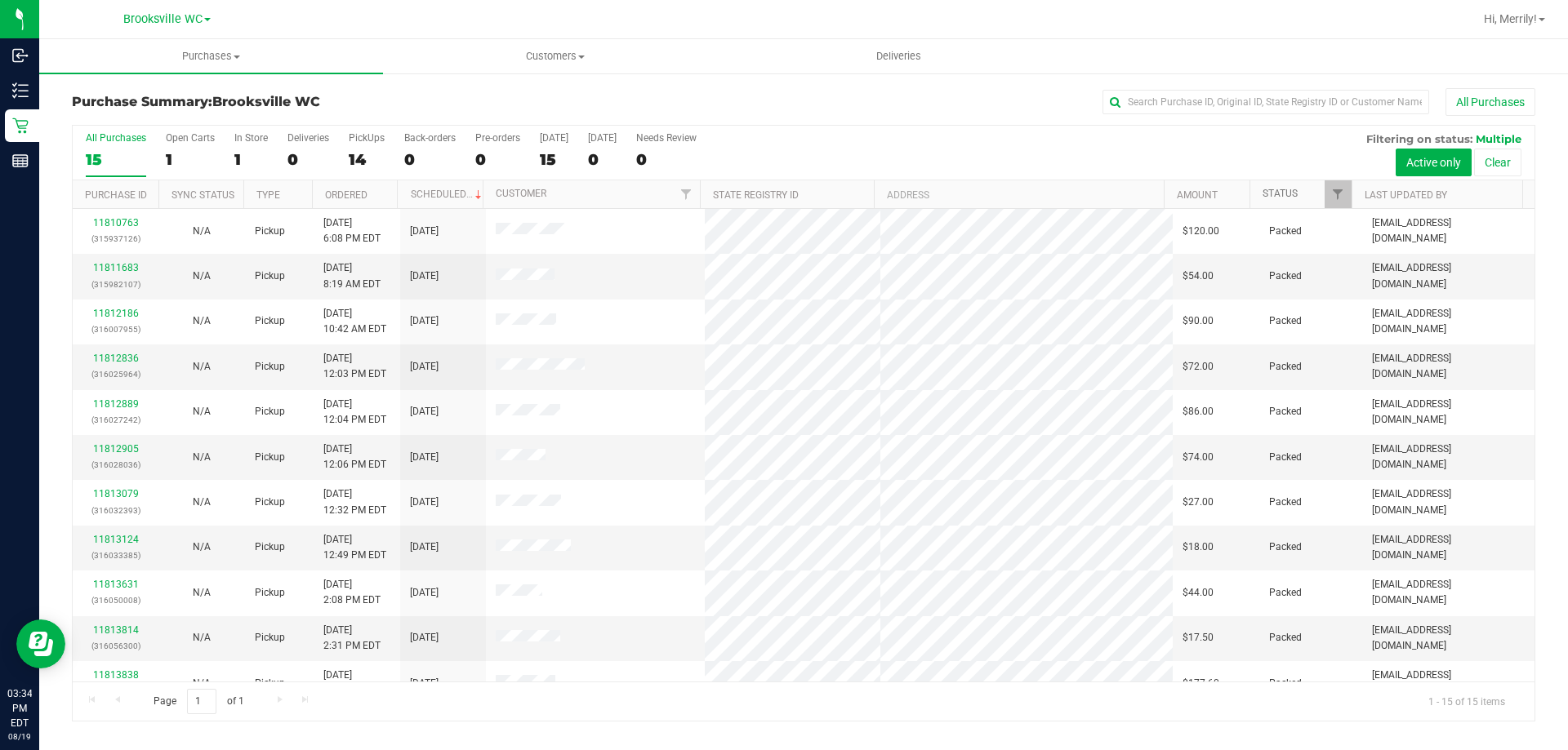
click at [1282, 190] on link "Status" at bounding box center [1280, 193] width 35 height 11
click at [1282, 190] on link "Status" at bounding box center [1290, 193] width 54 height 11
click at [1289, 193] on link "Status" at bounding box center [1290, 193] width 54 height 11
click at [1289, 193] on link "Status" at bounding box center [1280, 193] width 35 height 11
click at [437, 70] on uib-tab-heading "Customers All customers Add a new customer All physicians" at bounding box center [554, 56] width 343 height 32
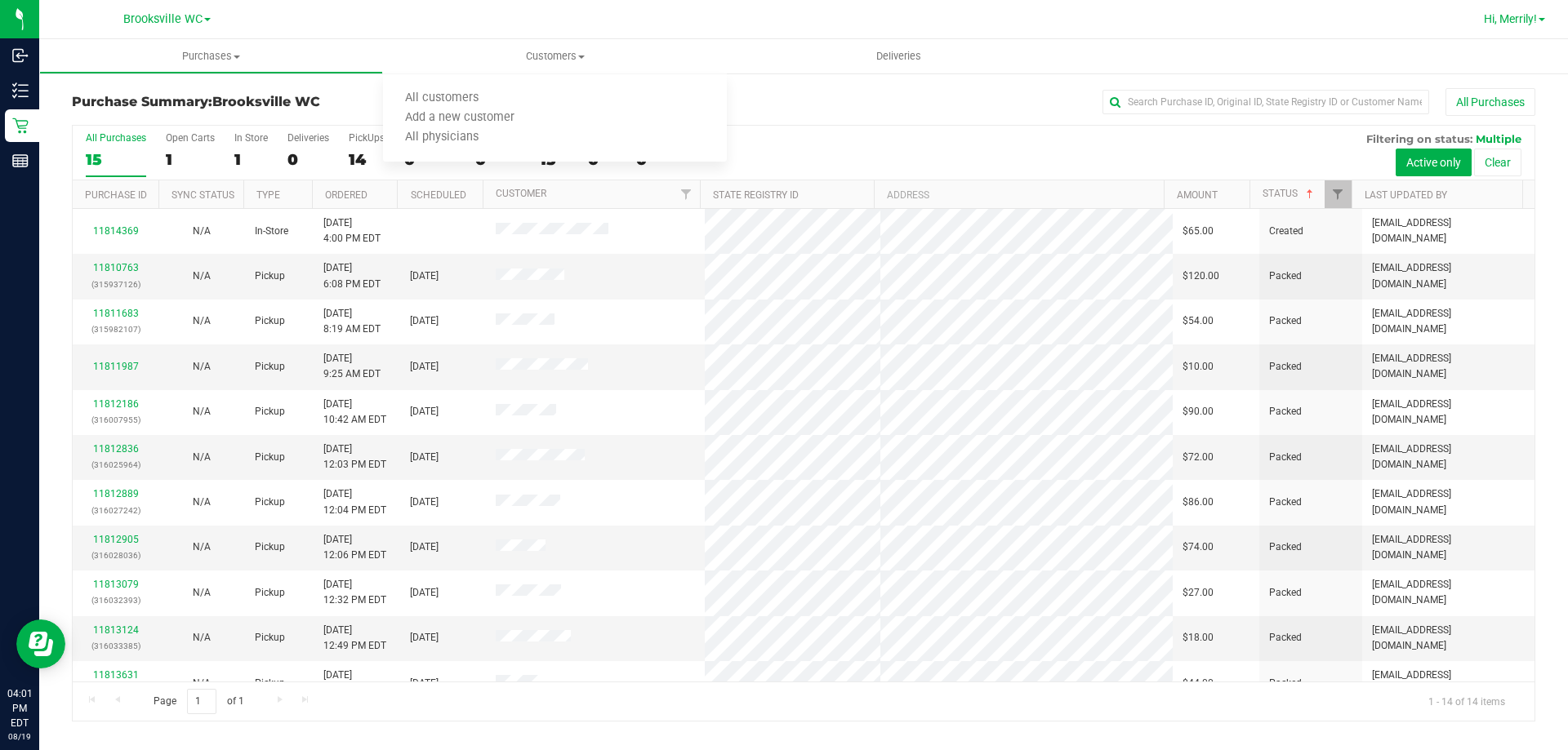
click at [1532, 24] on span "Hi, Merrily!" at bounding box center [1510, 18] width 53 height 13
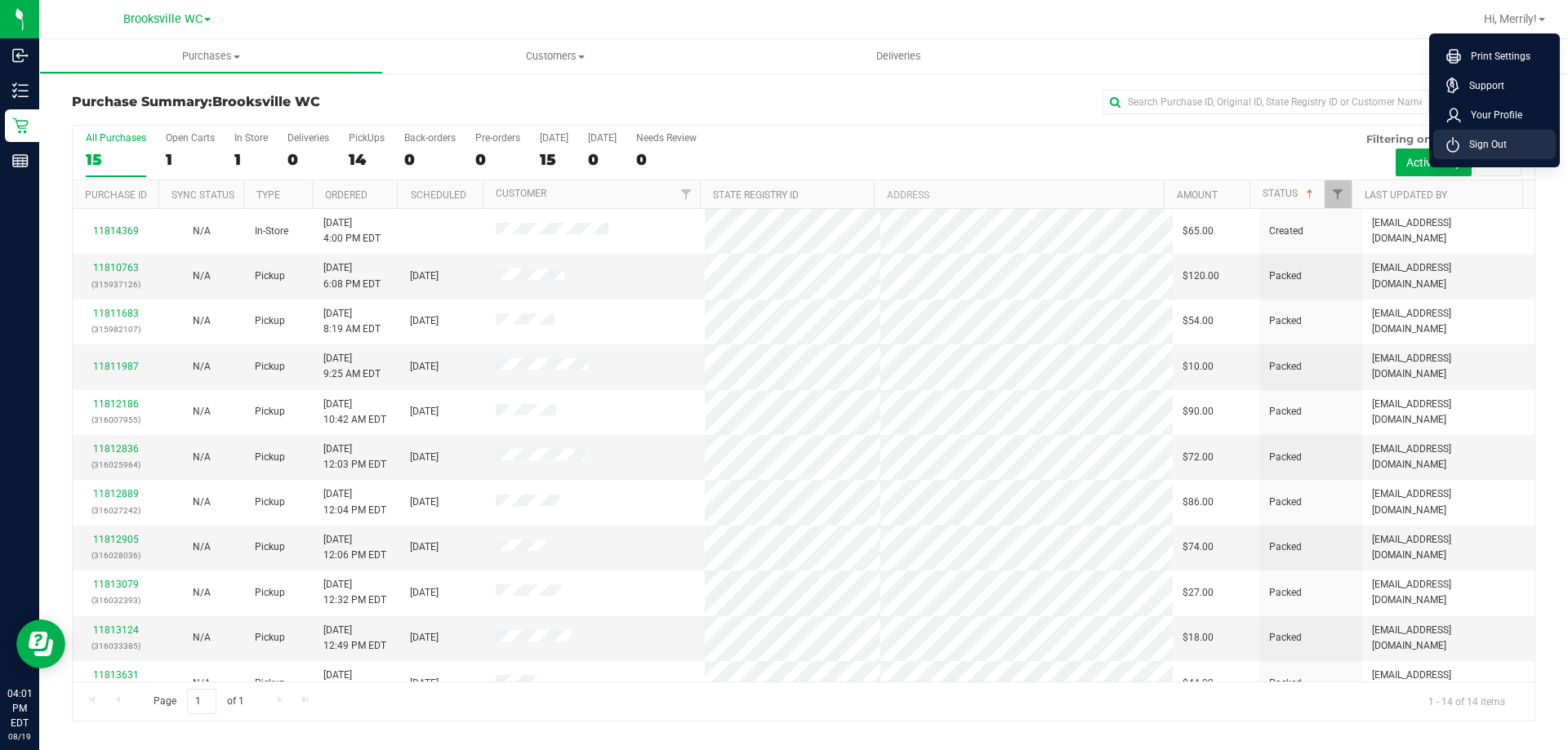
click at [1490, 146] on span "Sign Out" at bounding box center [1483, 144] width 47 height 17
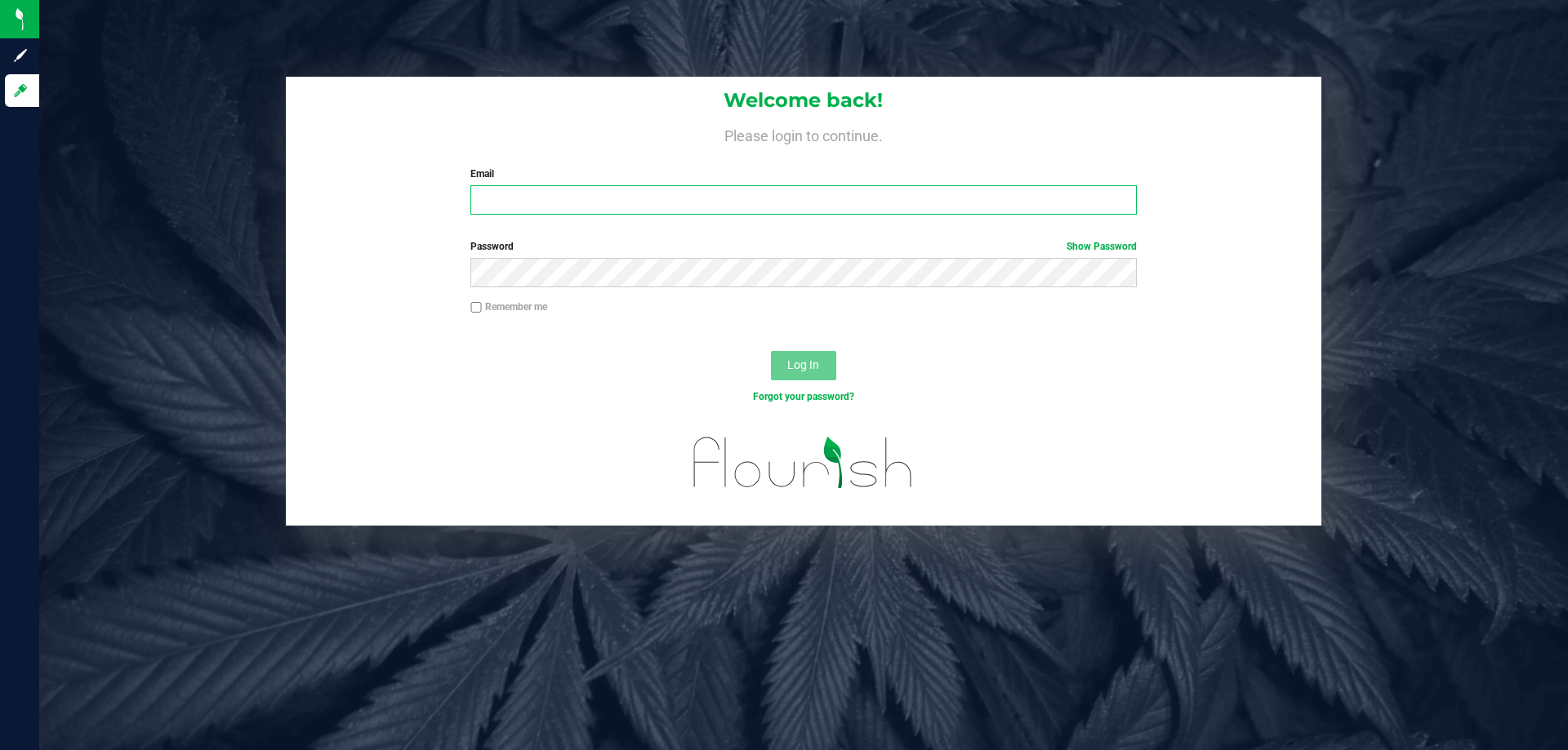
click at [560, 196] on input "Email" at bounding box center [804, 200] width 666 height 30
type input "[EMAIL_ADDRESS][DOMAIN_NAME]"
click at [770, 351] on button "Log In" at bounding box center [803, 366] width 65 height 30
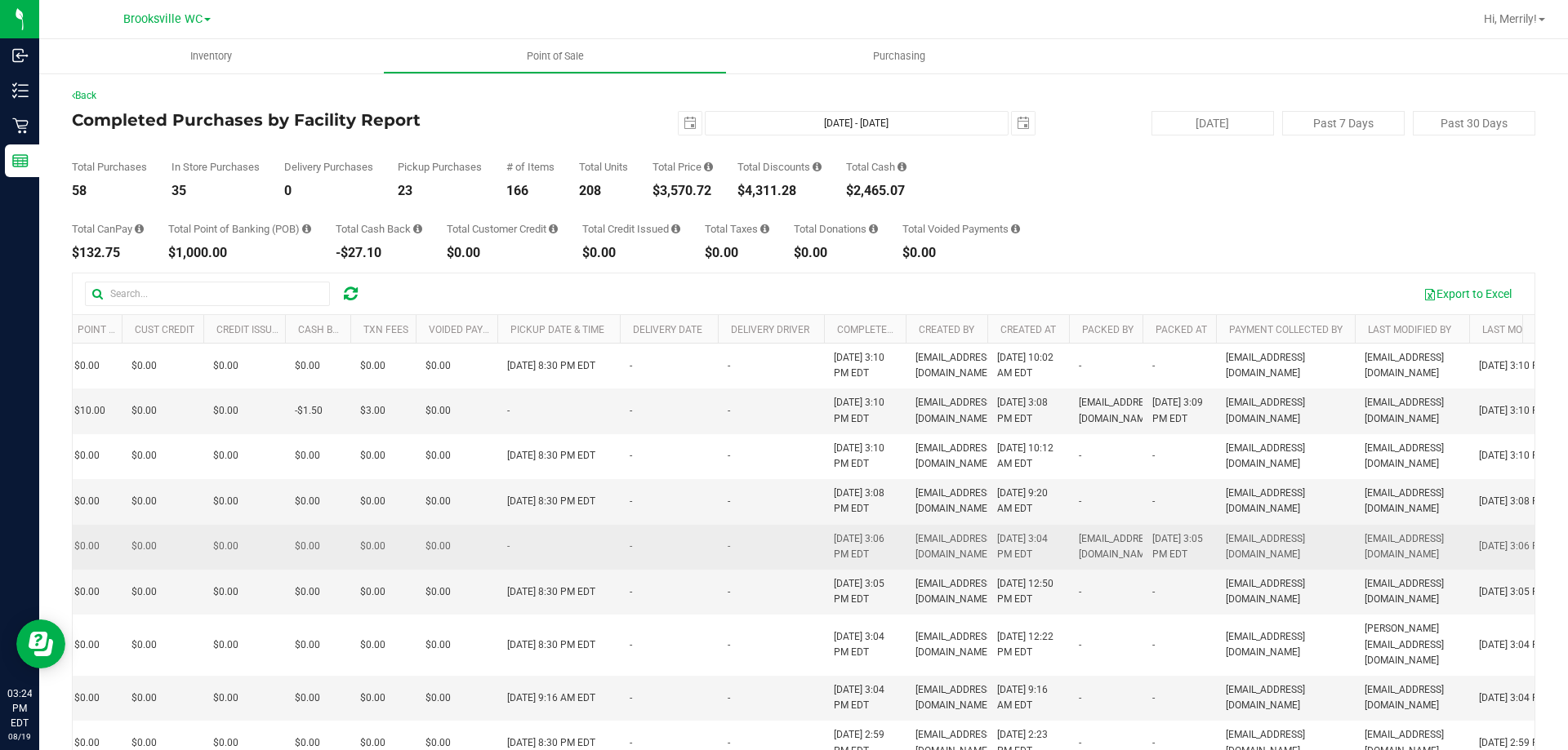
scroll to position [0, 899]
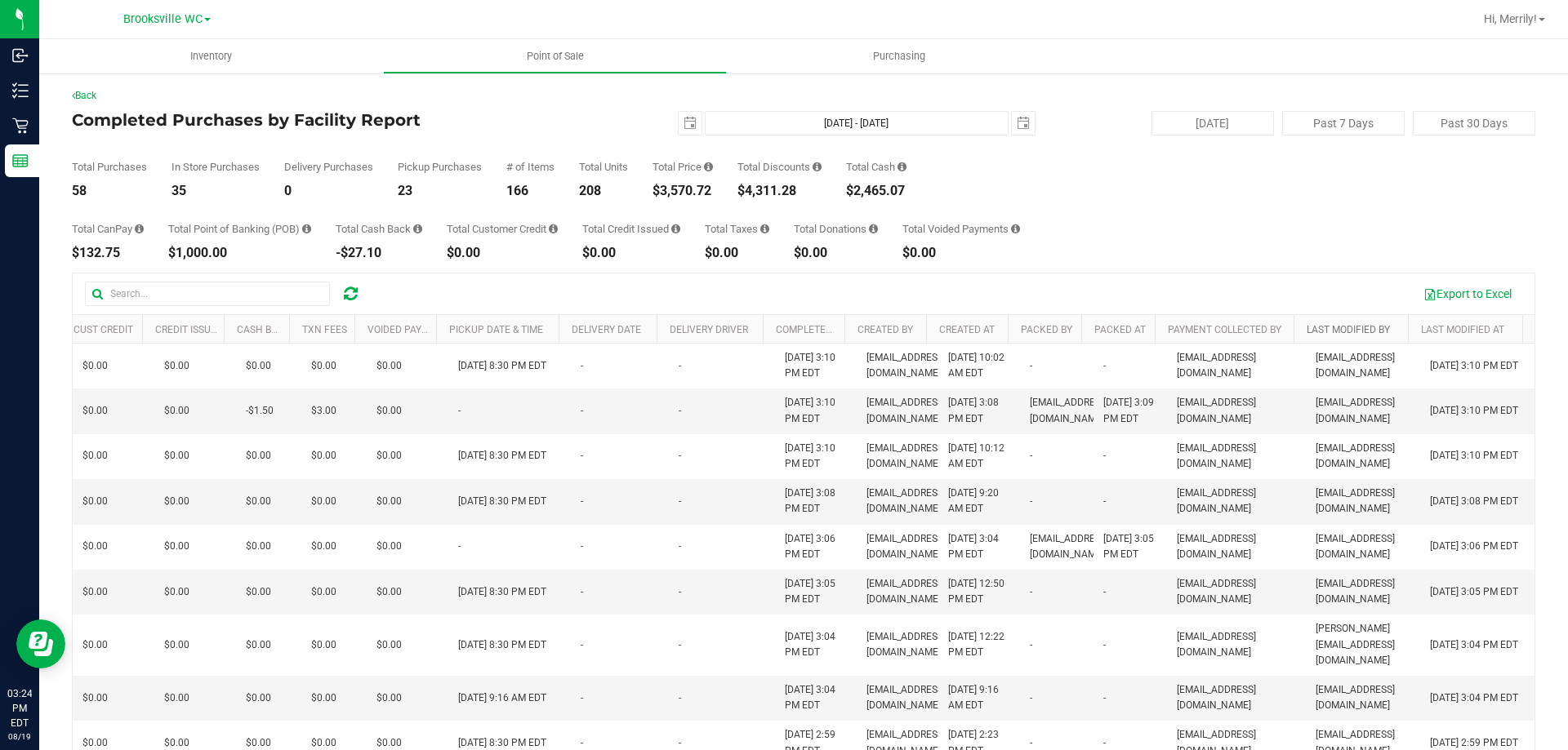
click at [1329, 333] on link "Last Modified By" at bounding box center [1348, 329] width 84 height 11
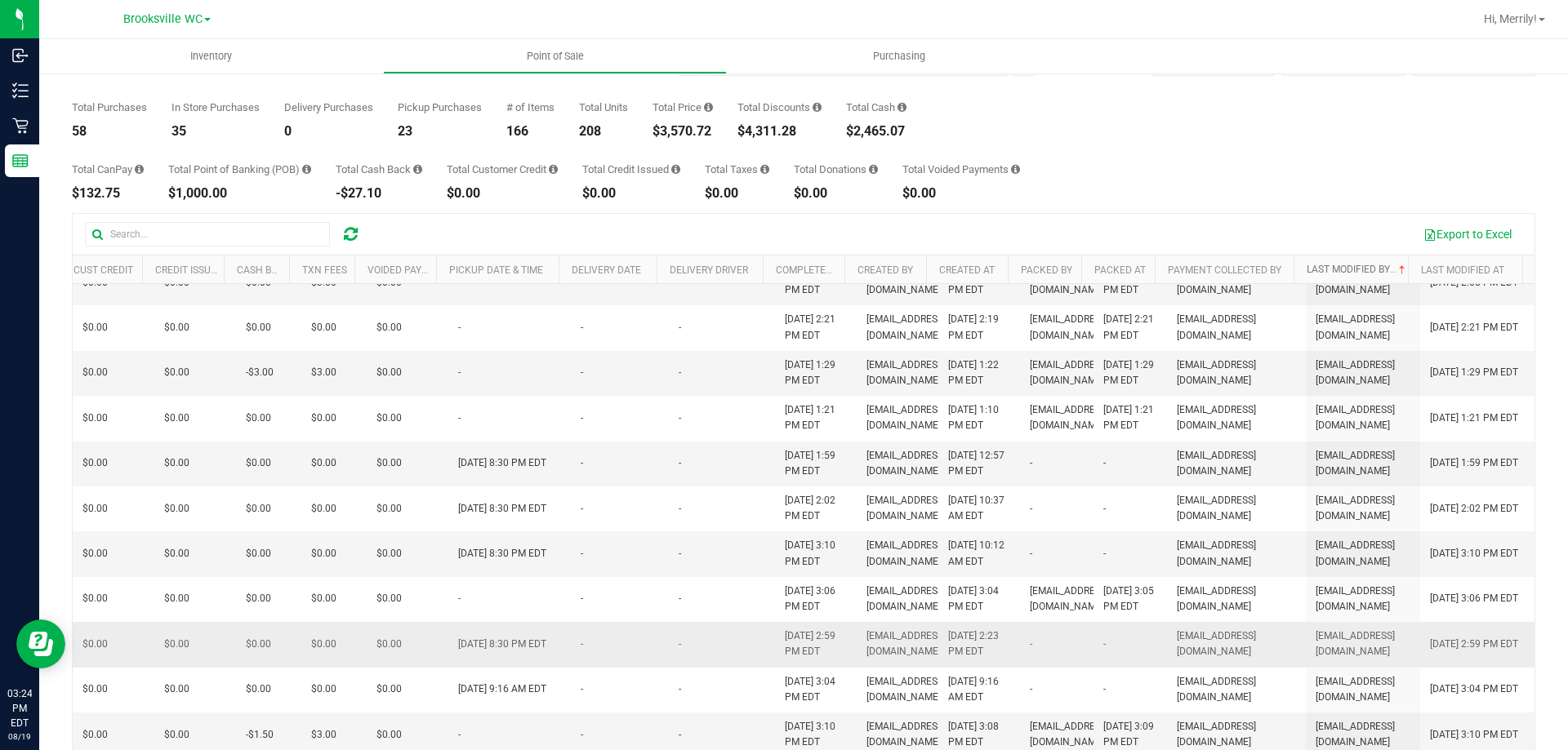
scroll to position [123, 0]
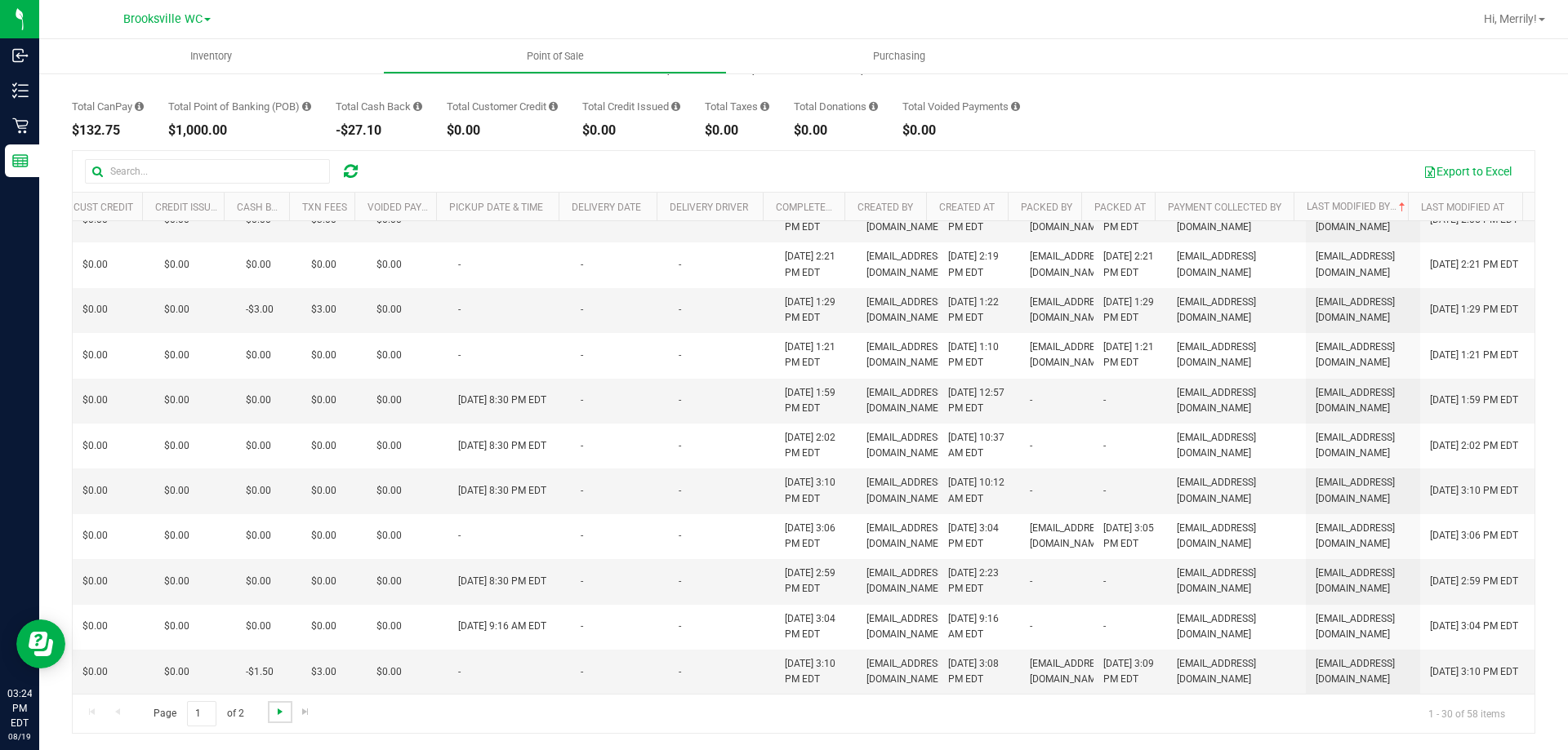
click at [279, 713] on span "Go to the next page" at bounding box center [280, 712] width 13 height 13
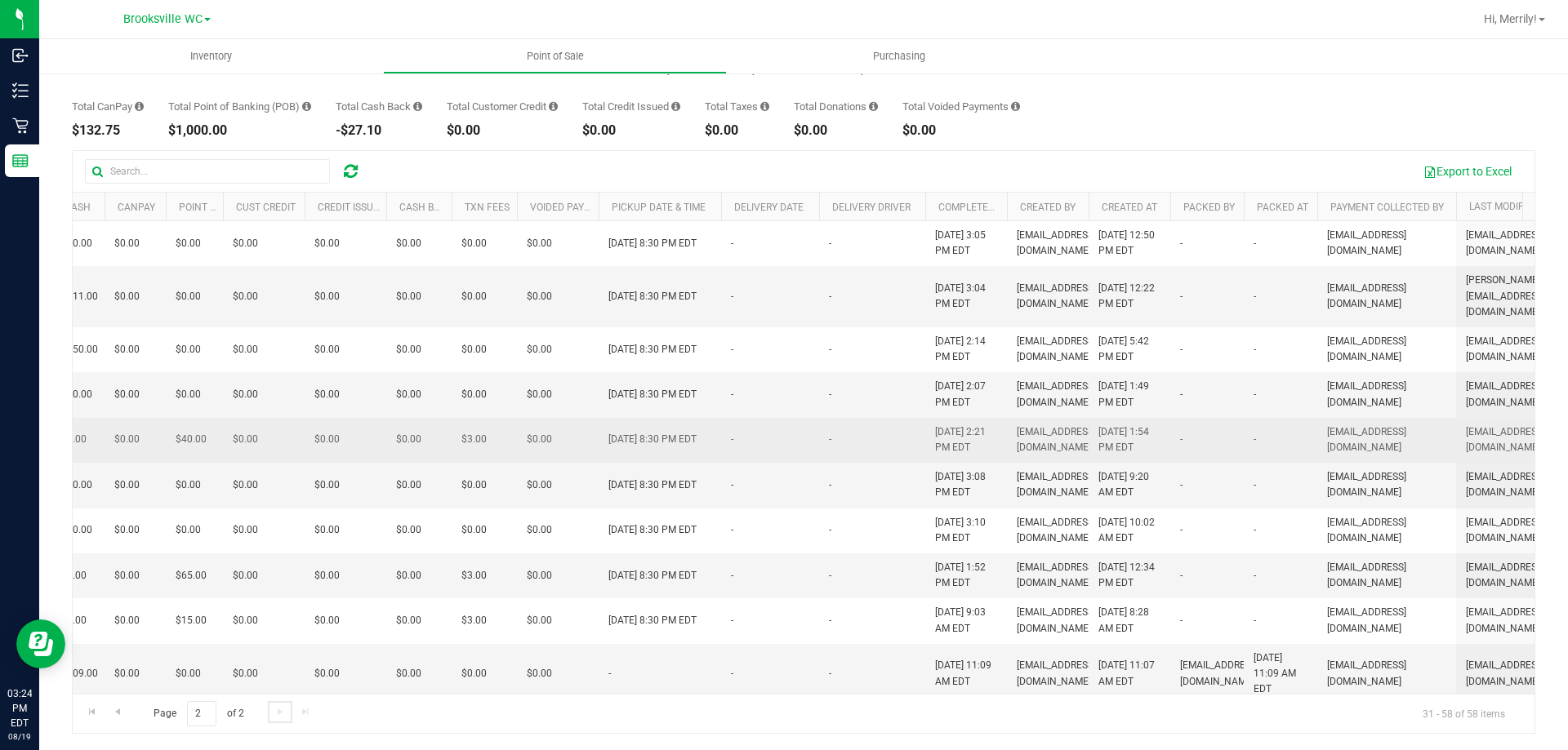
scroll to position [0, 0]
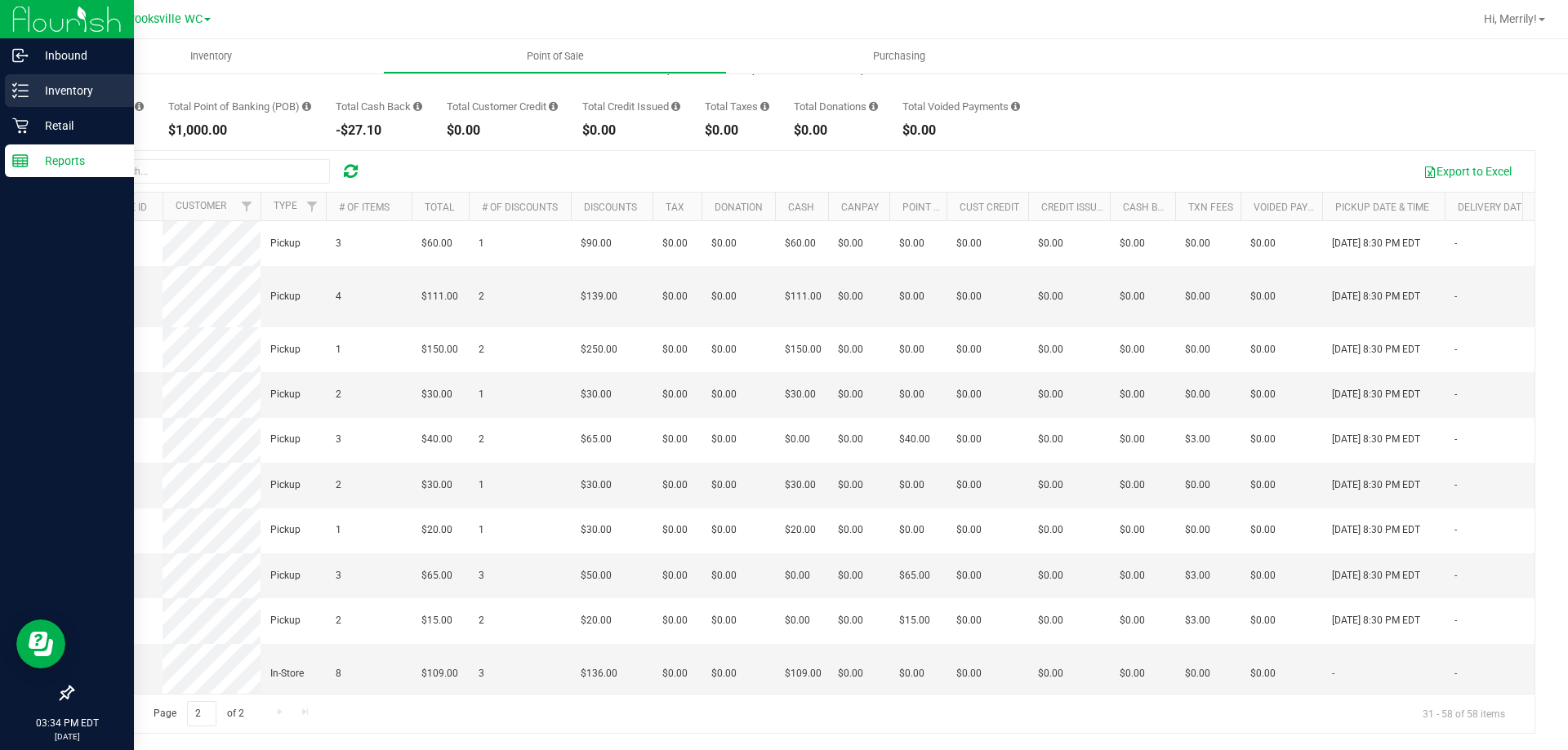
click at [29, 89] on p "Inventory" at bounding box center [78, 91] width 98 height 19
